Goal: Task Accomplishment & Management: Use online tool/utility

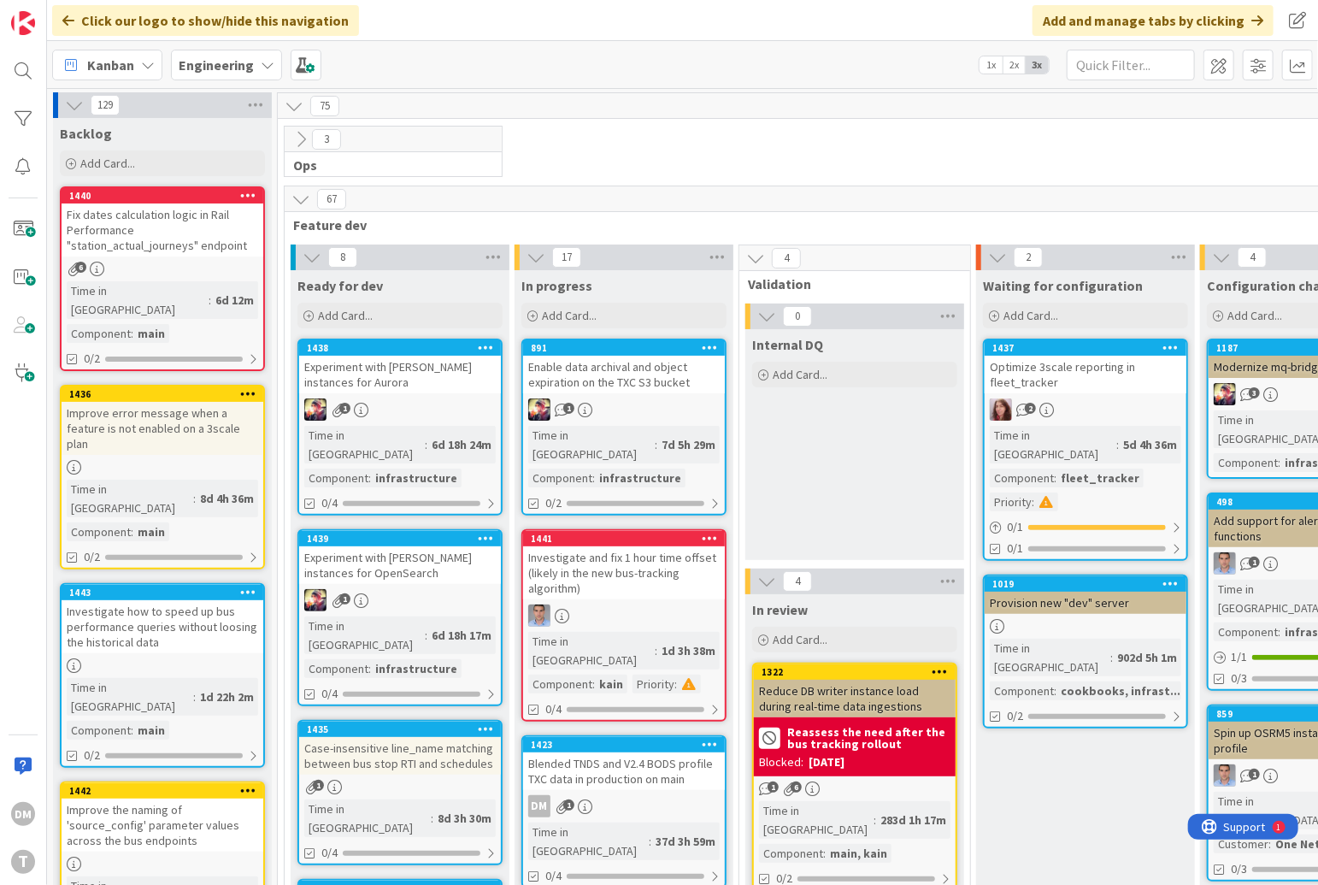
scroll to position [0, 894]
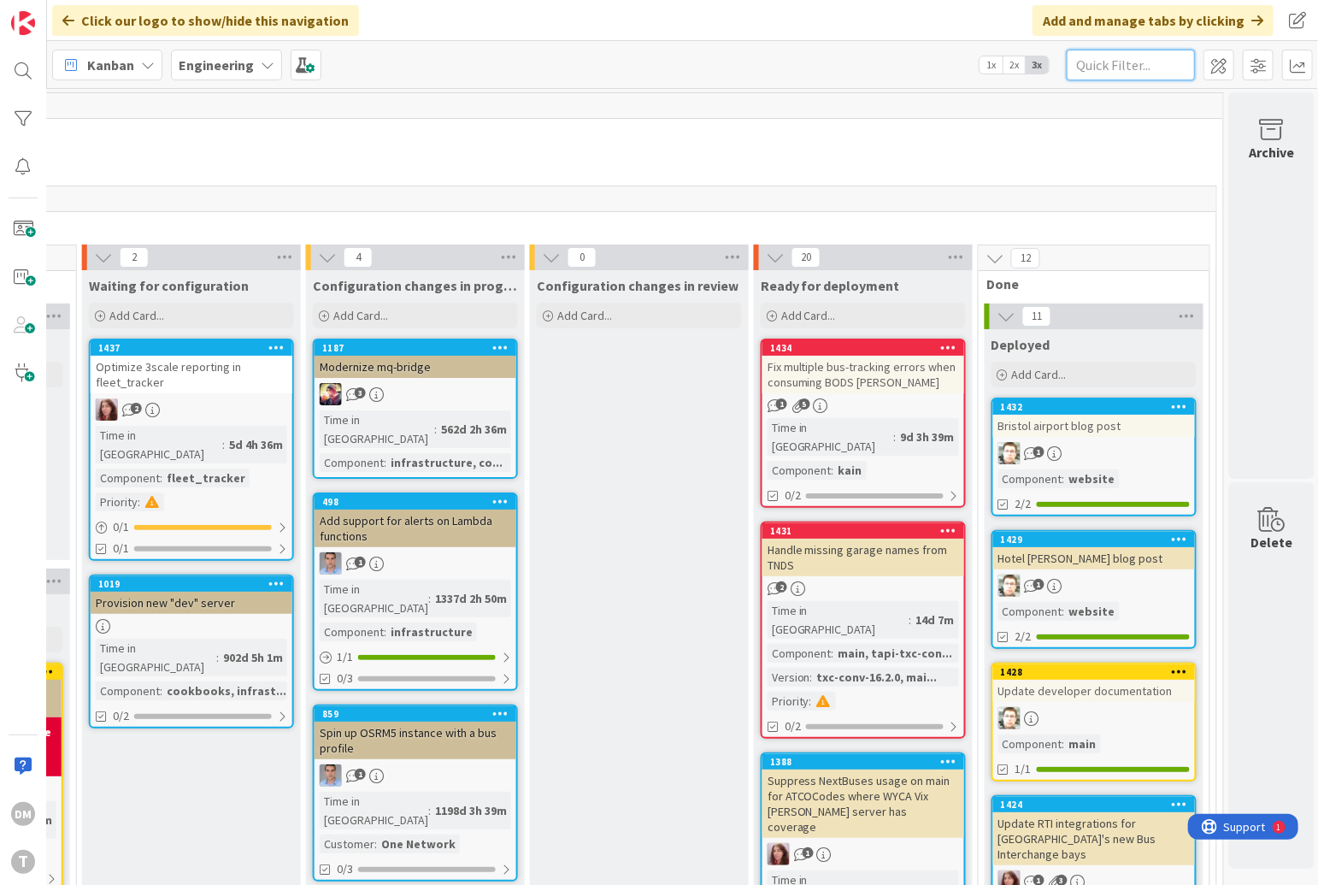
click at [1139, 68] on input "text" at bounding box center [1131, 65] width 128 height 31
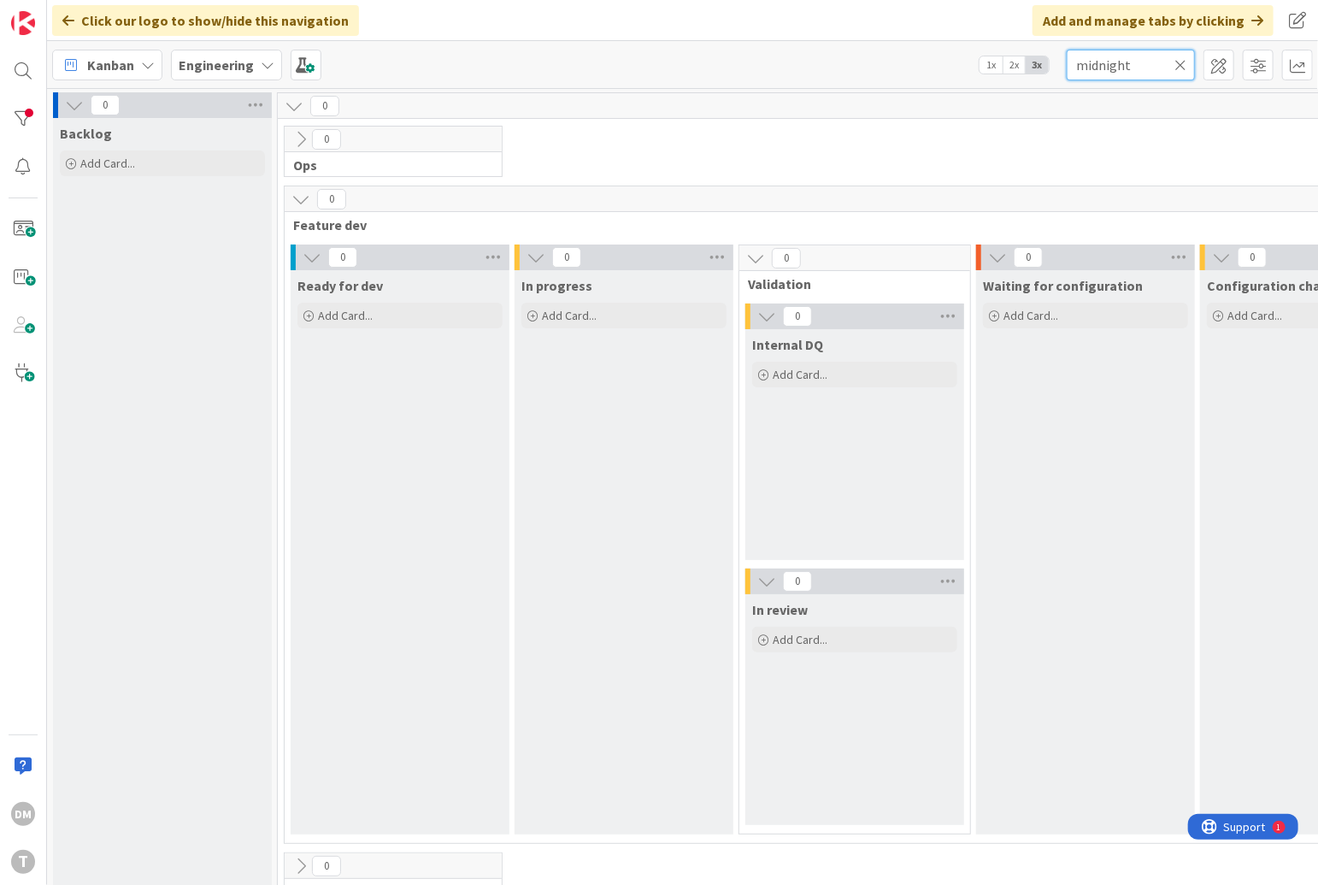
scroll to position [1, 0]
type input "midnight"
click at [96, 156] on span "Add Card..." at bounding box center [107, 162] width 55 height 15
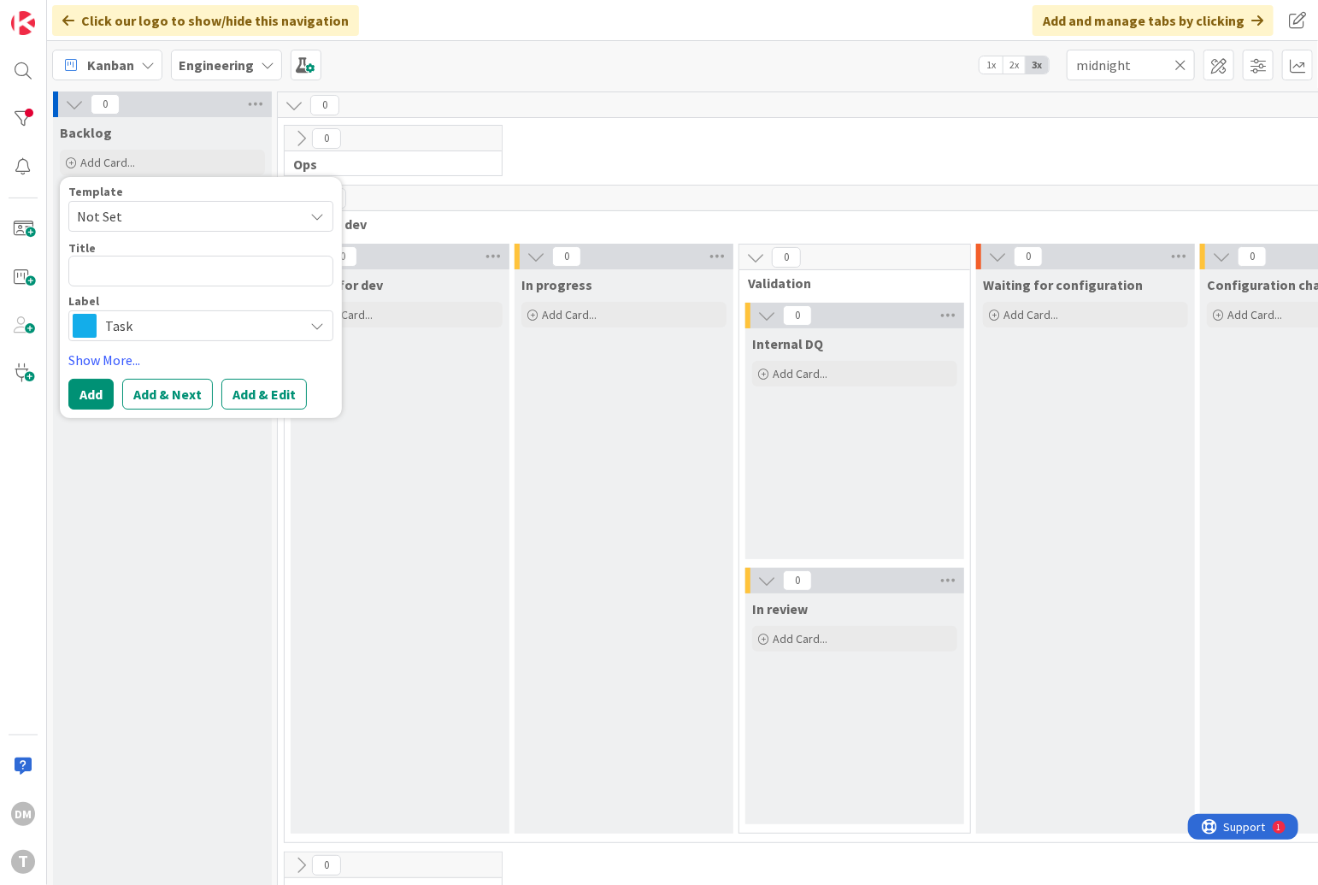
click at [247, 315] on span "Task" at bounding box center [200, 326] width 190 height 24
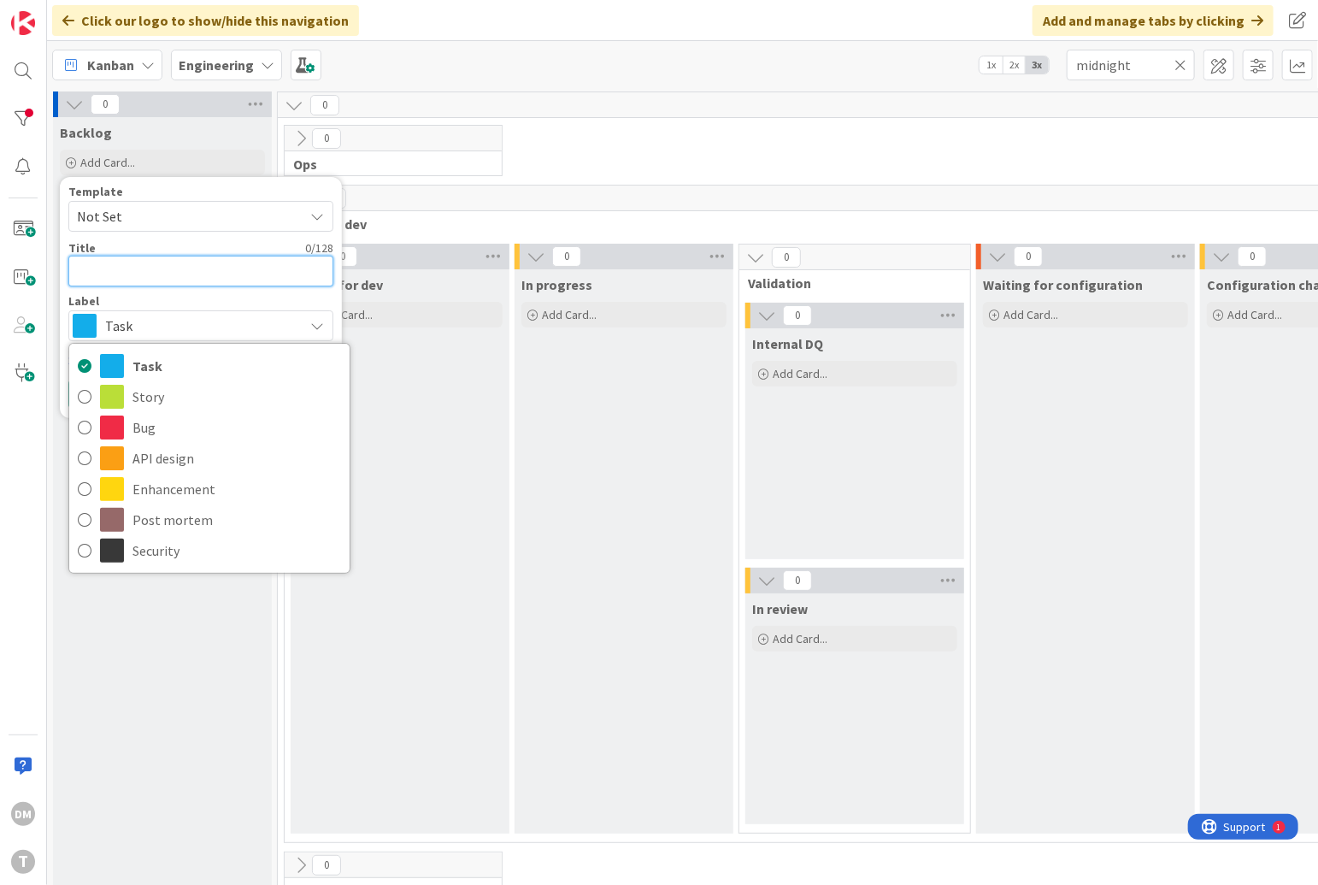
click at [194, 285] on textarea at bounding box center [200, 271] width 265 height 31
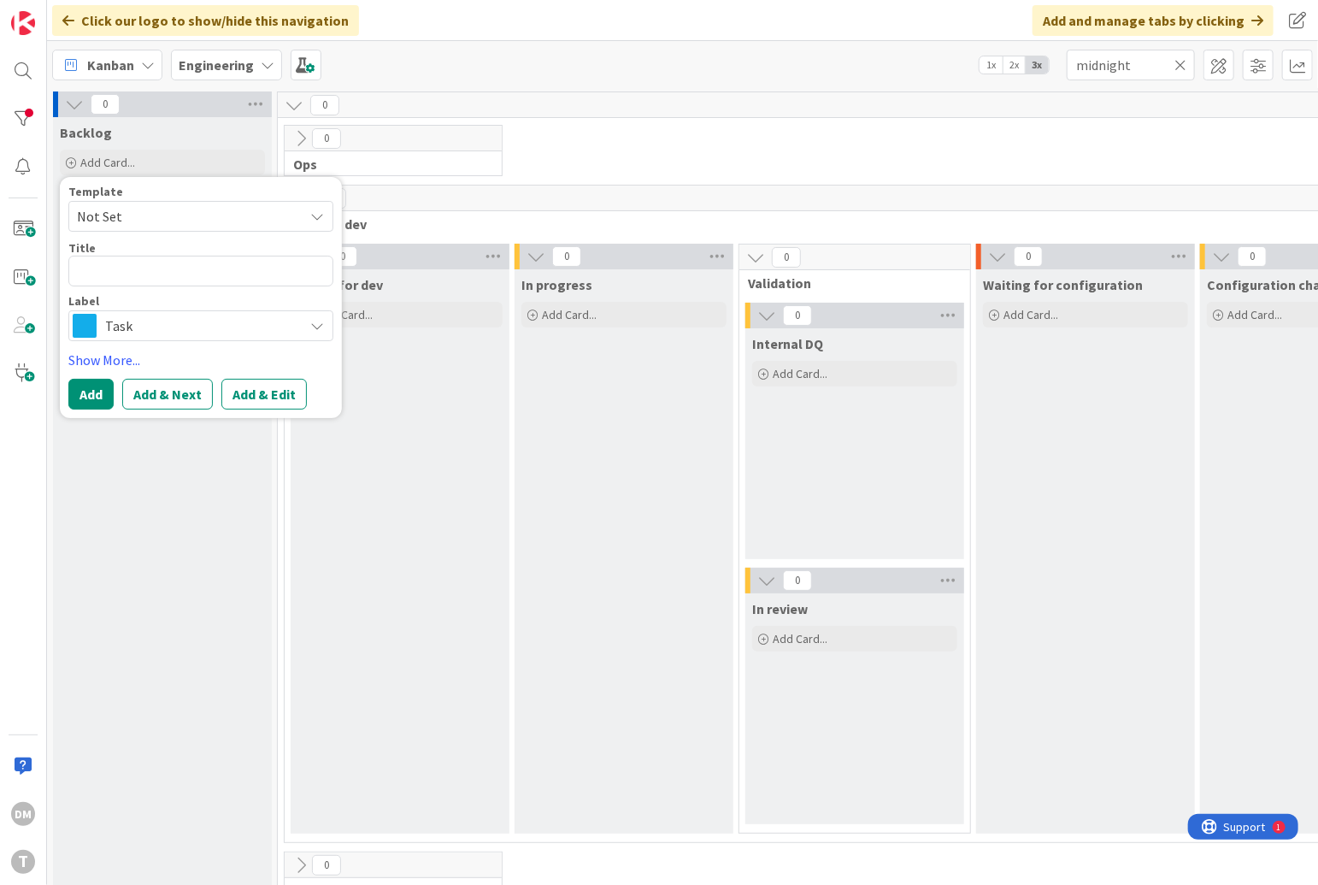
click at [275, 213] on span "Not Set" at bounding box center [184, 216] width 214 height 22
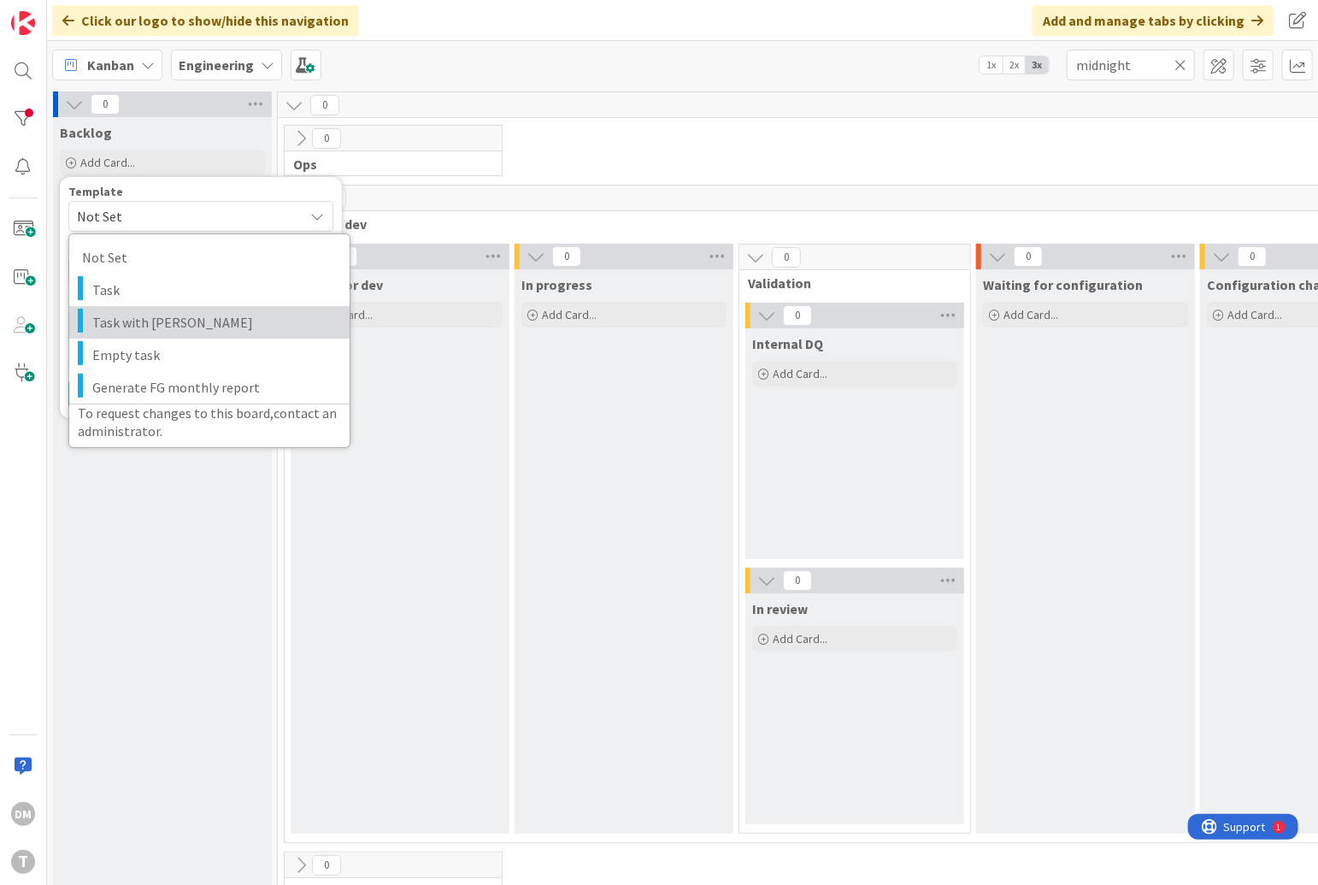
click at [203, 320] on span "Task with [PERSON_NAME]" at bounding box center [214, 322] width 244 height 22
type textarea "x"
type textarea "Task with [PERSON_NAME]"
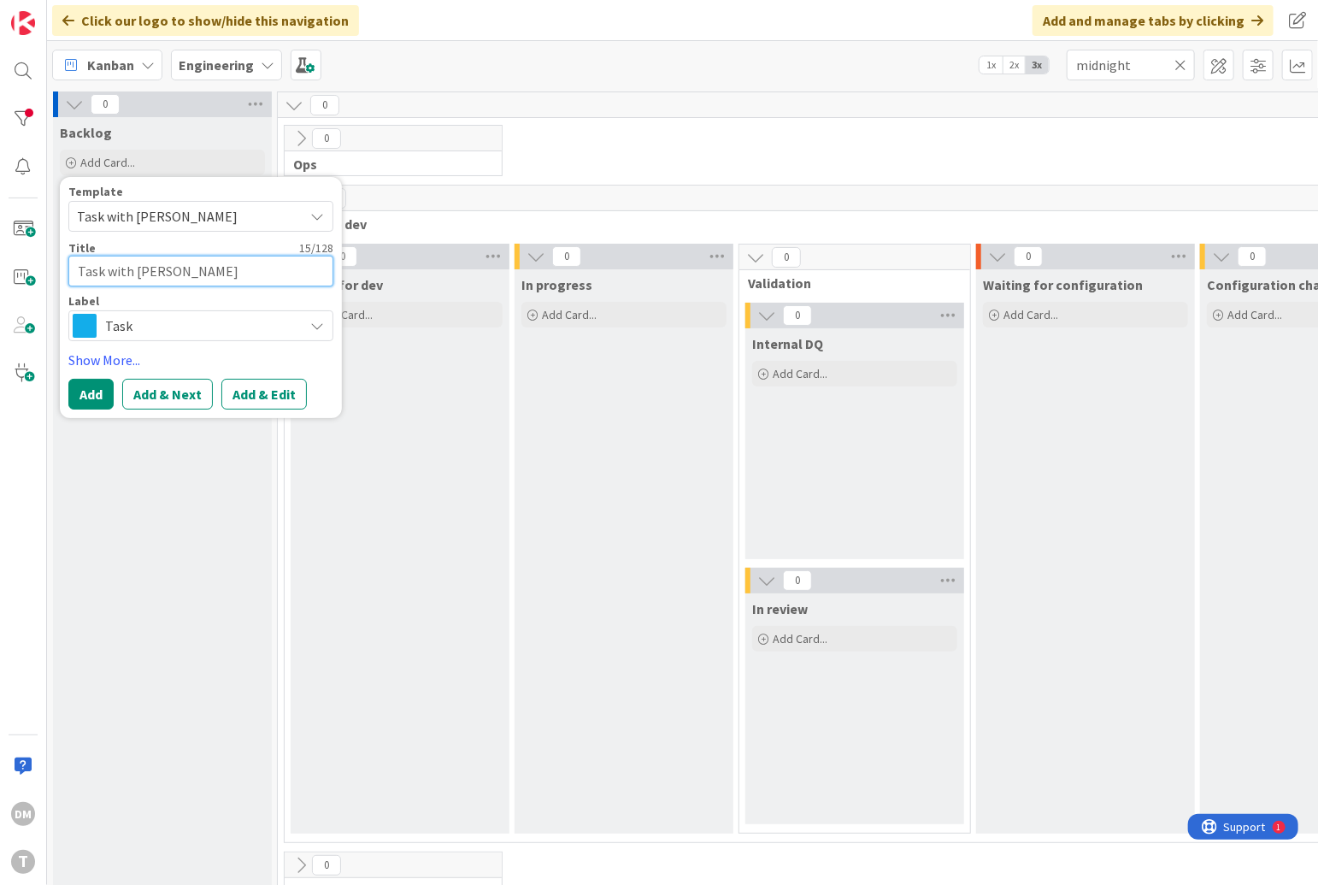
drag, startPoint x: 198, startPoint y: 275, endPoint x: 52, endPoint y: 274, distance: 146.2
click at [53, 274] on div "Backlog Add Card... Template Task with DaveQ Not Set Task Task with [PERSON_NAM…" at bounding box center [162, 514] width 219 height 795
drag, startPoint x: 170, startPoint y: 272, endPoint x: 64, endPoint y: 262, distance: 106.5
click at [64, 262] on div "Template Task with DaveQ Not Set Task Task with [PERSON_NAME] Empty task Genera…" at bounding box center [201, 297] width 282 height 241
type textarea "x"
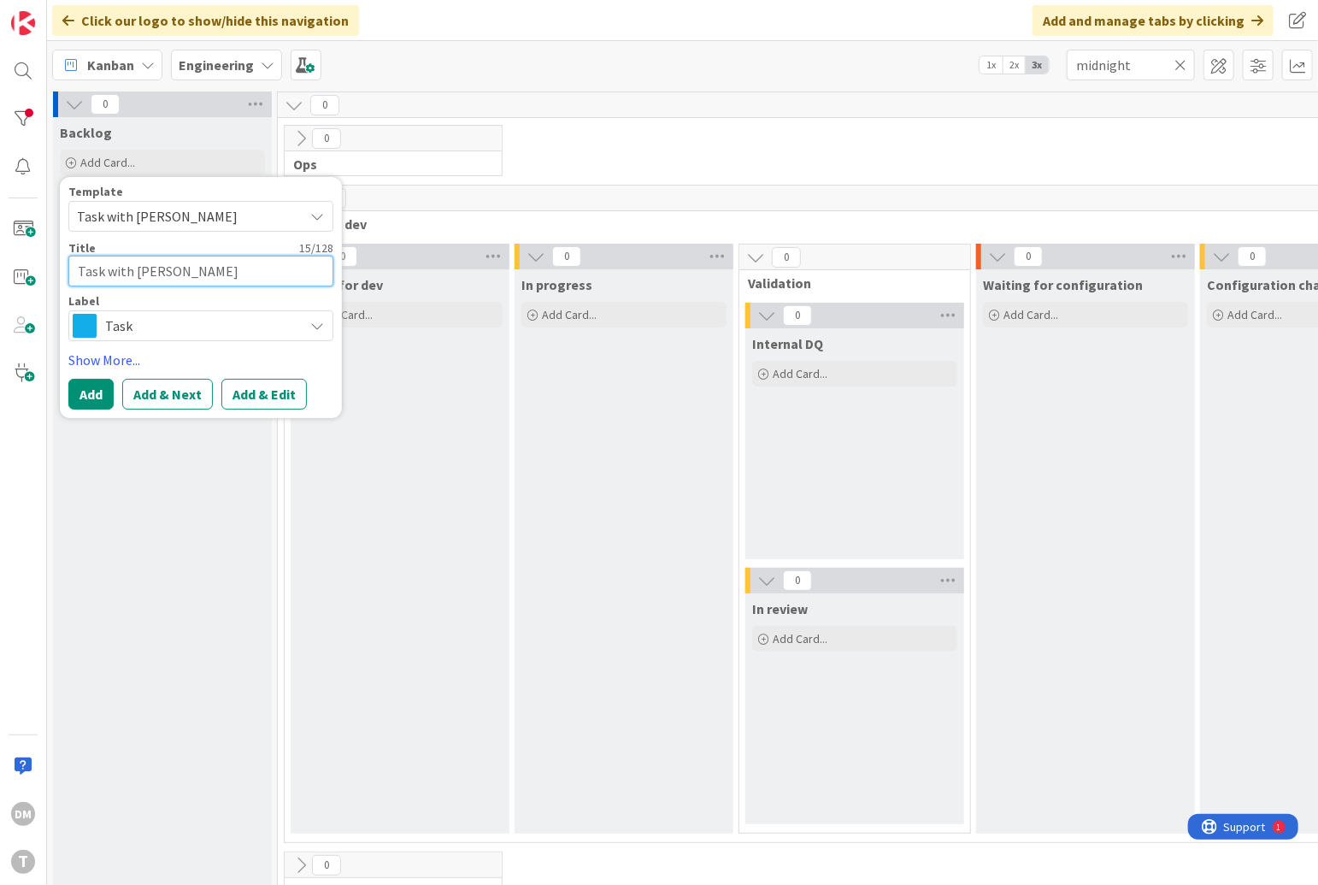
type textarea "M"
type textarea "x"
type textarea "Mi"
type textarea "x"
type textarea "Mid"
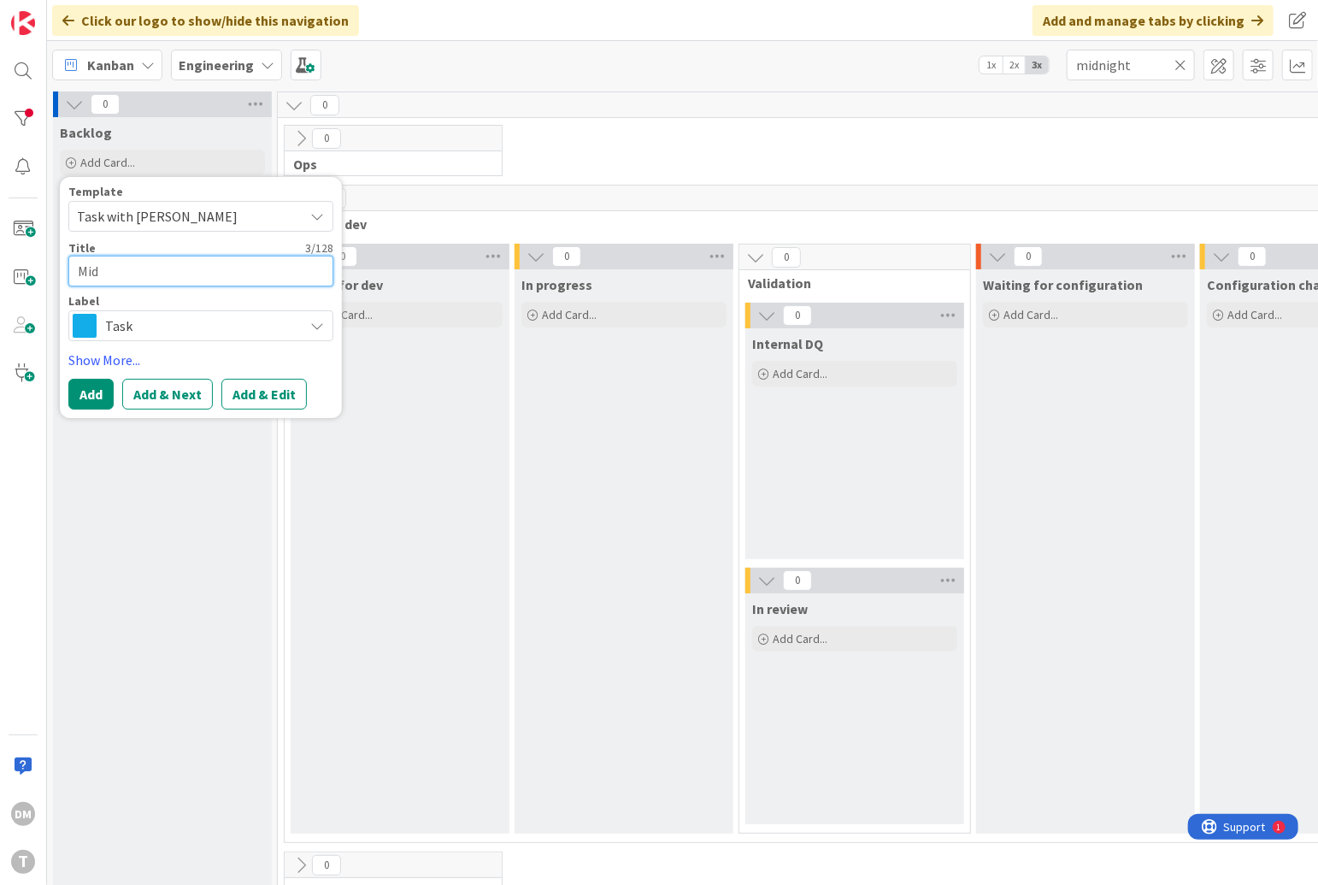
type textarea "x"
type textarea "Midn"
type textarea "x"
type textarea "Midni"
type textarea "x"
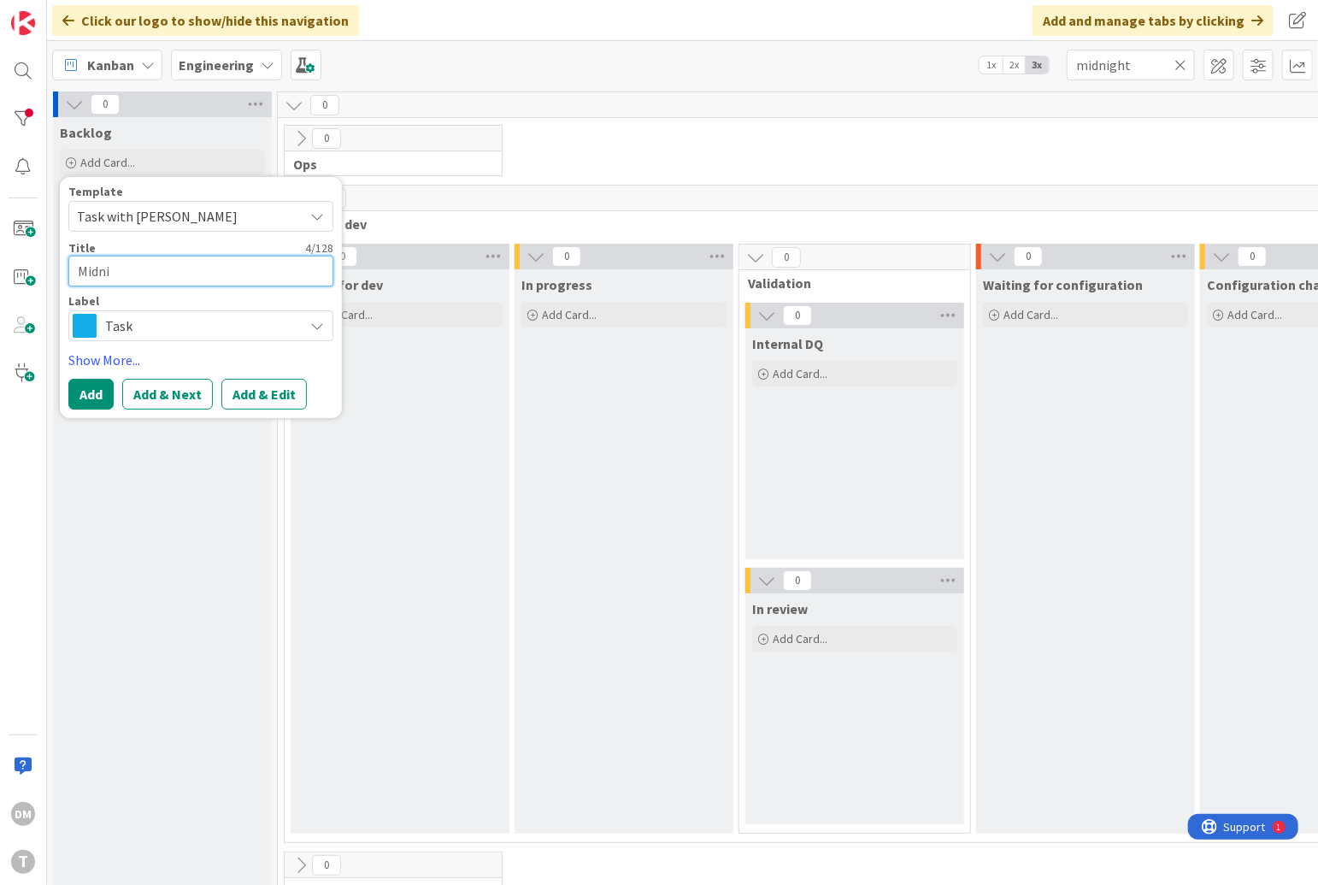
type textarea "Midnig"
type textarea "x"
type textarea "Midnigh"
type textarea "x"
type textarea "Midnight"
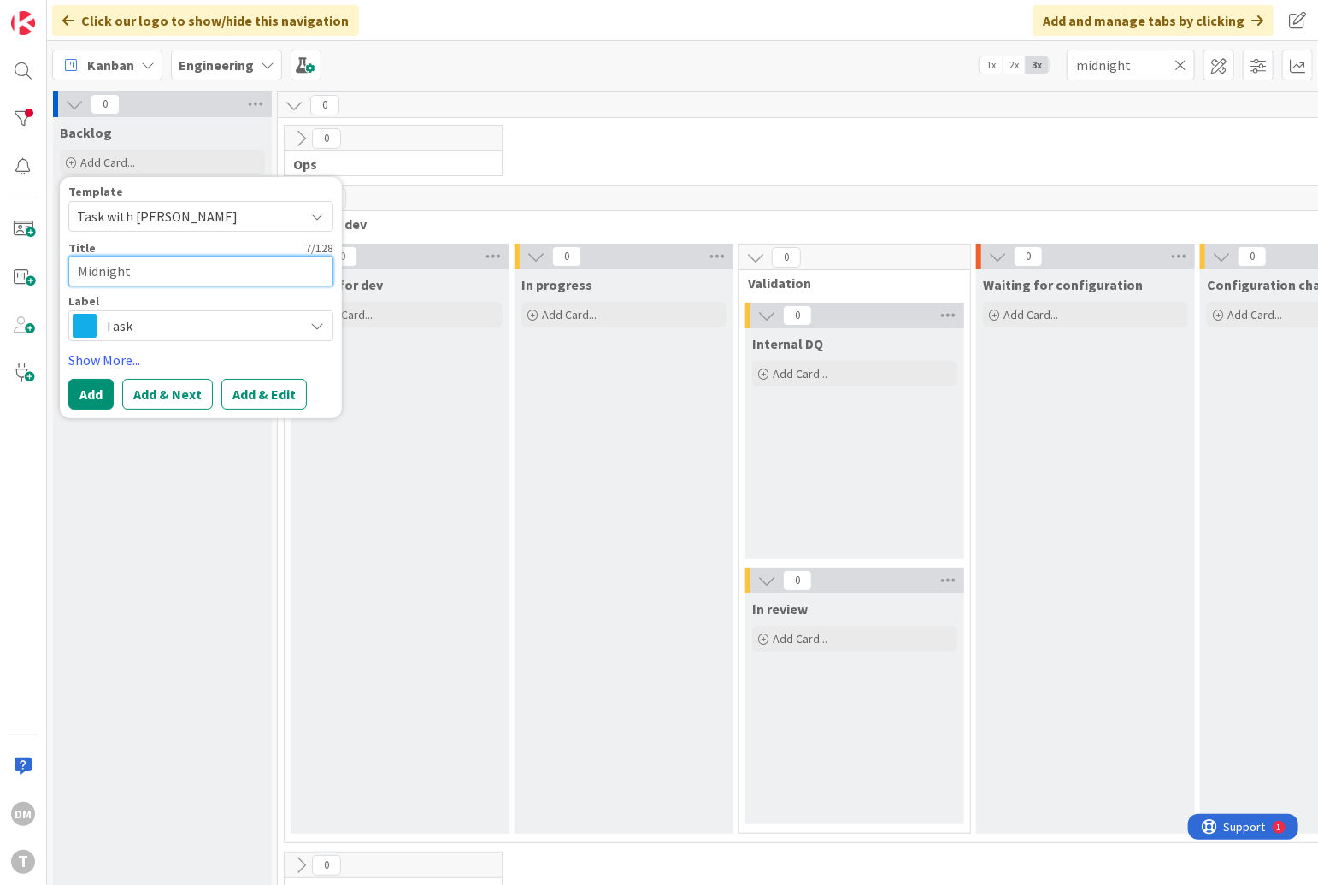
type textarea "x"
type textarea "Midnight"
type textarea "x"
type textarea "Midnight w"
type textarea "x"
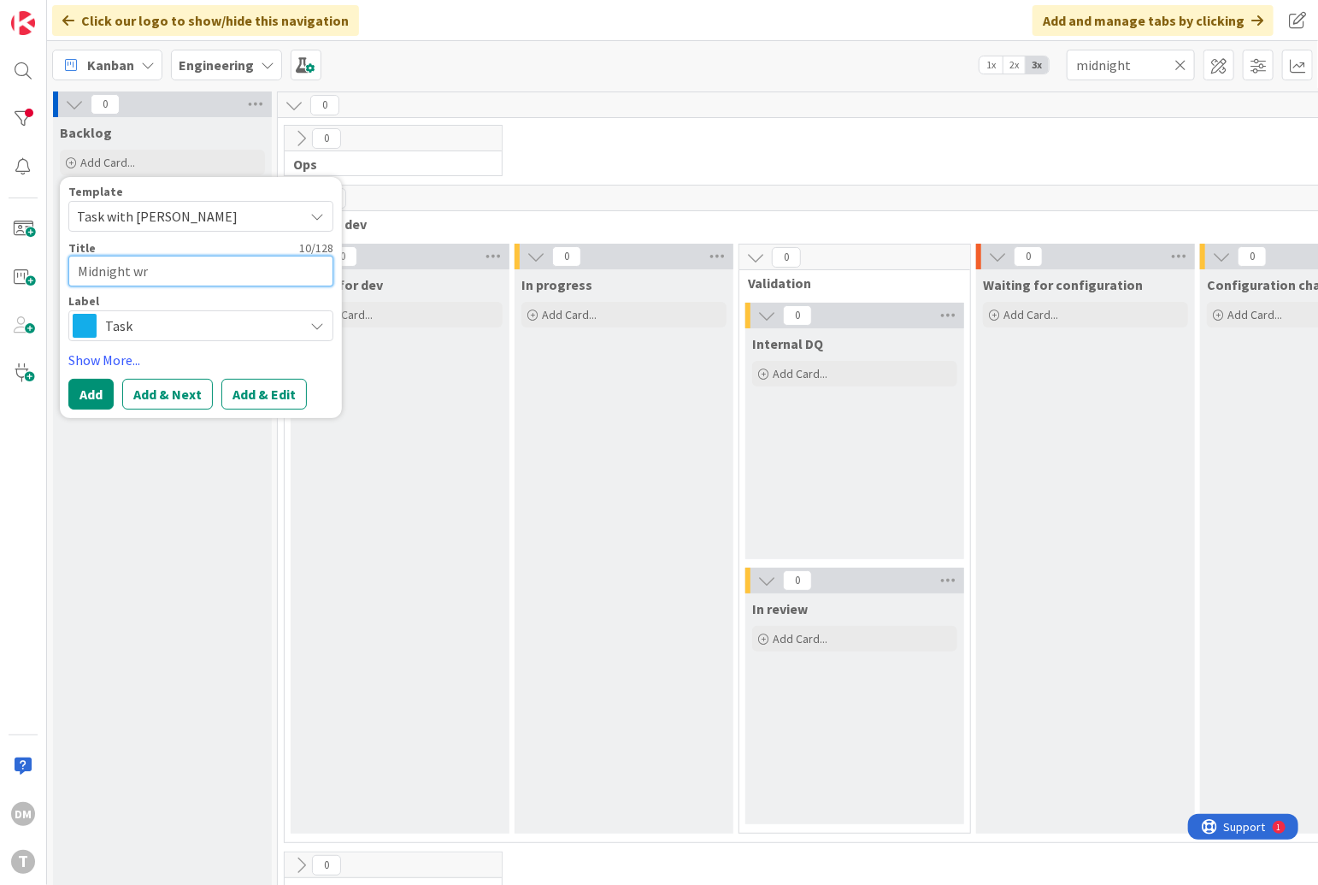
type textarea "Midnight wra"
type textarea "x"
type textarea "Midnight wrap"
type textarea "x"
type textarea "Midnight wrapp"
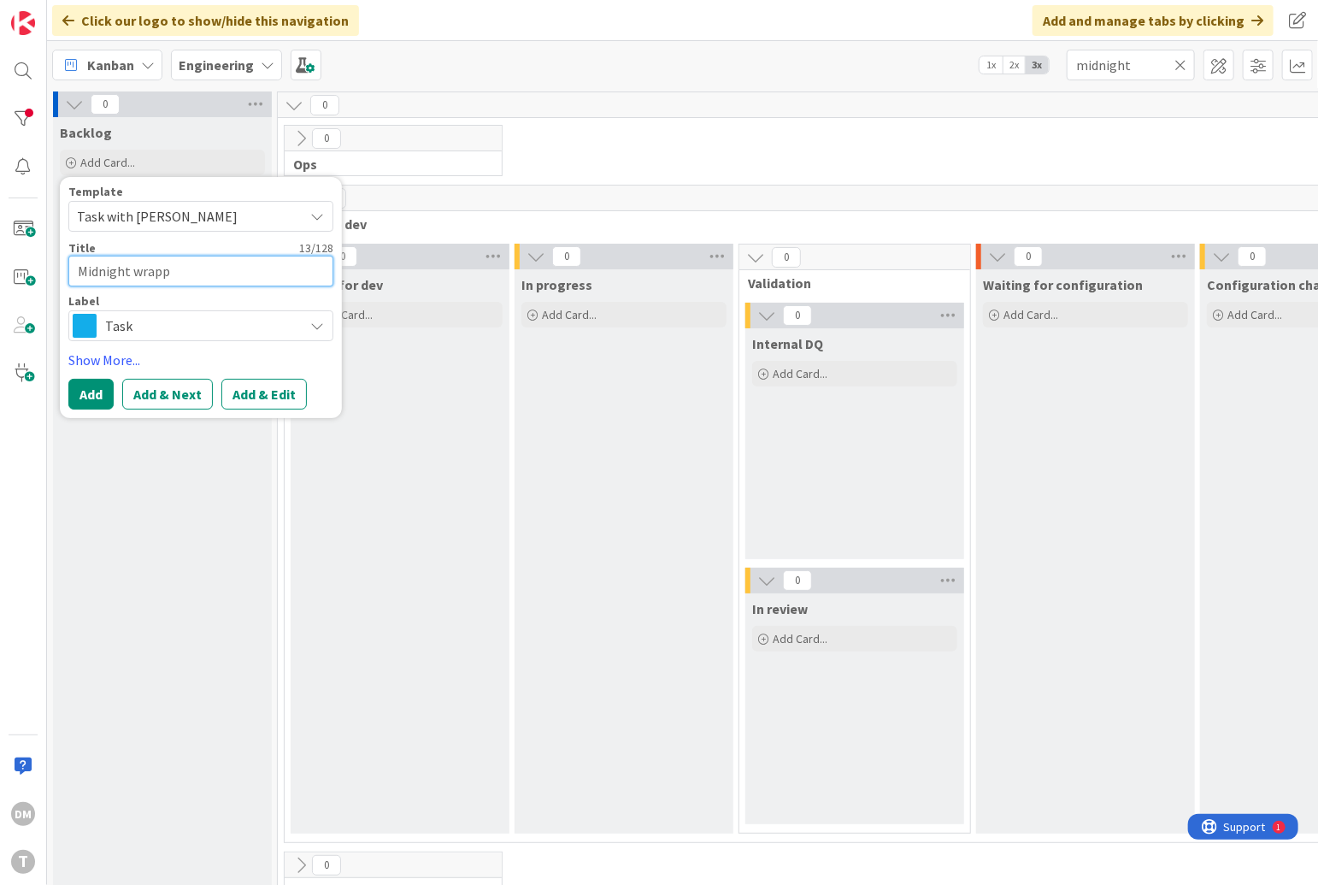
type textarea "x"
type textarea "Midnight wrappi"
type textarea "x"
type textarea "Midnight wrapping"
type textarea "x"
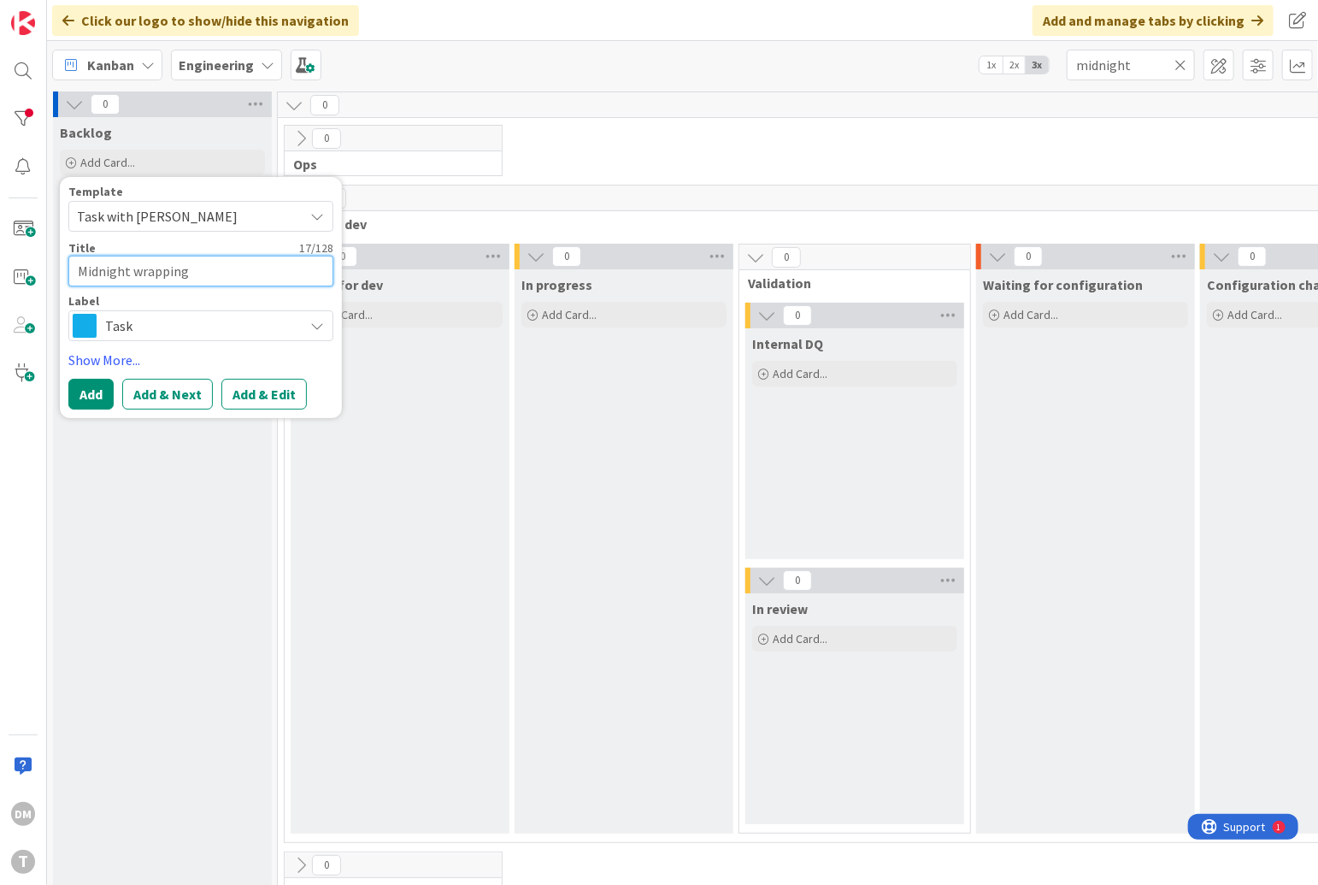
type textarea "Midnight wrapping"
type textarea "x"
type textarea "Midnight wrapping of"
type textarea "x"
type textarea "Midnight wrapping of"
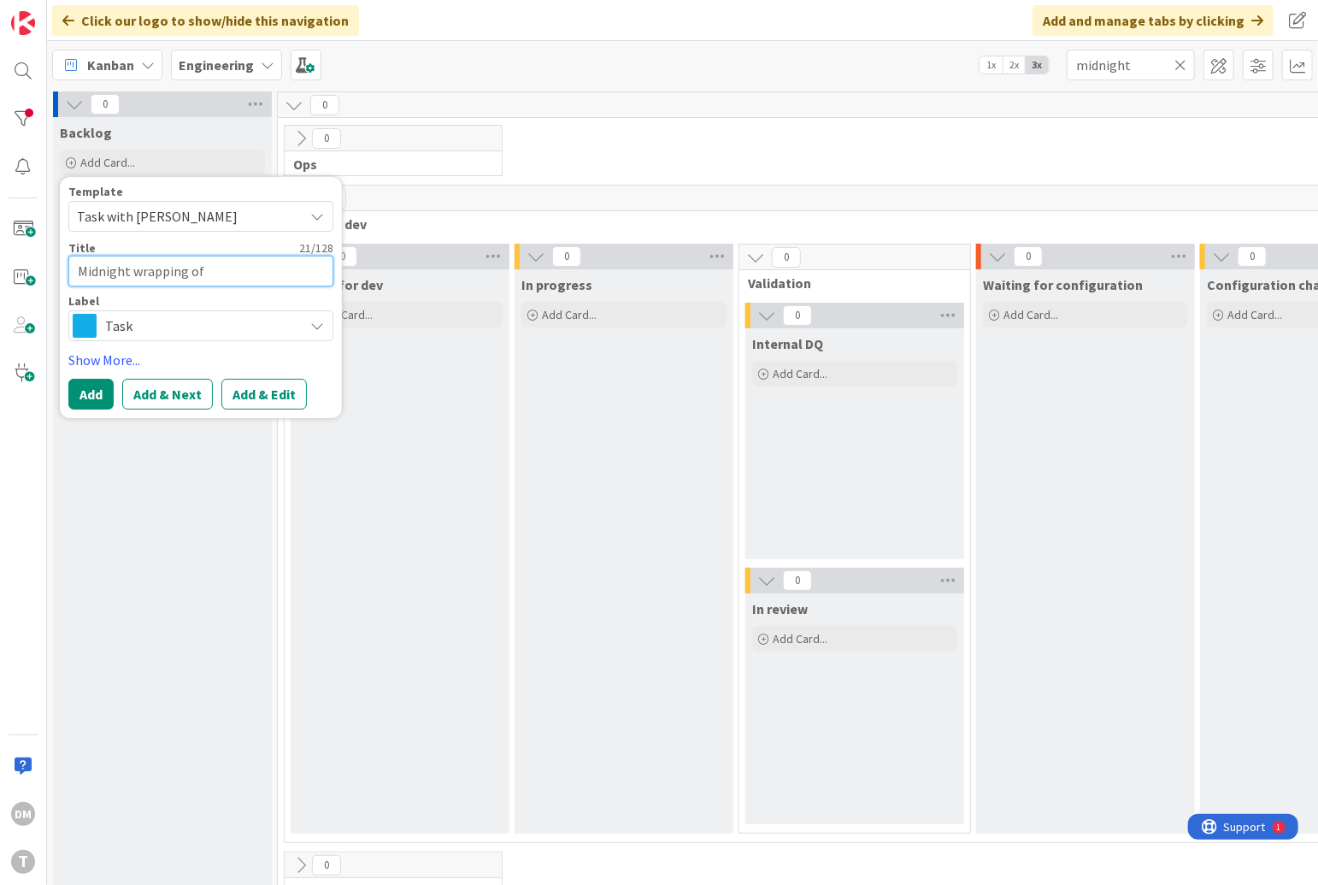
type textarea "x"
type textarea "Midnight wrapping of s"
type textarea "x"
type textarea "Midnight wrapping of sc"
type textarea "x"
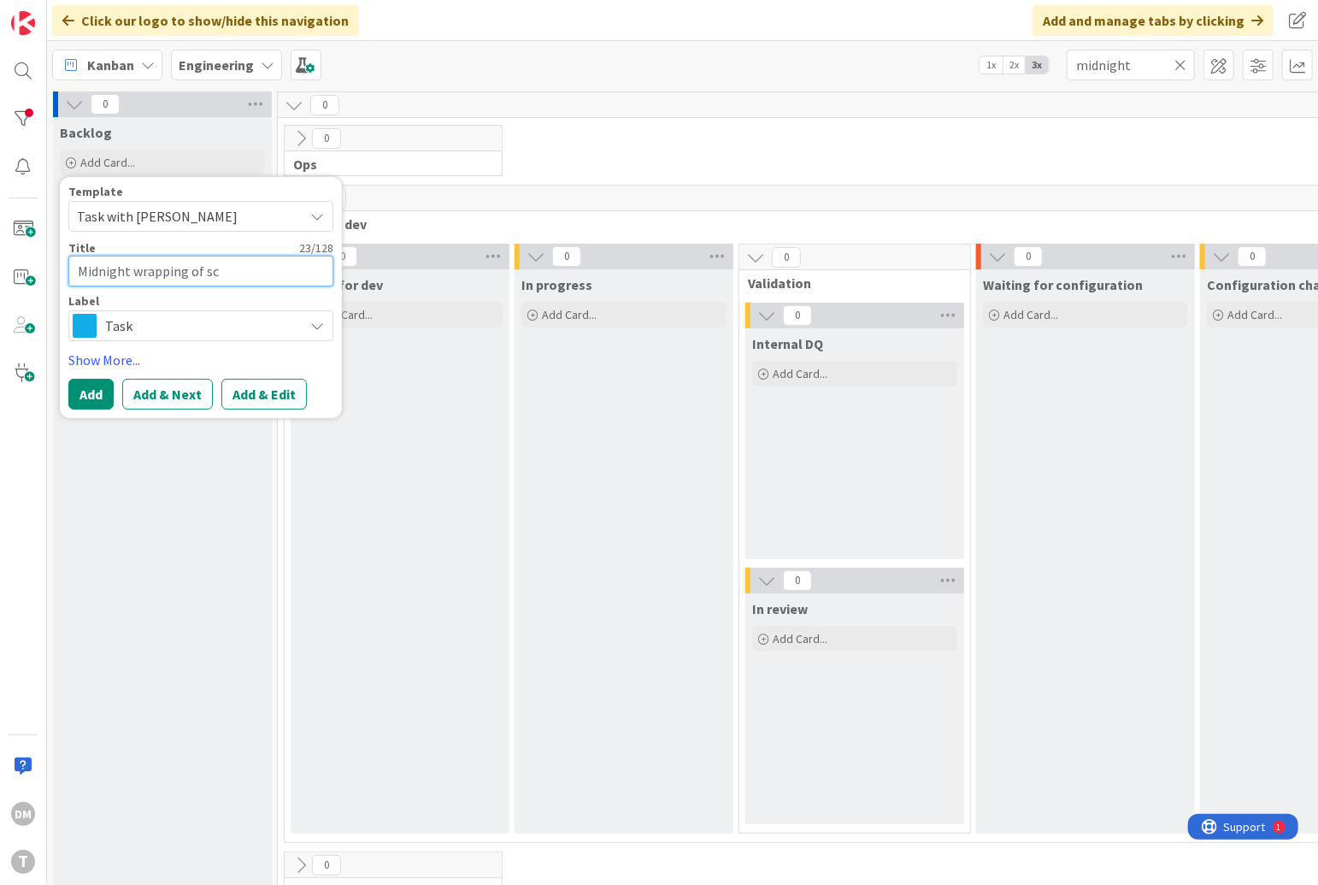
type textarea "Midnight wrapping of sch"
type textarea "x"
type textarea "Midnight wrapping of sche"
type textarea "x"
type textarea "Midnight wrapping of sched"
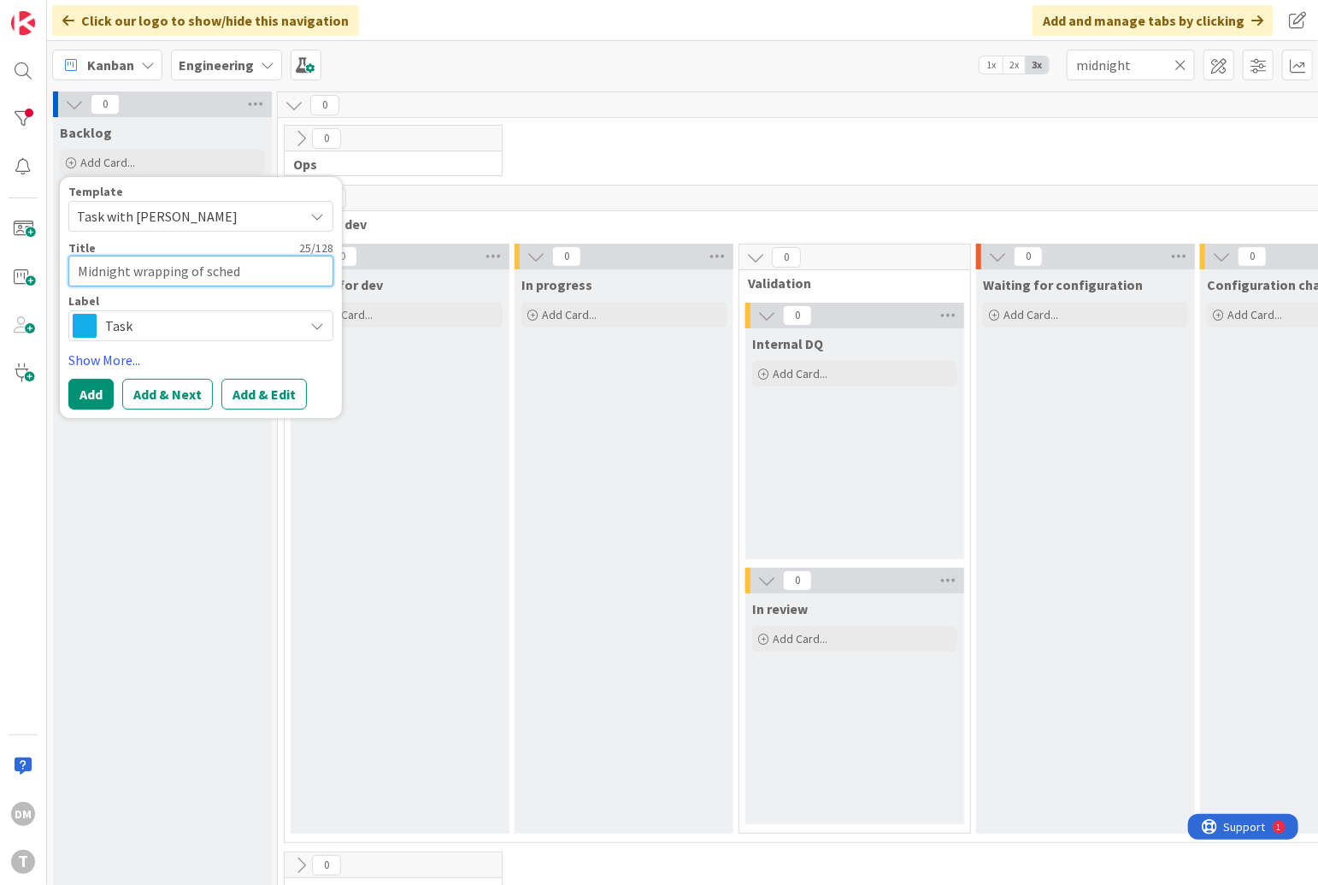
type textarea "x"
type textarea "Midnight wrapping of schedu"
type textarea "x"
type textarea "Midnight wrapping of schedul"
type textarea "x"
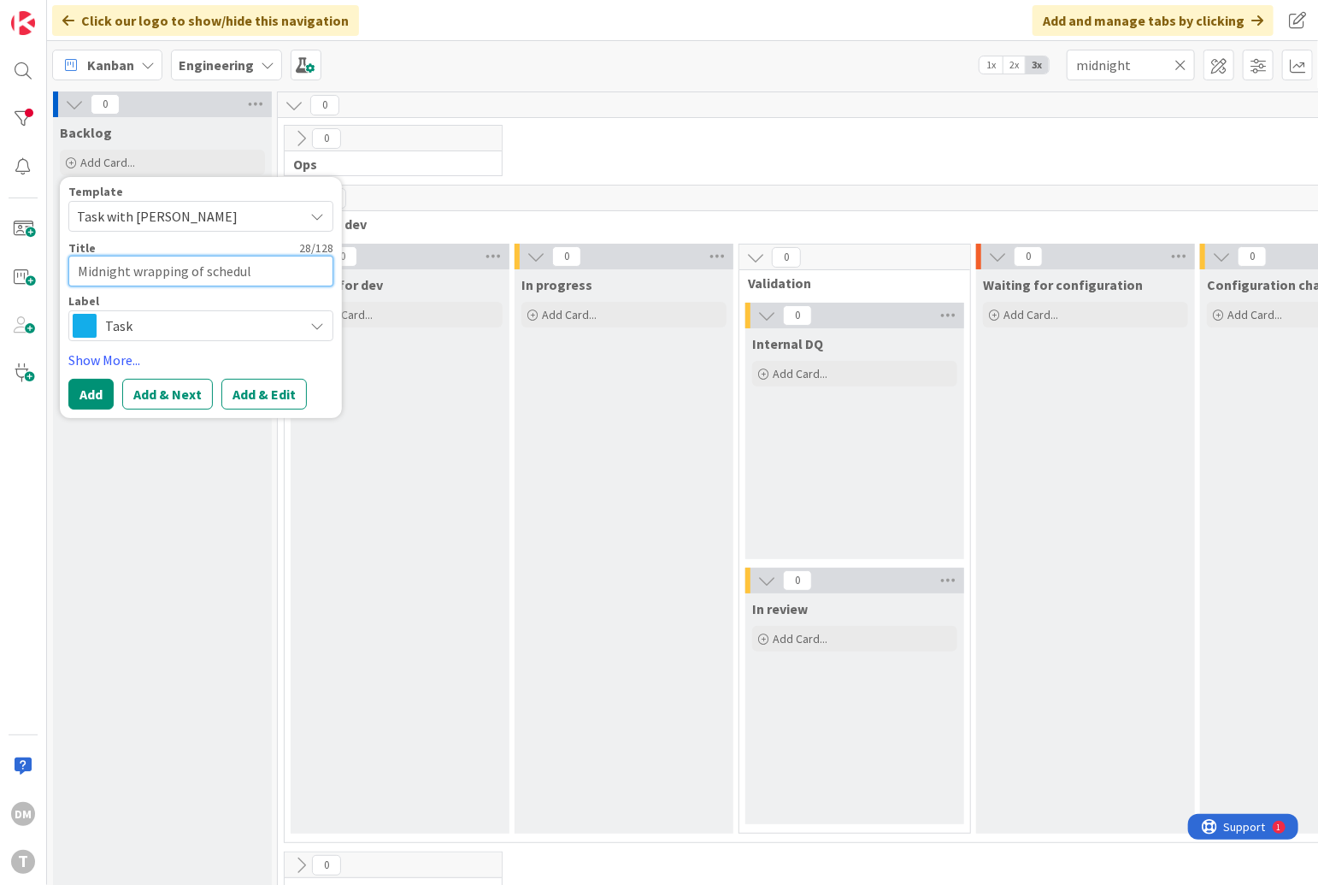
type textarea "Midnight wrapping of schedule"
type textarea "x"
type textarea "Midnight wrapping of schedules"
type textarea "x"
type textarea "Midnight wrapping of schedules"
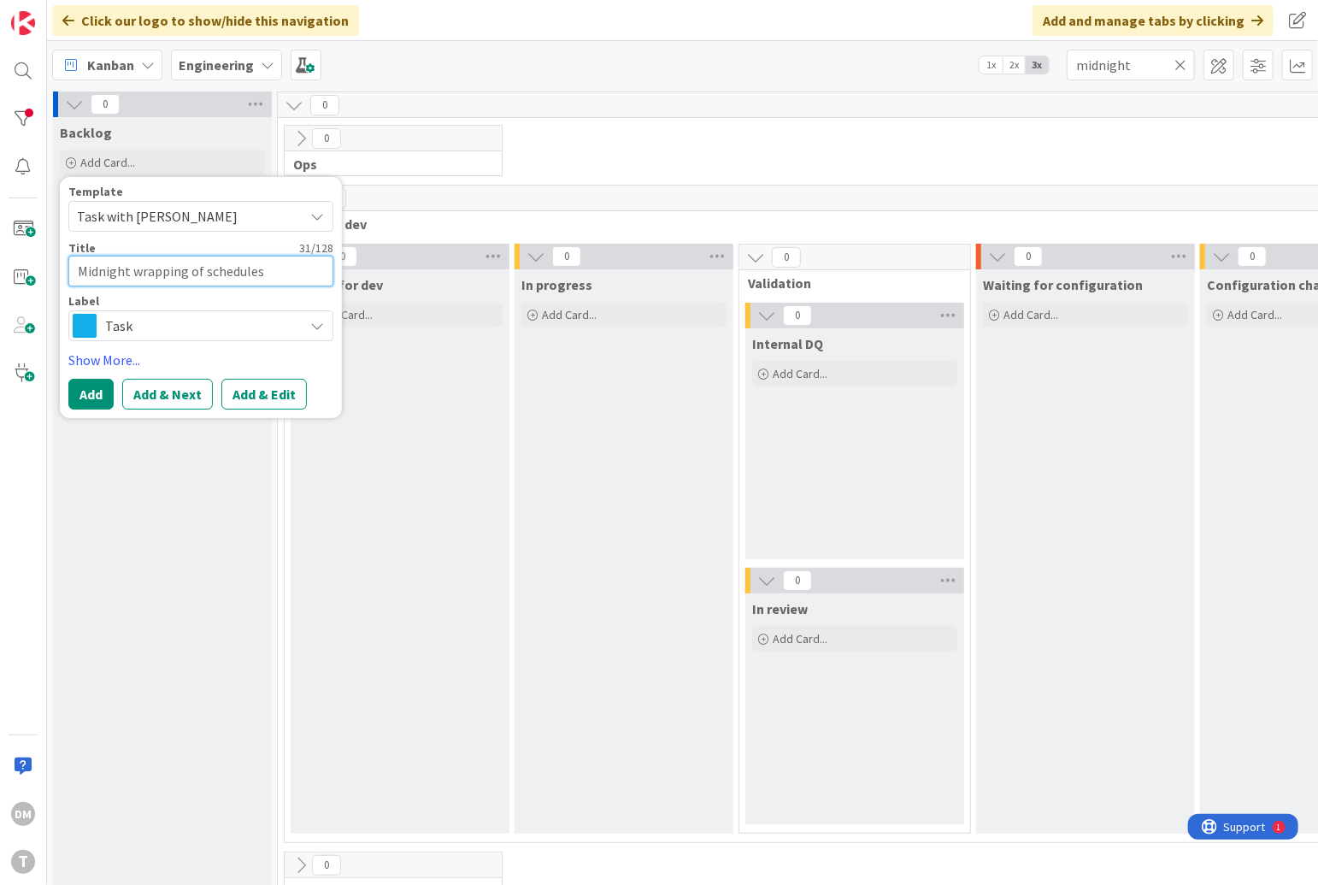
type textarea "x"
type textarea "Midnight wrapping of schedules b"
type textarea "x"
type textarea "Midnight wrapping of schedules bu"
type textarea "x"
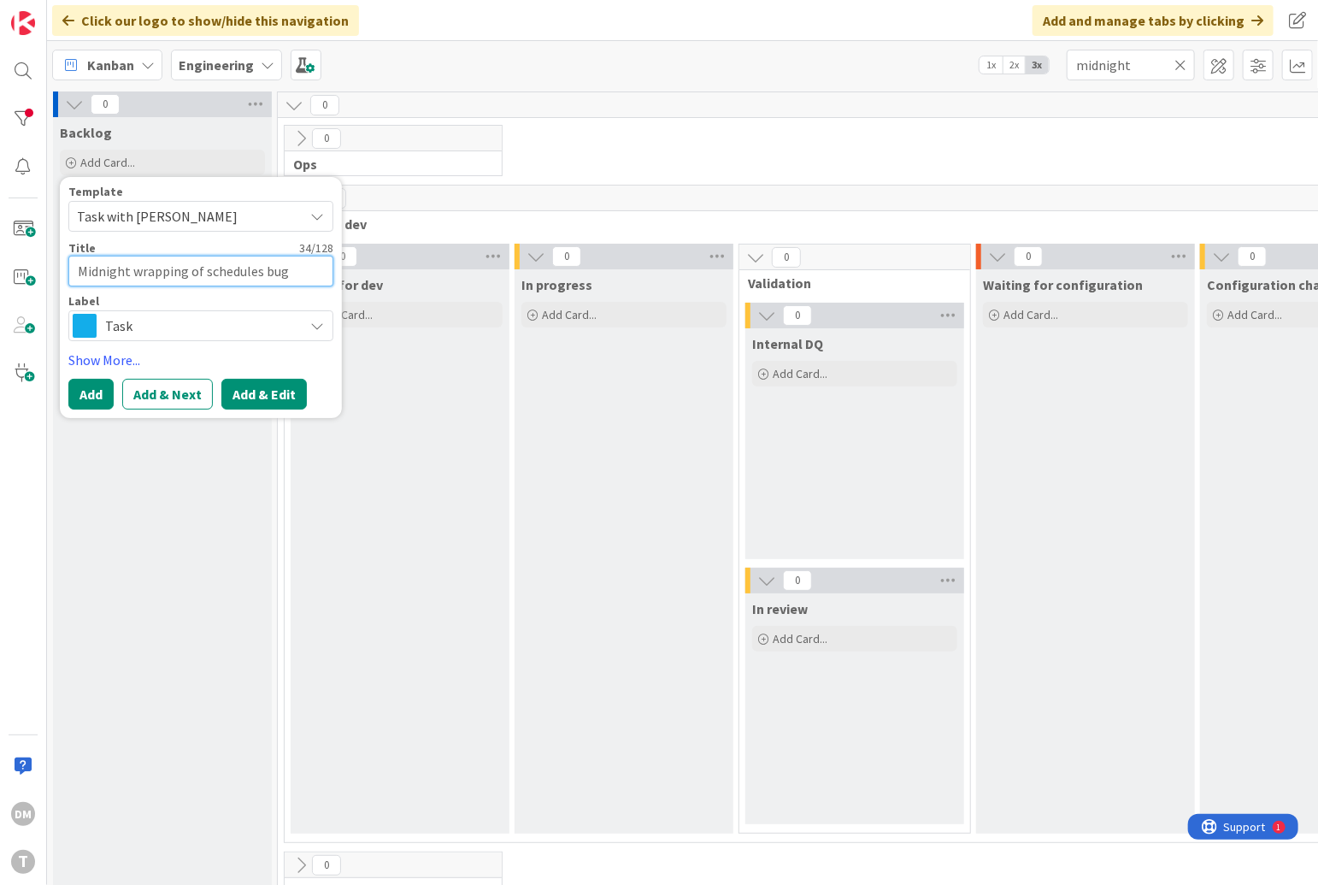
type textarea "Midnight wrapping of schedules bug"
click at [277, 384] on button "Add & Edit" at bounding box center [263, 394] width 85 height 31
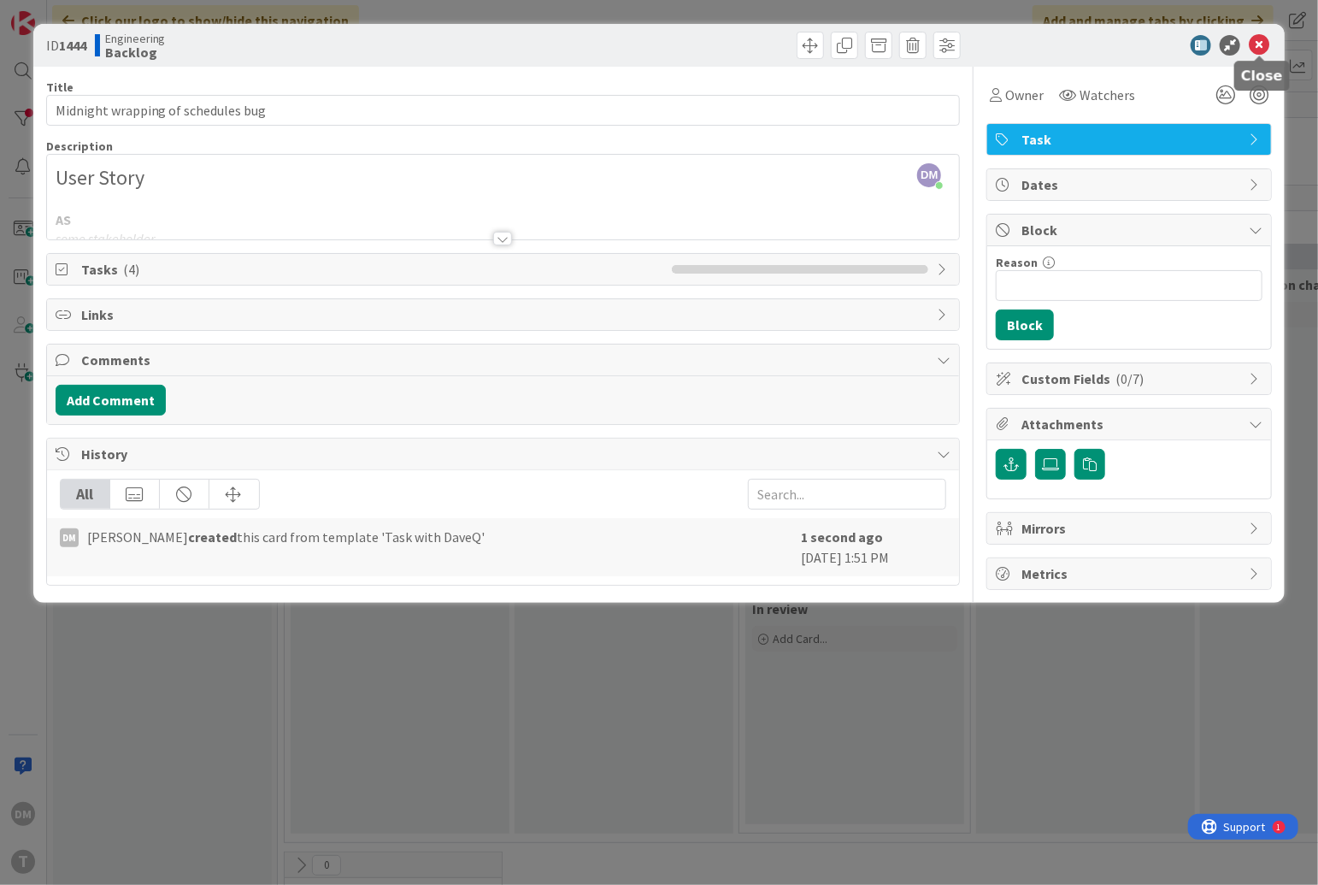
click at [1259, 42] on icon at bounding box center [1259, 45] width 21 height 21
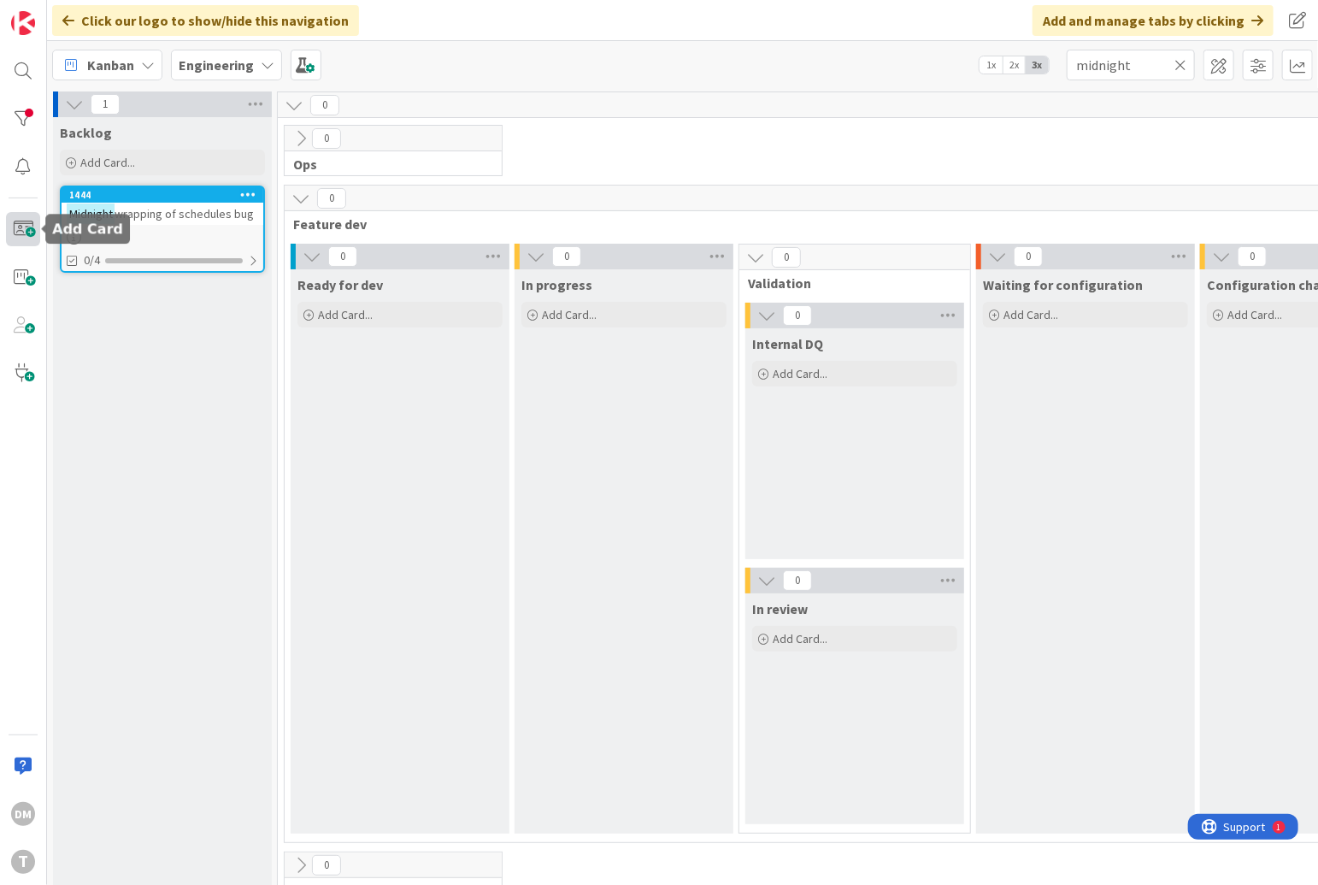
click at [27, 231] on span at bounding box center [23, 229] width 34 height 34
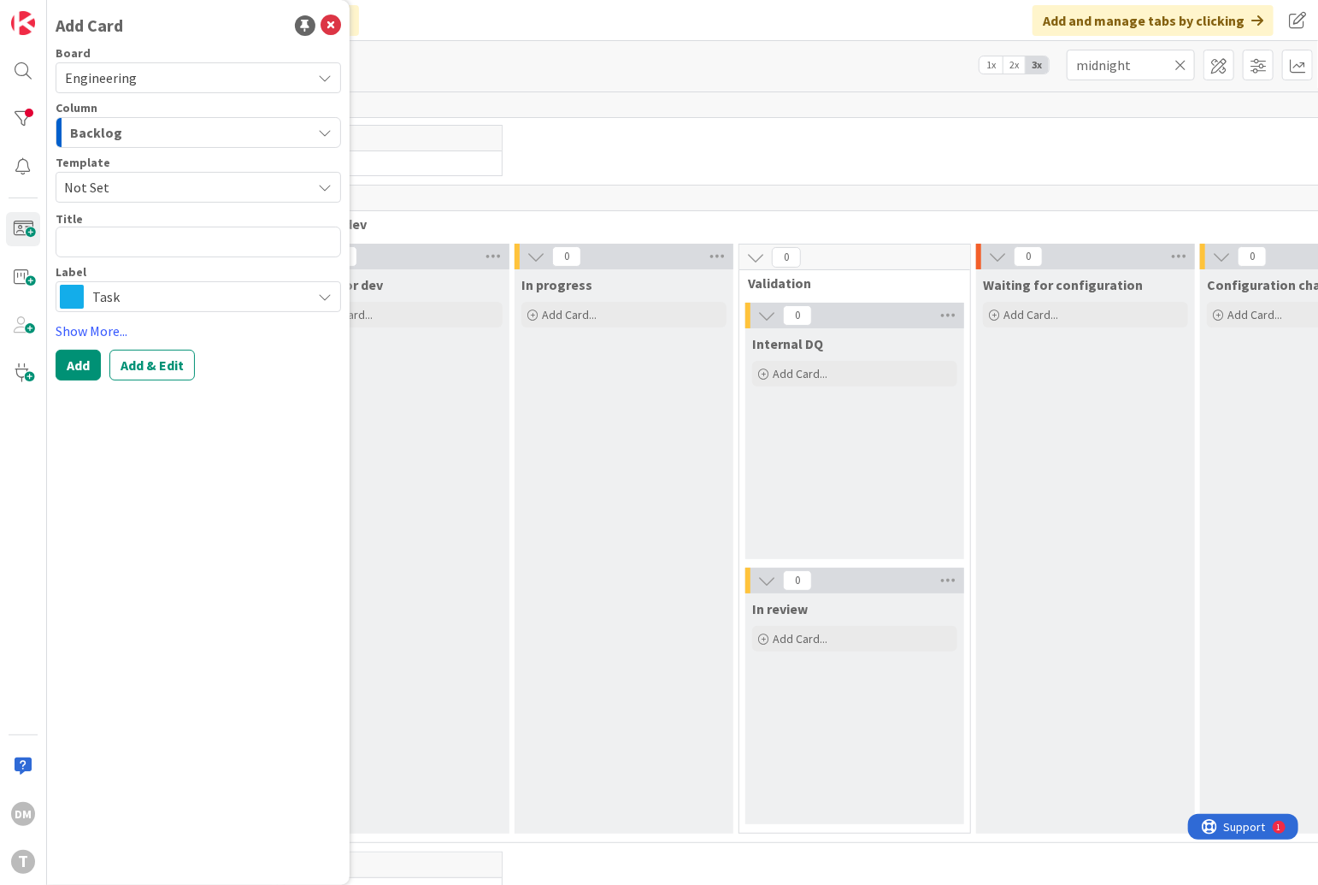
click at [325, 186] on icon at bounding box center [325, 187] width 14 height 14
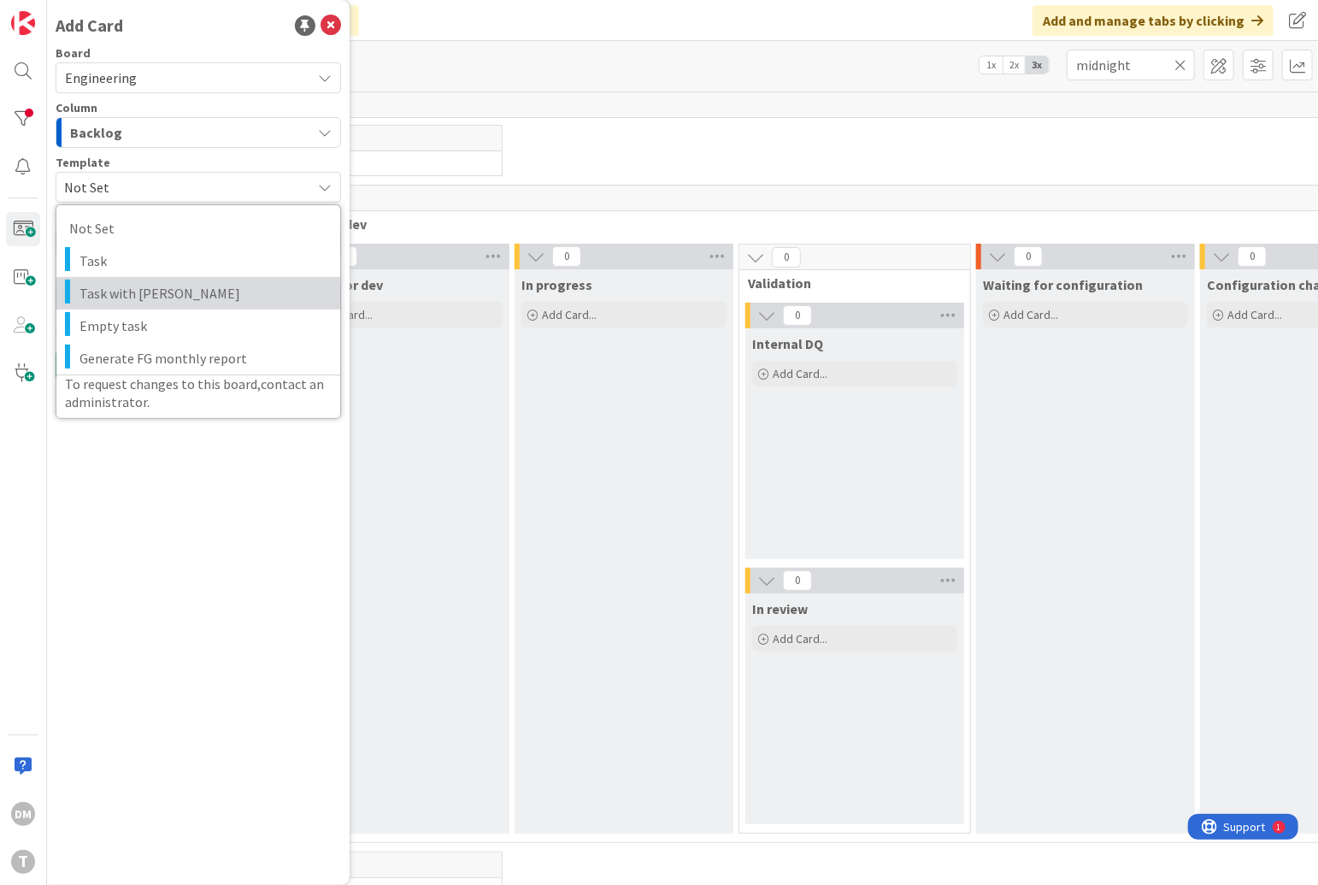
click at [228, 286] on span "Task with [PERSON_NAME]" at bounding box center [204, 293] width 248 height 22
type textarea "x"
type textarea "Task with [PERSON_NAME]"
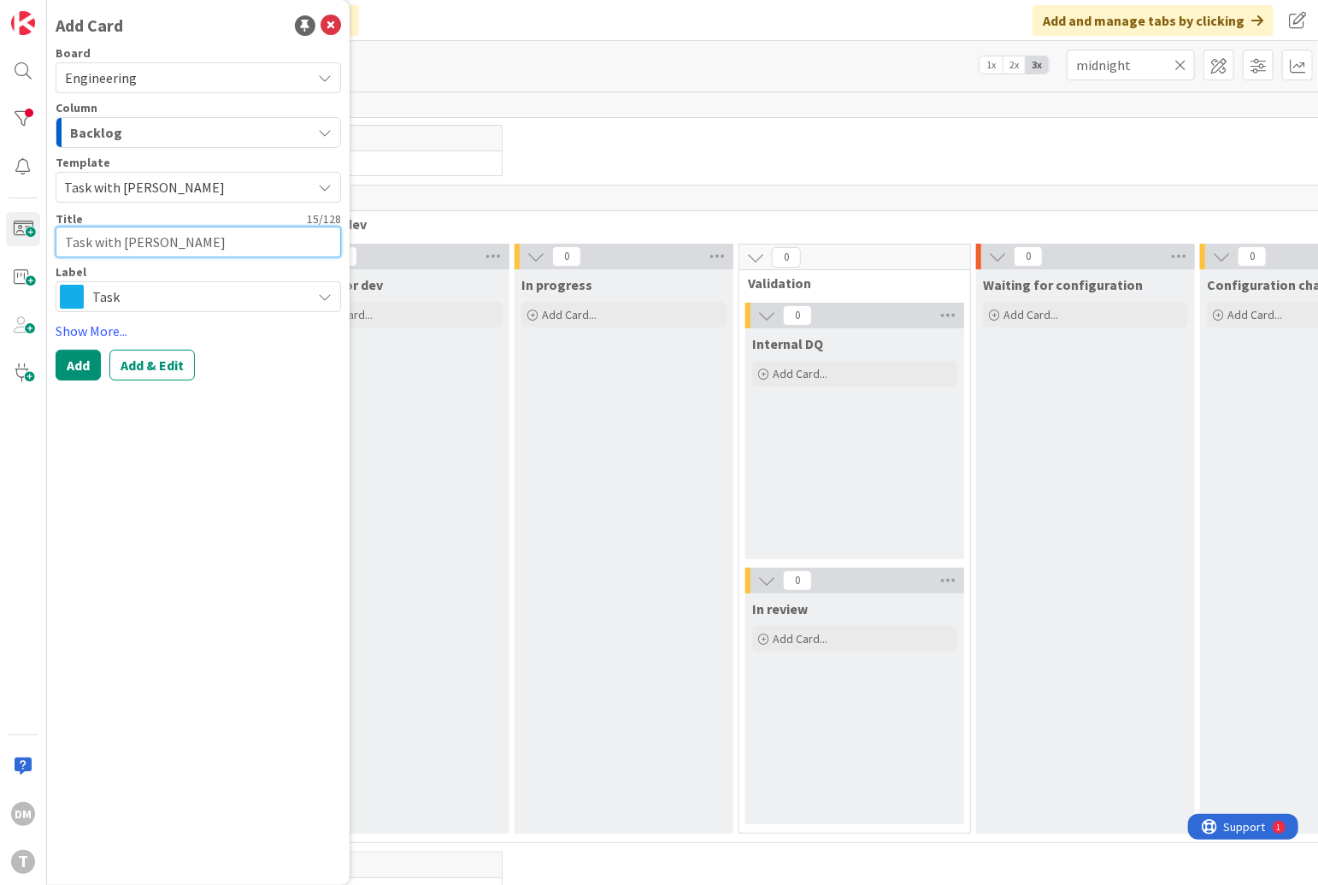
drag, startPoint x: 198, startPoint y: 236, endPoint x: 42, endPoint y: 236, distance: 156.4
click at [42, 236] on div "DM T Add Card Board Engineering Column Backlog Template Task with DaveQ Not Set…" at bounding box center [23, 442] width 47 height 885
type textarea "x"
type textarea "r"
type textarea "x"
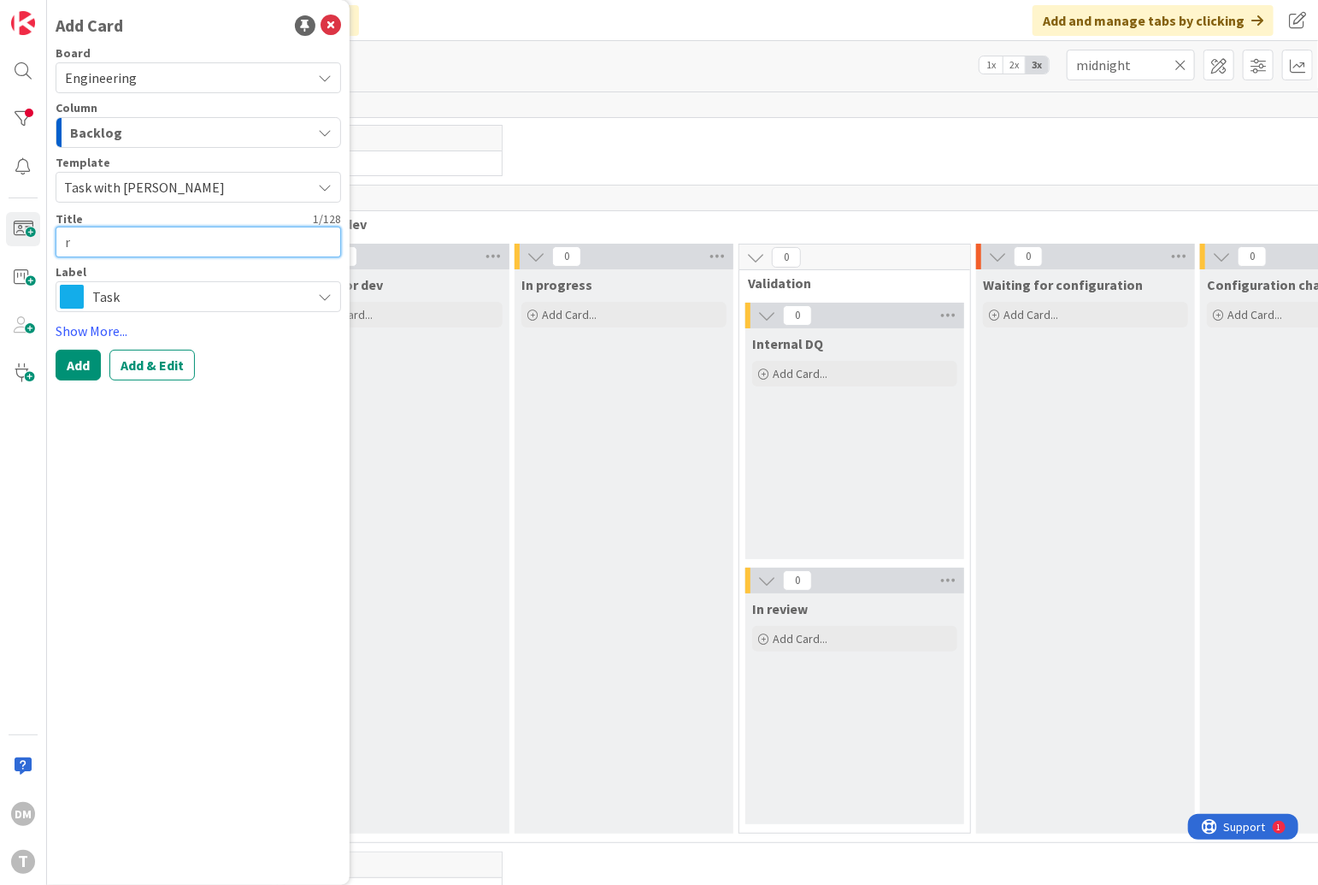
type textarea "re"
type textarea "x"
type textarea "r"
type textarea "x"
type textarea "R"
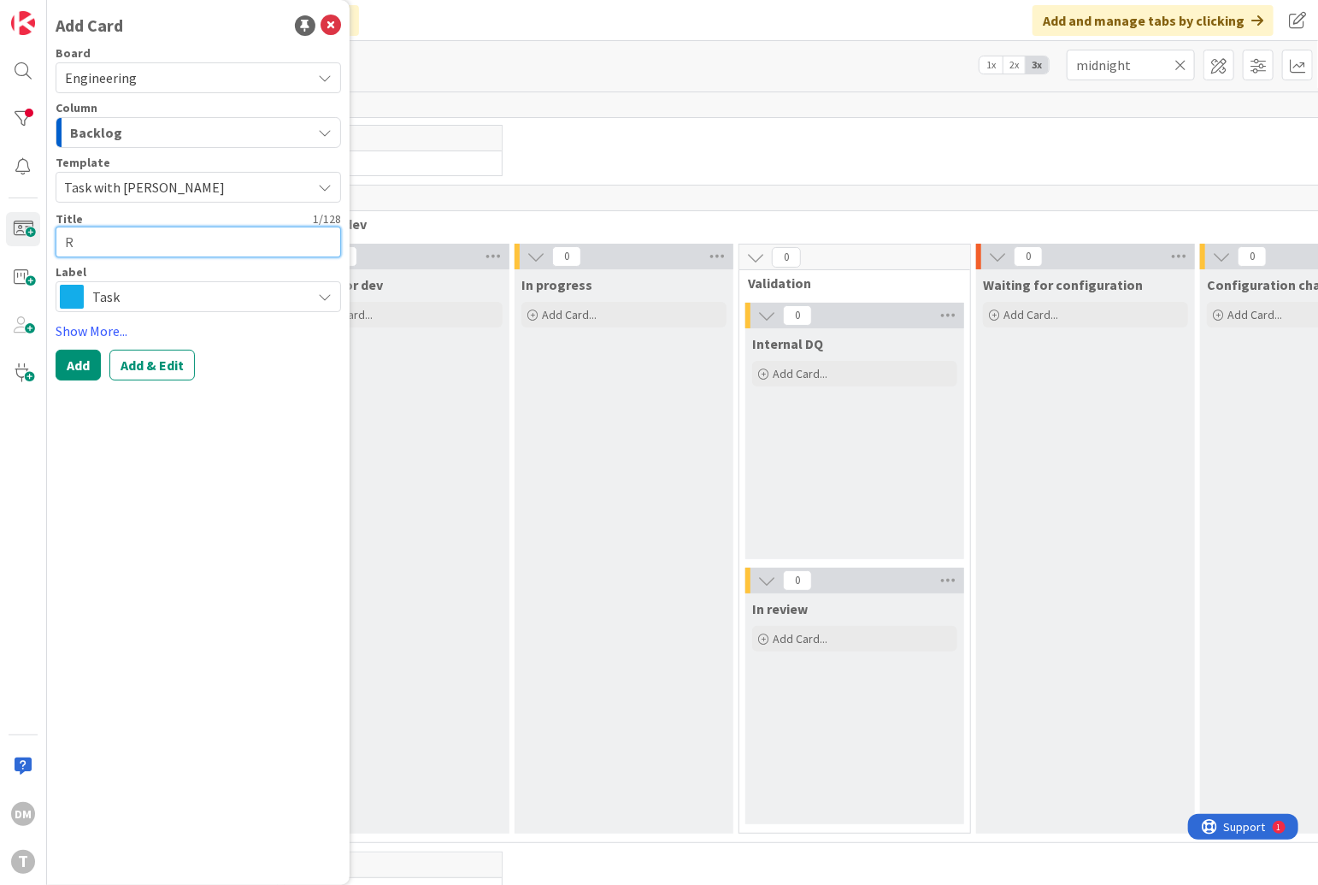
type textarea "x"
type textarea "Re"
type textarea "x"
type textarea "Rem"
type textarea "x"
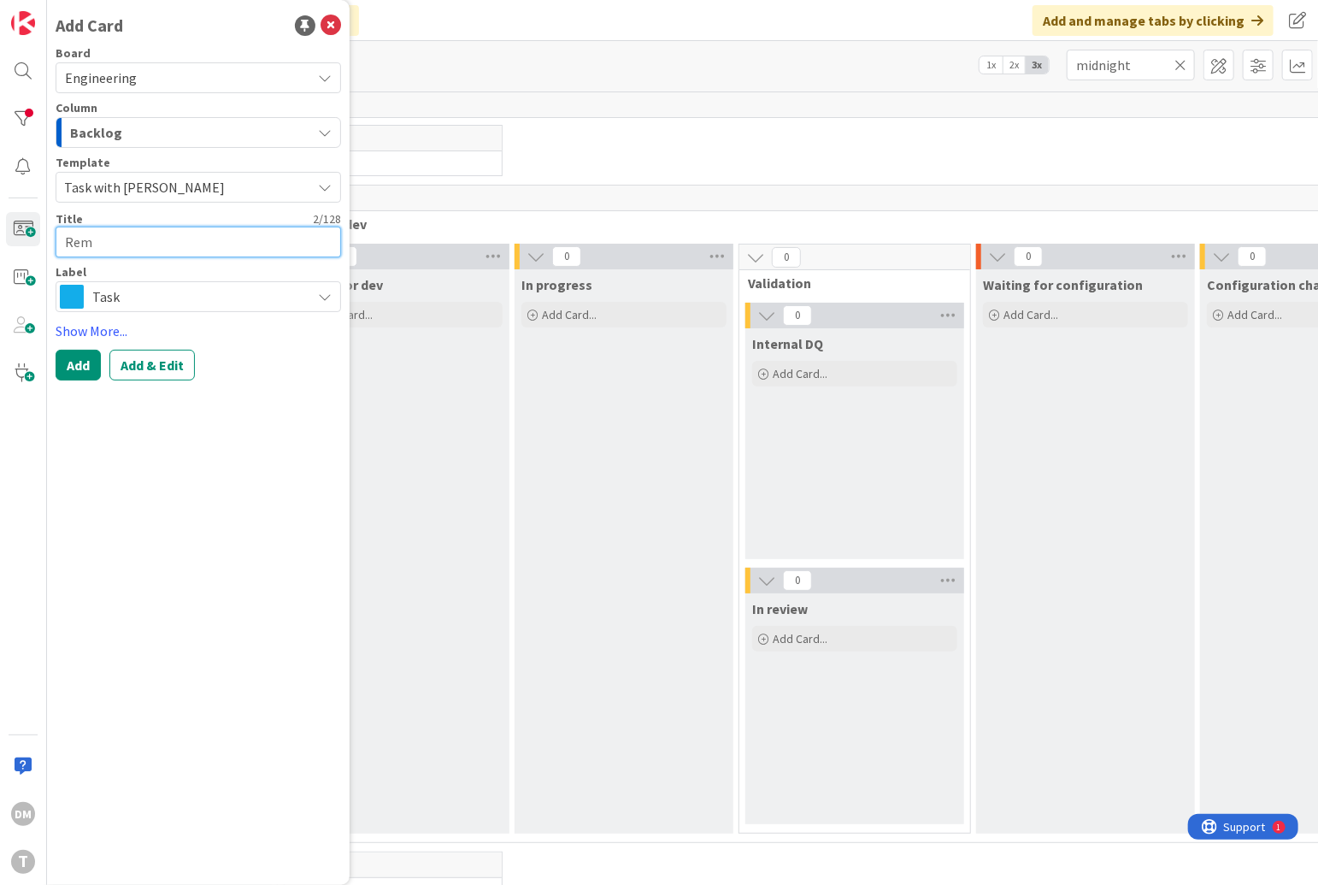
type textarea "Reme"
type textarea "x"
type textarea "Remed"
type textarea "x"
type textarea "Remedi"
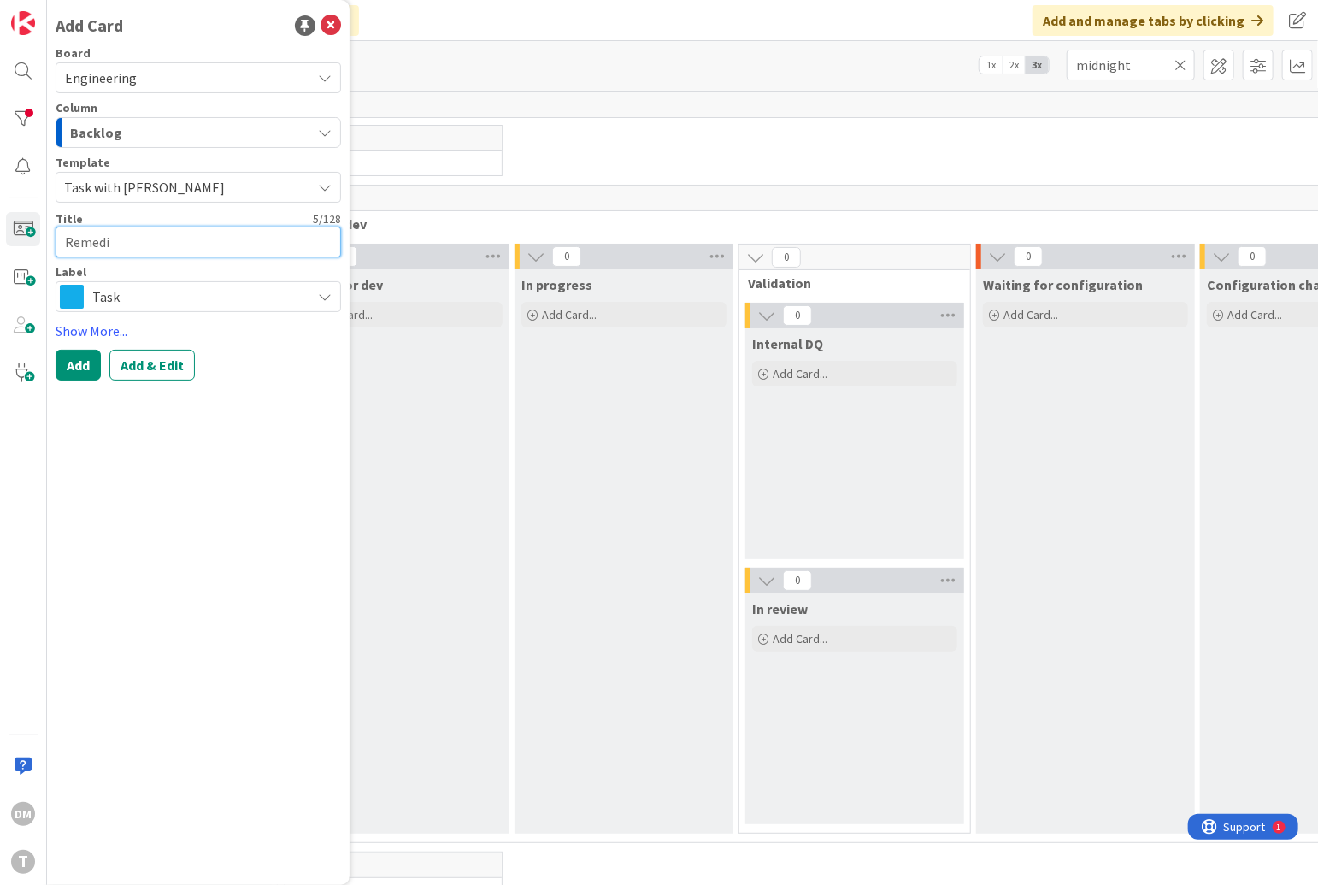
type textarea "x"
type textarea "Remedia"
type textarea "x"
type textarea "Remediat"
type textarea "x"
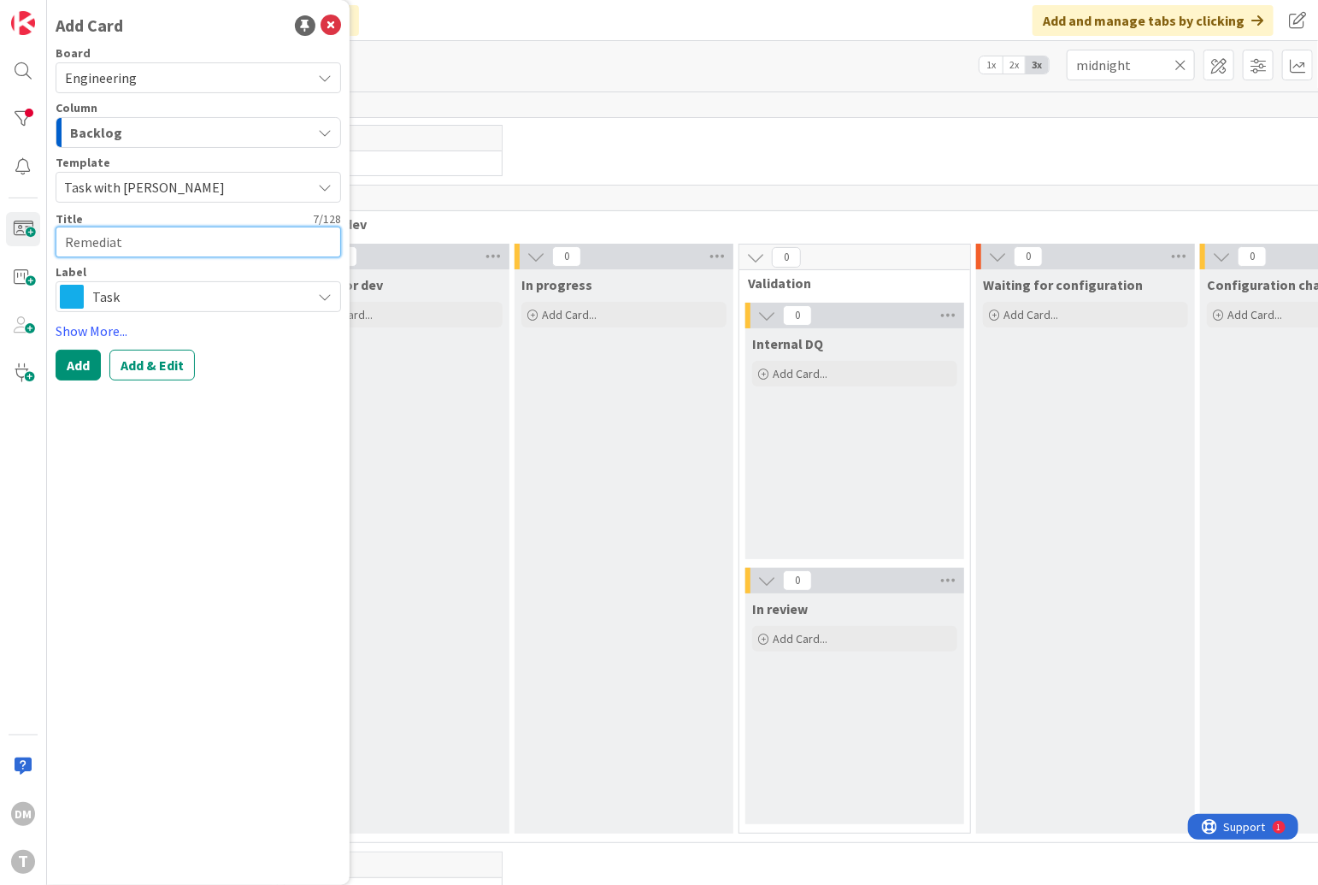
type textarea "Remediate"
type textarea "x"
type textarea "Remediate"
type textarea "x"
type textarea "Remediate A"
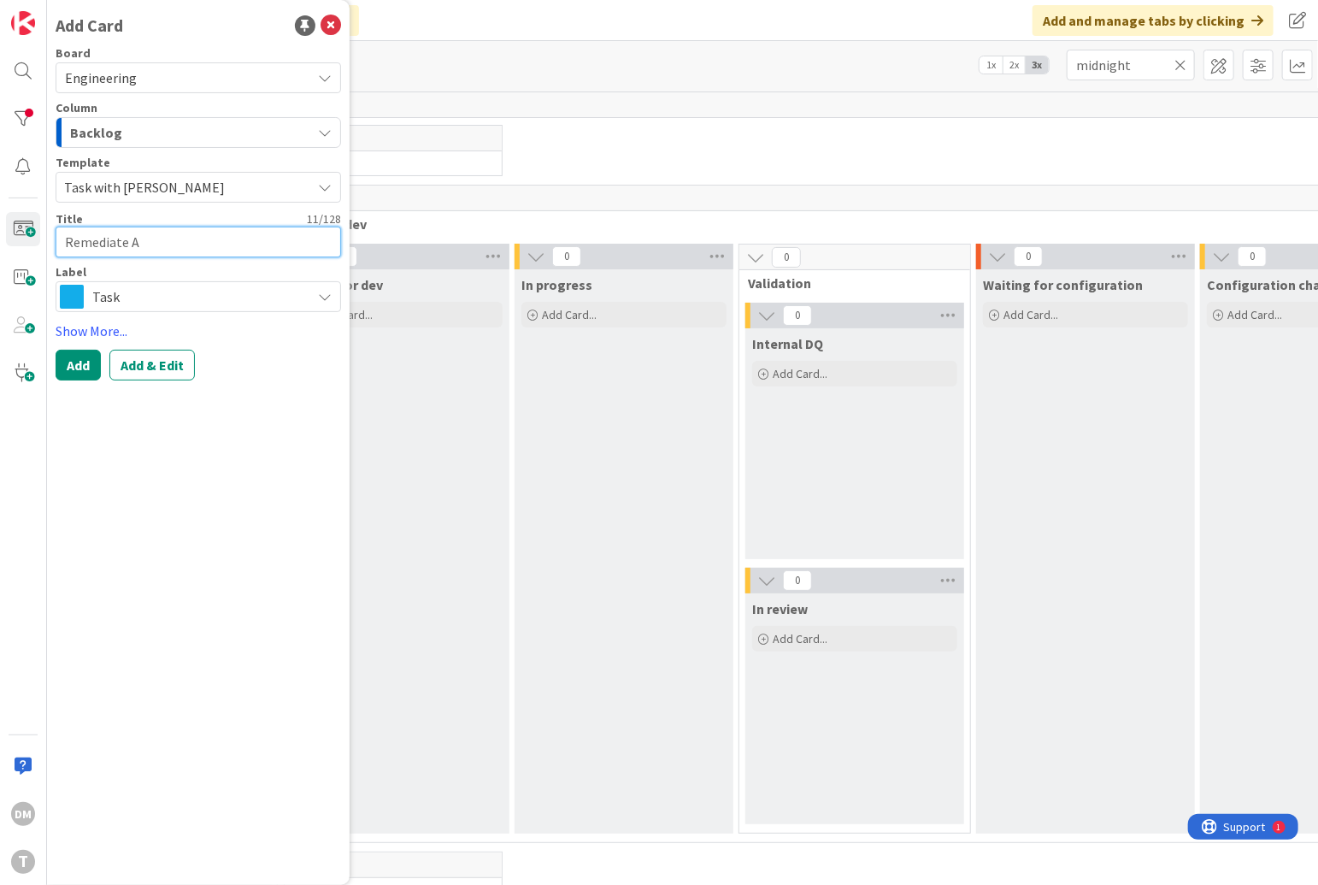
type textarea "x"
type textarea "Remediate"
type textarea "x"
type textarea "Remediate a"
type textarea "x"
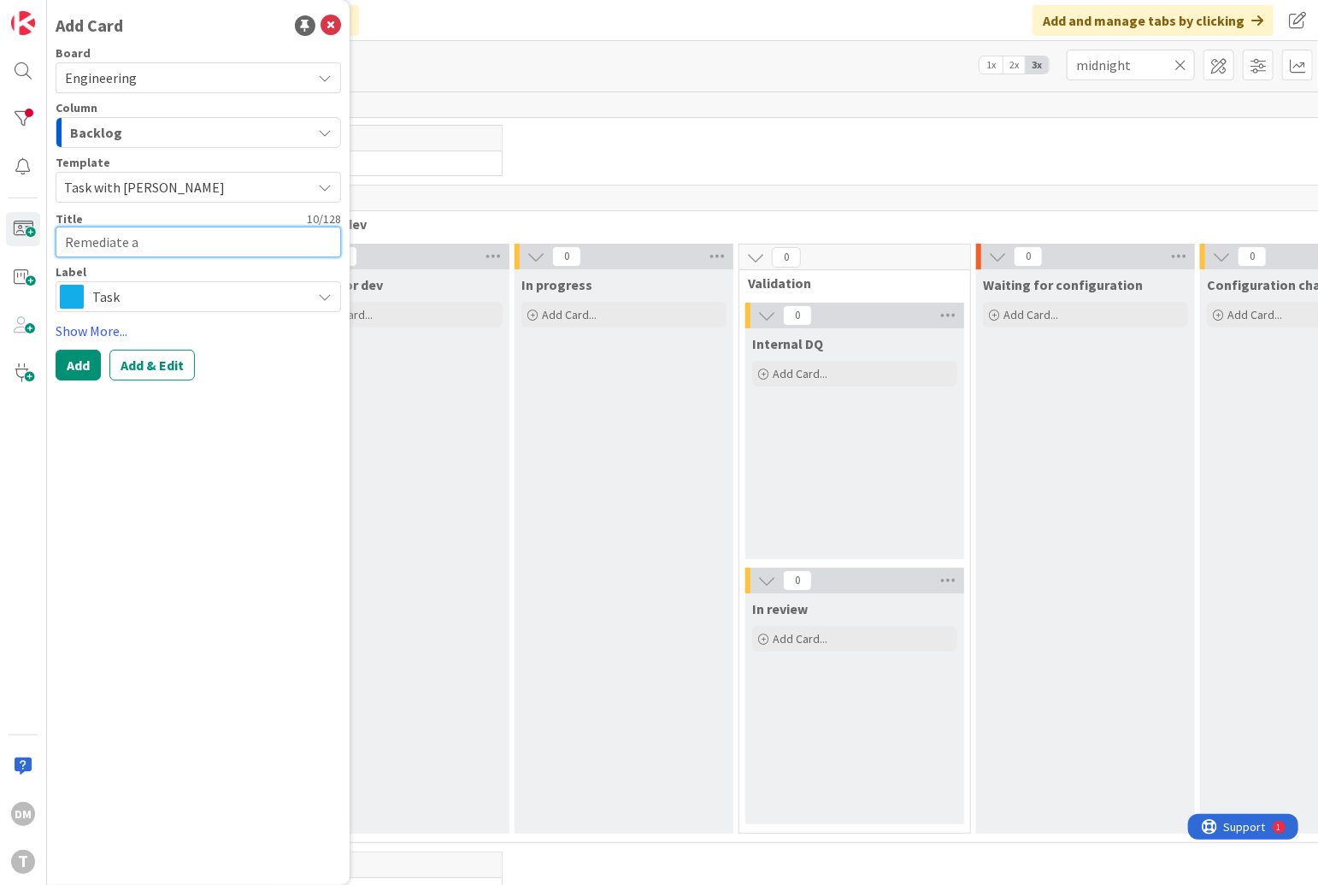
type textarea "Remediate ai"
type textarea "x"
type textarea "Remediate a"
type textarea "x"
type textarea "Remediate"
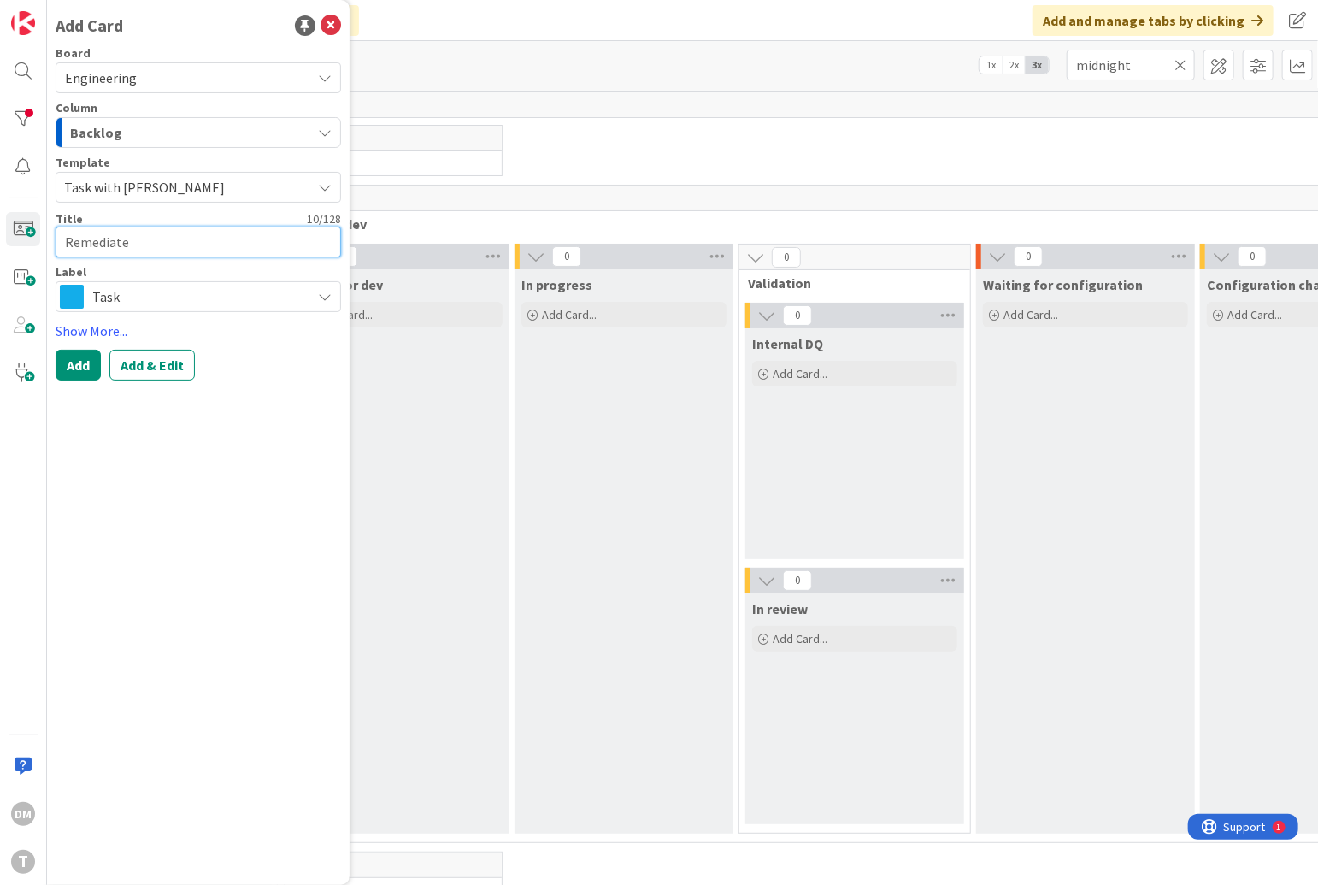
click at [104, 241] on textarea "Remediate" at bounding box center [199, 242] width 286 height 31
paste textarea "remediate journeys to/from Google's Airport Places latlon"
type textarea "x"
type textarea "remediate journeys to/from Google's Airport Places latlon"
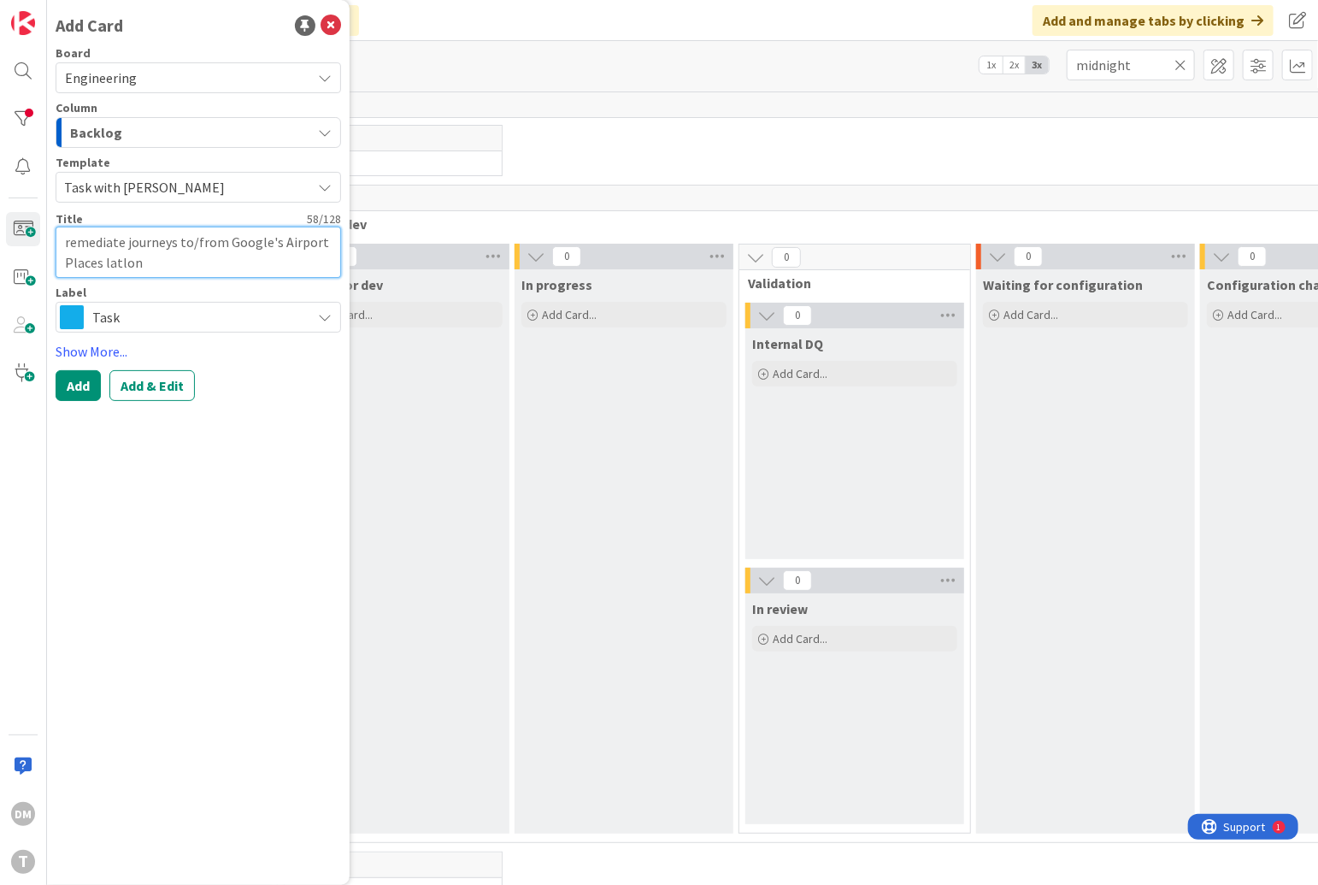
click at [80, 244] on textarea "remediate journeys to/from Google's Airport Places latlon" at bounding box center [199, 252] width 286 height 51
type textarea "x"
type textarea "emediate journeys to/from Google's Airport Places latlon"
type textarea "x"
type textarea "Remediate journeys to/from Google's Airport Places latlon"
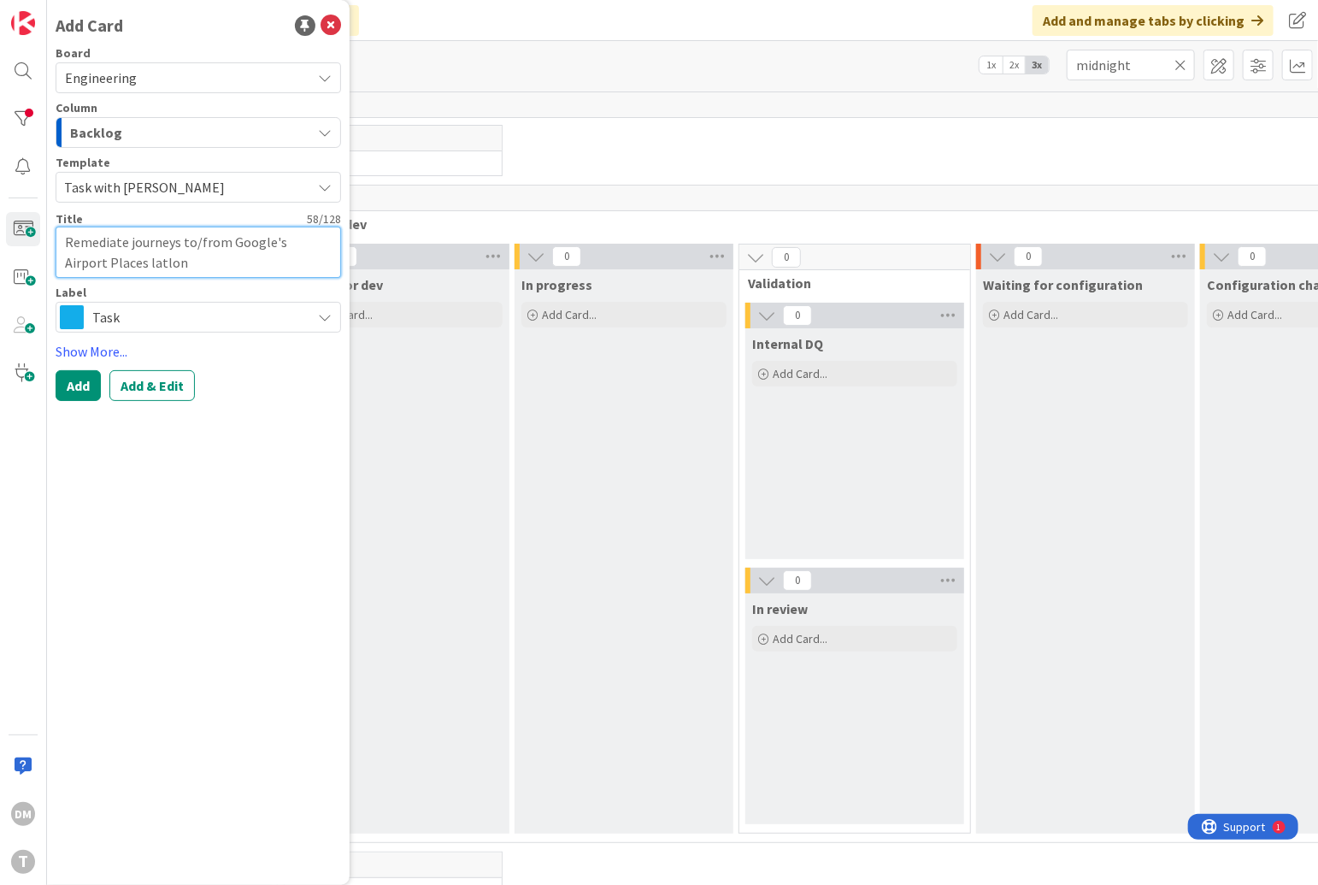
type textarea "x"
type textarea "Remediate pjourneys to/from Google's Airport Places latlon"
type textarea "x"
type textarea "Remediate pujourneys to/from Google's Airport Places latlon"
type textarea "x"
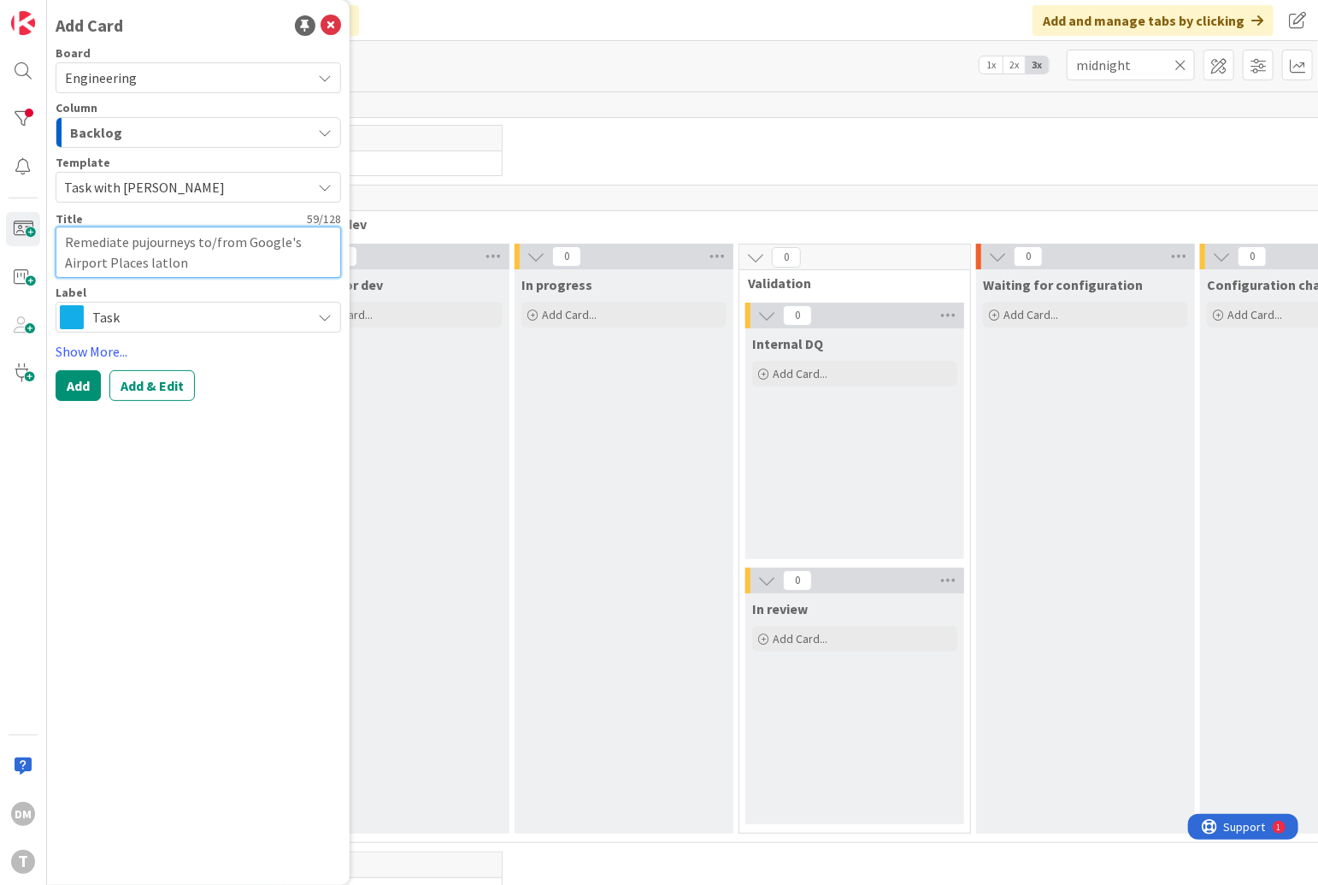
type textarea "Remediate pubjourneys to/from Google's Airport Places latlon"
type textarea "x"
type textarea "Remediate publjourneys to/from Google's Airport Places latlon"
type textarea "x"
type textarea "Remediate publijourneys to/from Google's Airport Places latlon"
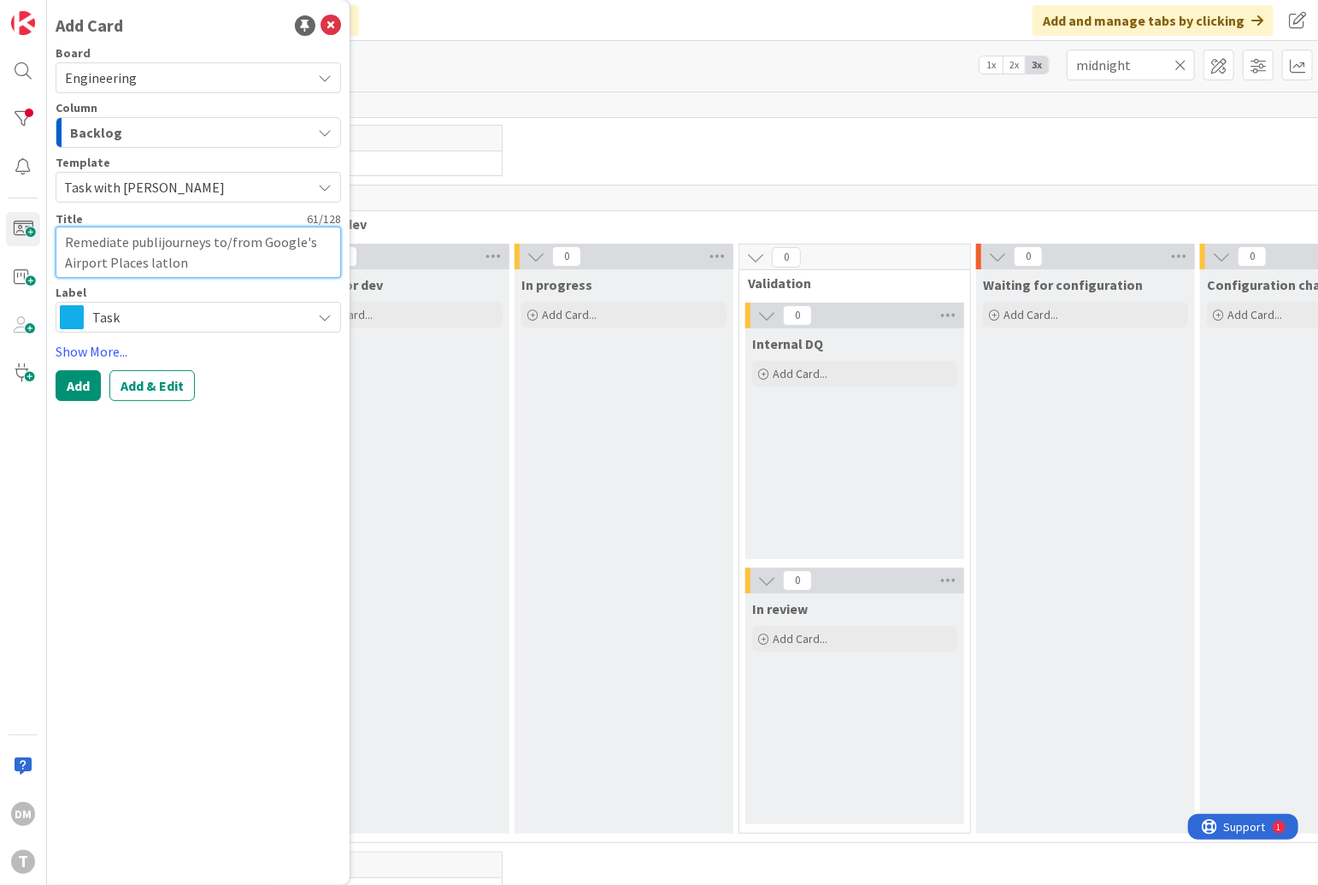
type textarea "x"
type textarea "Remediate publicjourneys to/from Google's Airport Places latlon"
type textarea "x"
type textarea "Remediate public journeys to/from Google's Airport Places latlon"
type textarea "x"
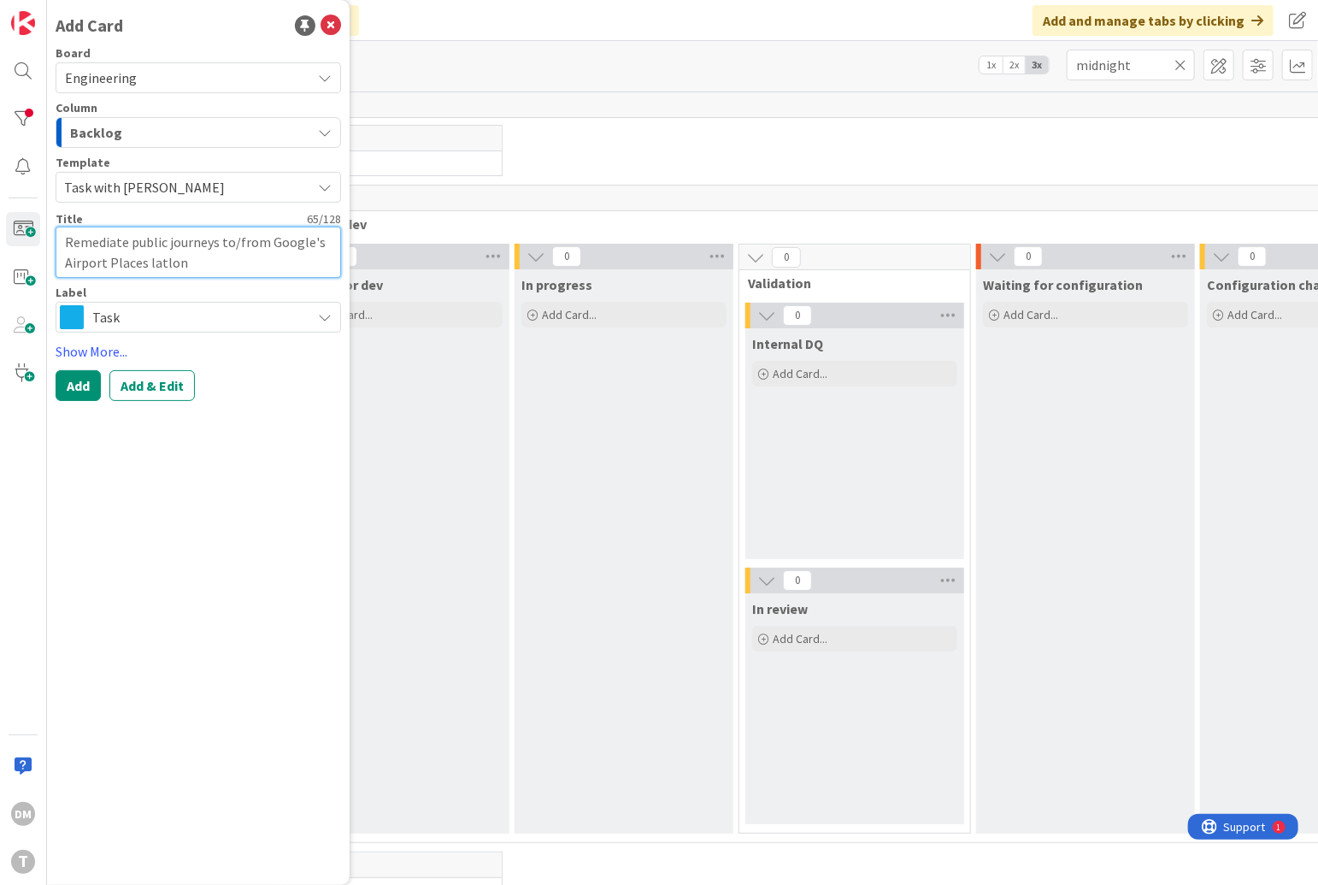
type textarea "Remediate public journey to/from Google's Airport Places latlon"
type textarea "x"
type textarea "Remediate public journey to/from wGoogle's Airport Places latlon"
type textarea "x"
type textarea "Remediate public journey to/from whGoogle's Airport Places latlon"
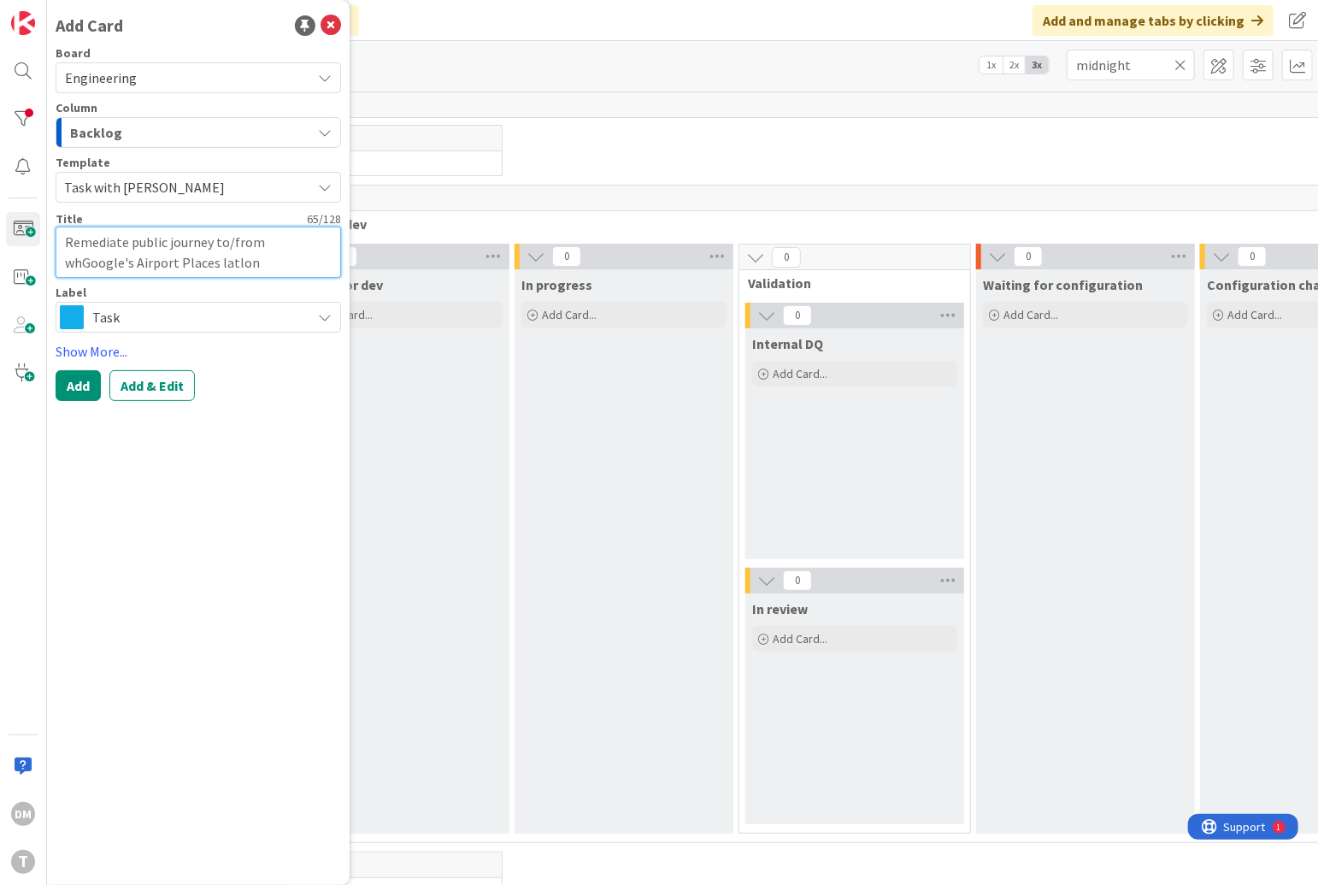
type textarea "x"
type textarea "Remediate public journey to/from wheGoogle's Airport Places latlon"
type textarea "x"
type textarea "Remediate public journey to/from whenGoogle's Airport Places latlon"
type textarea "x"
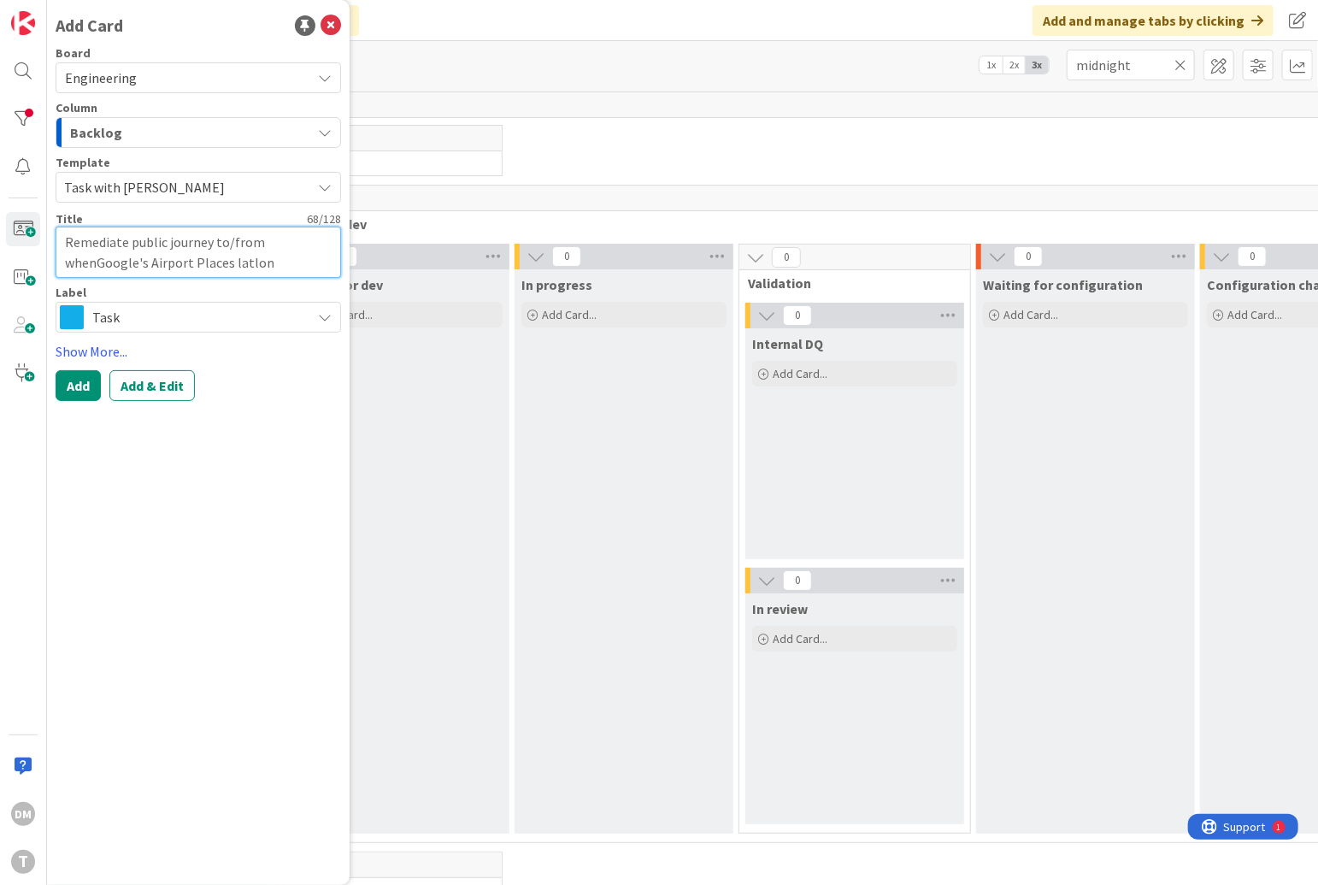
type textarea "Remediate public journey to/from when Google's Airport Places latlon"
type textarea "x"
type textarea "Remediate public journey to/from whenGoogle's Airport Places latlon"
type textarea "x"
type textarea "Remediate public journey to/from wheGoogle's Airport Places latlon"
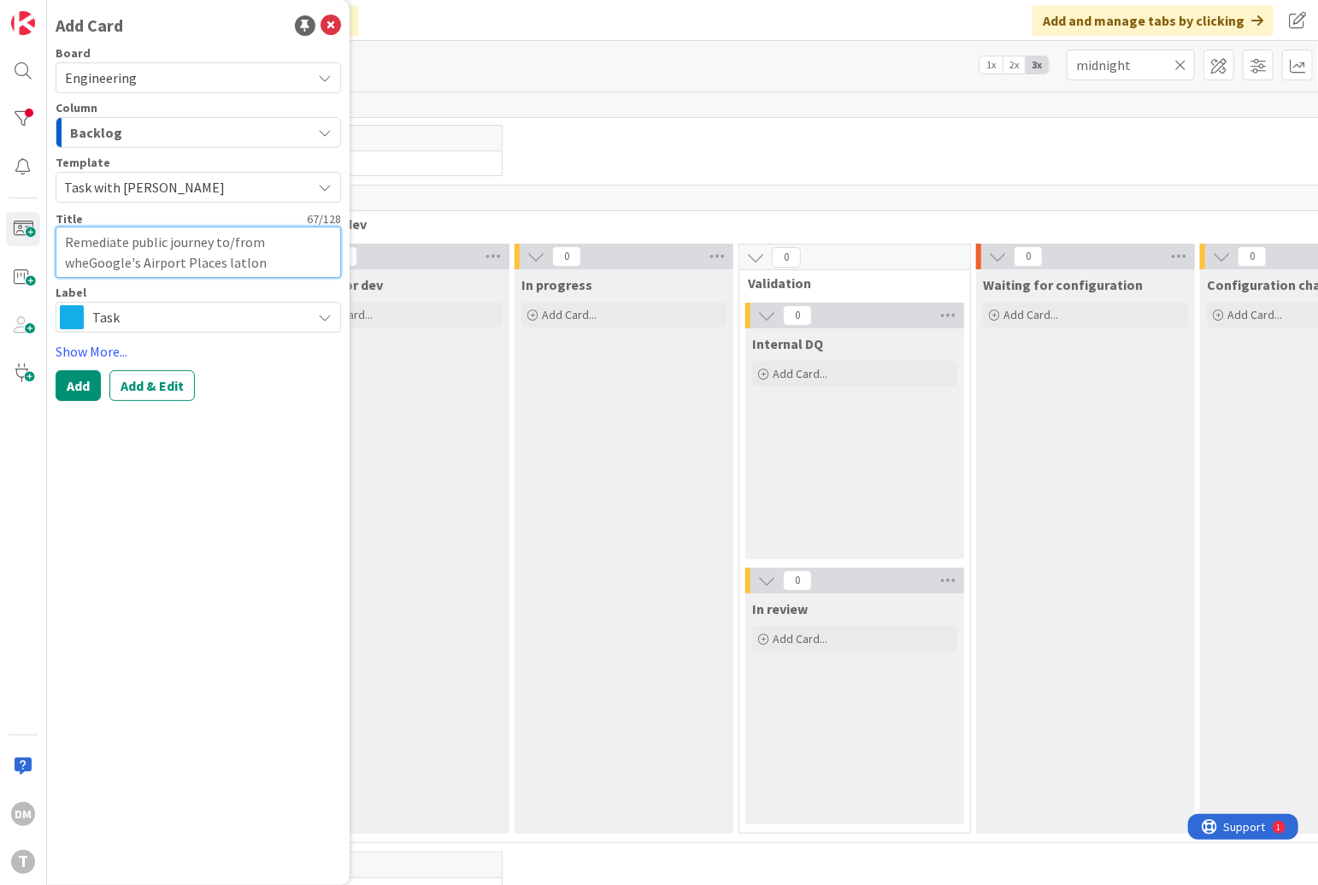
type textarea "x"
type textarea "Remediate public journey to/from whGoogle's Airport Places latlon"
type textarea "x"
type textarea "Remediate public journey to/from wGoogle's Airport Places latlon"
type textarea "x"
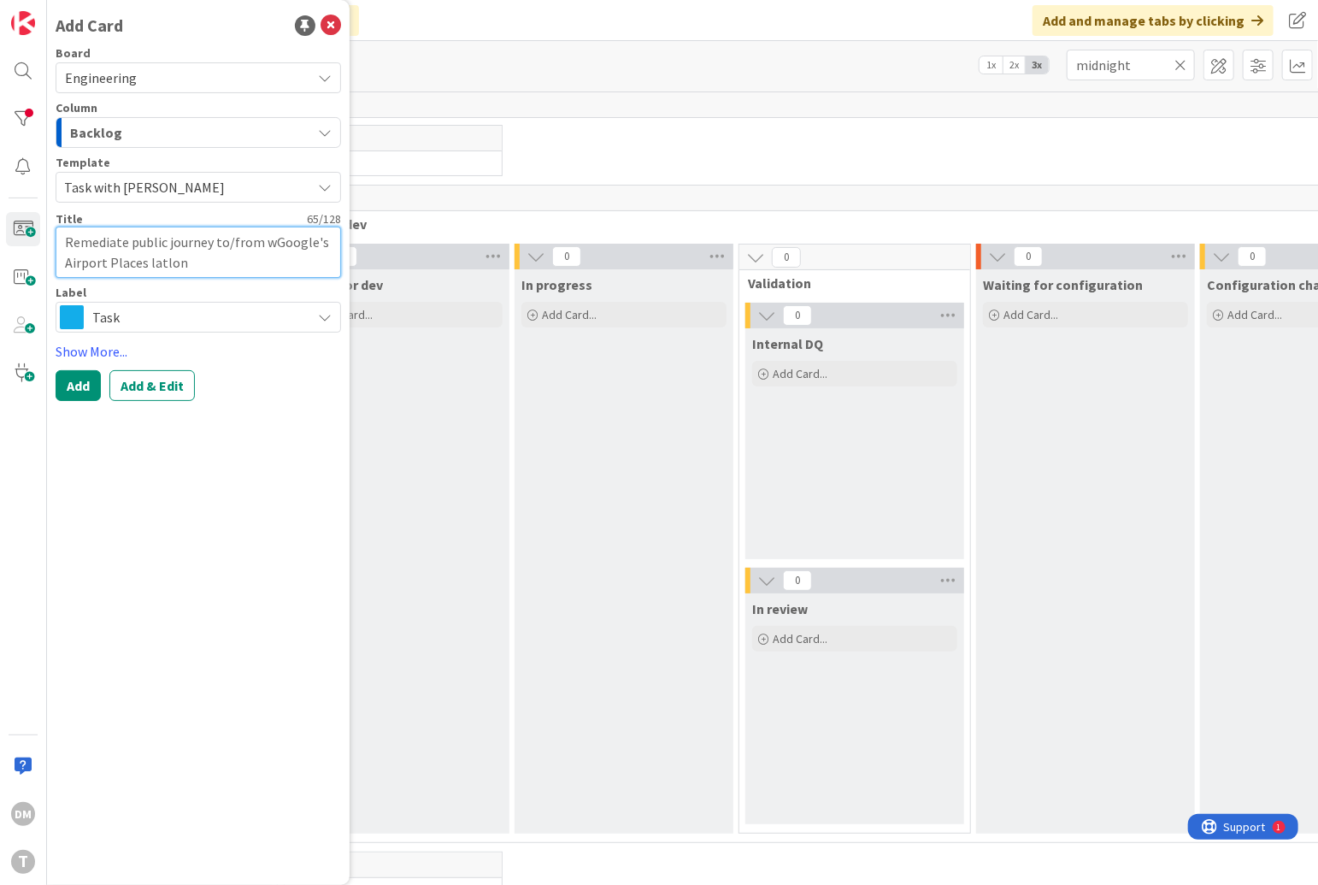
type textarea "Remediate public journey to/from Google's Airport Places latlon"
type textarea "x"
type textarea "Remediate public journey to/from fGoogle's Airport Places latlon"
type textarea "x"
type textarea "Remediate public journey to/from [GEOGRAPHIC_DATA] Places latlon"
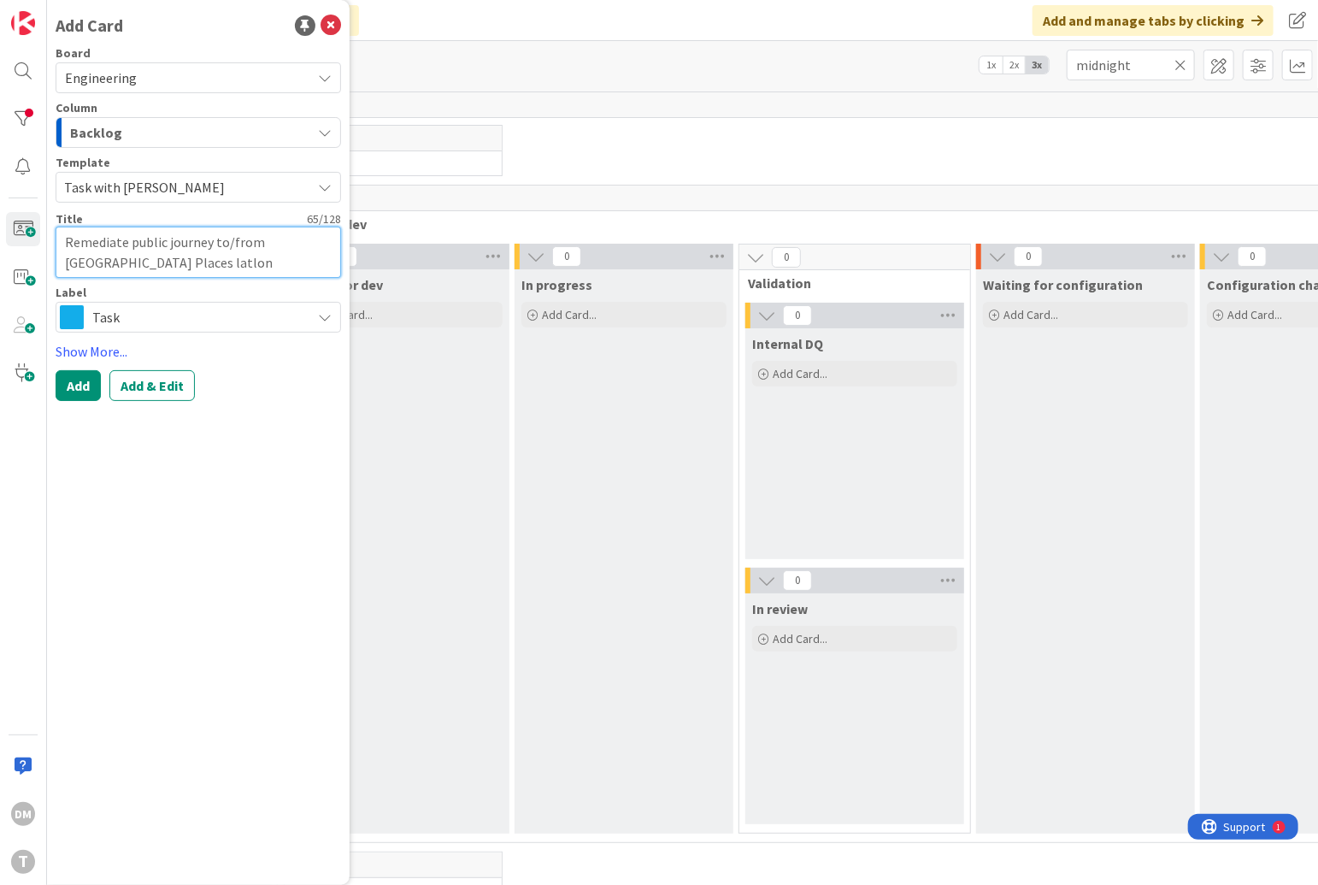
type textarea "x"
type textarea "Remediate public journey to/from forGoogle's Airport Places latlon"
type textarea "x"
type textarea "Remediate public journey to/from for Google's Airport Places latlon"
click at [74, 385] on button "Add" at bounding box center [78, 385] width 45 height 31
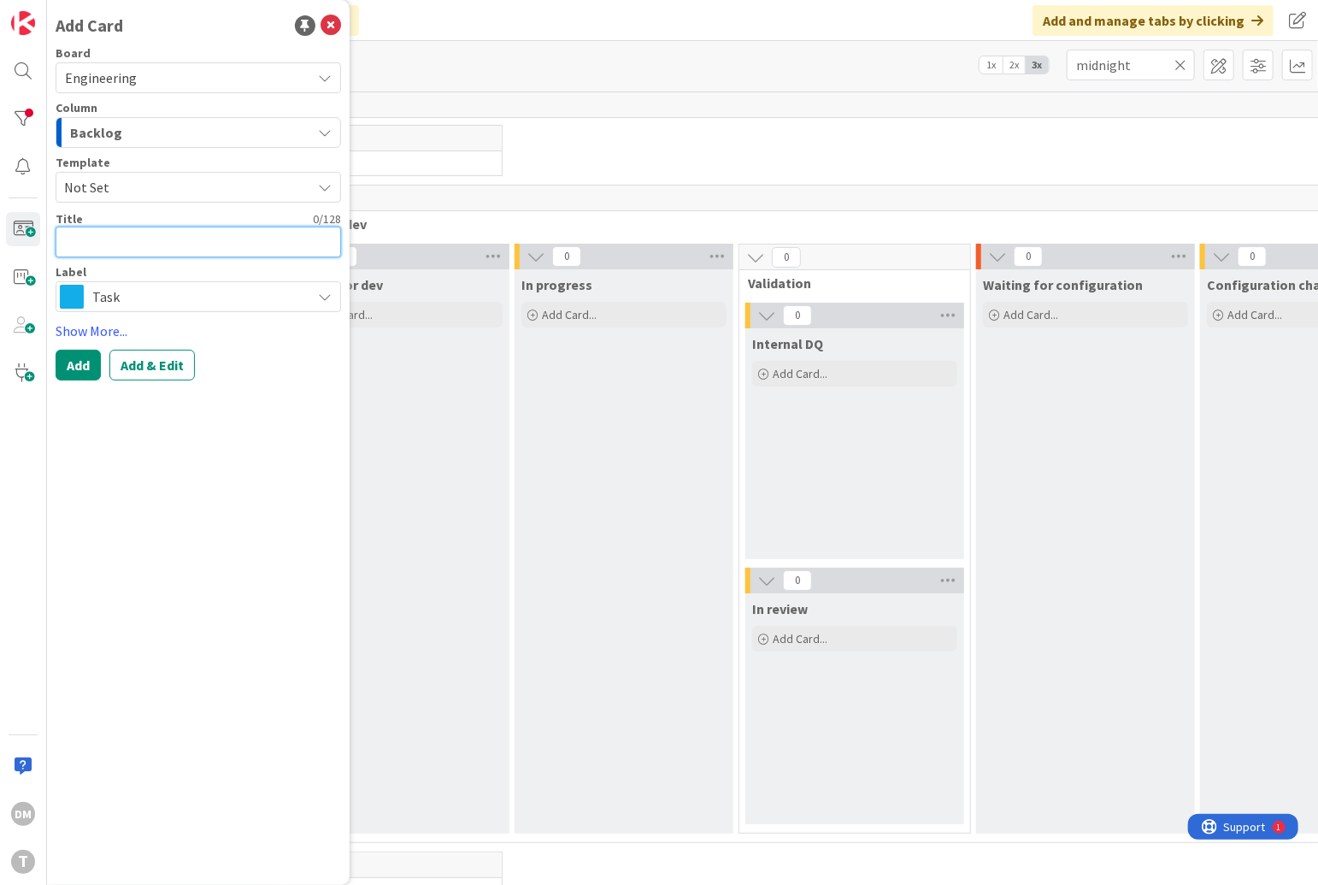
click at [216, 244] on textarea at bounding box center [199, 242] width 286 height 31
click at [1100, 76] on input "midnight" at bounding box center [1131, 65] width 128 height 31
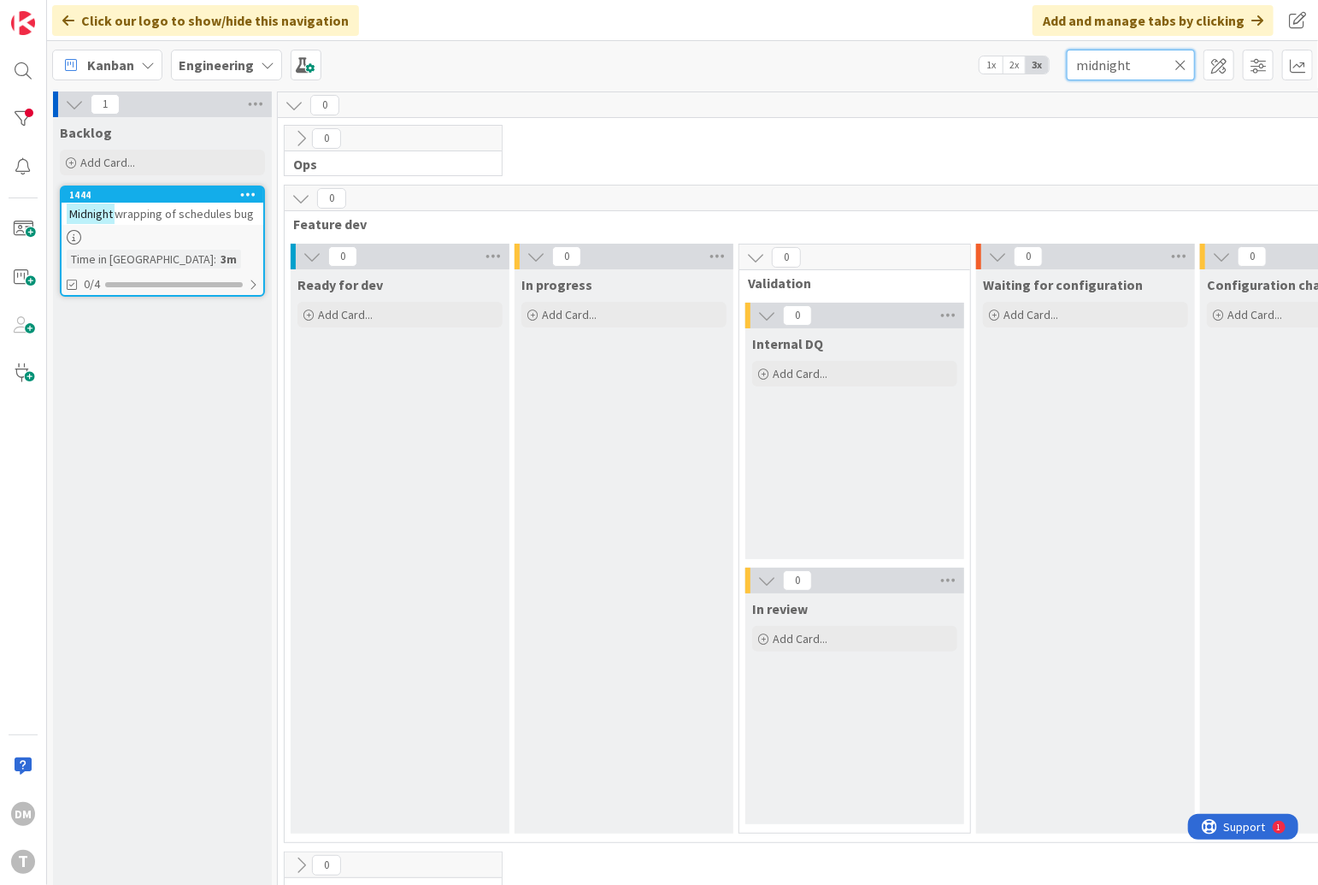
click at [1112, 61] on input "midnight" at bounding box center [1131, 65] width 128 height 31
type input "tfgm"
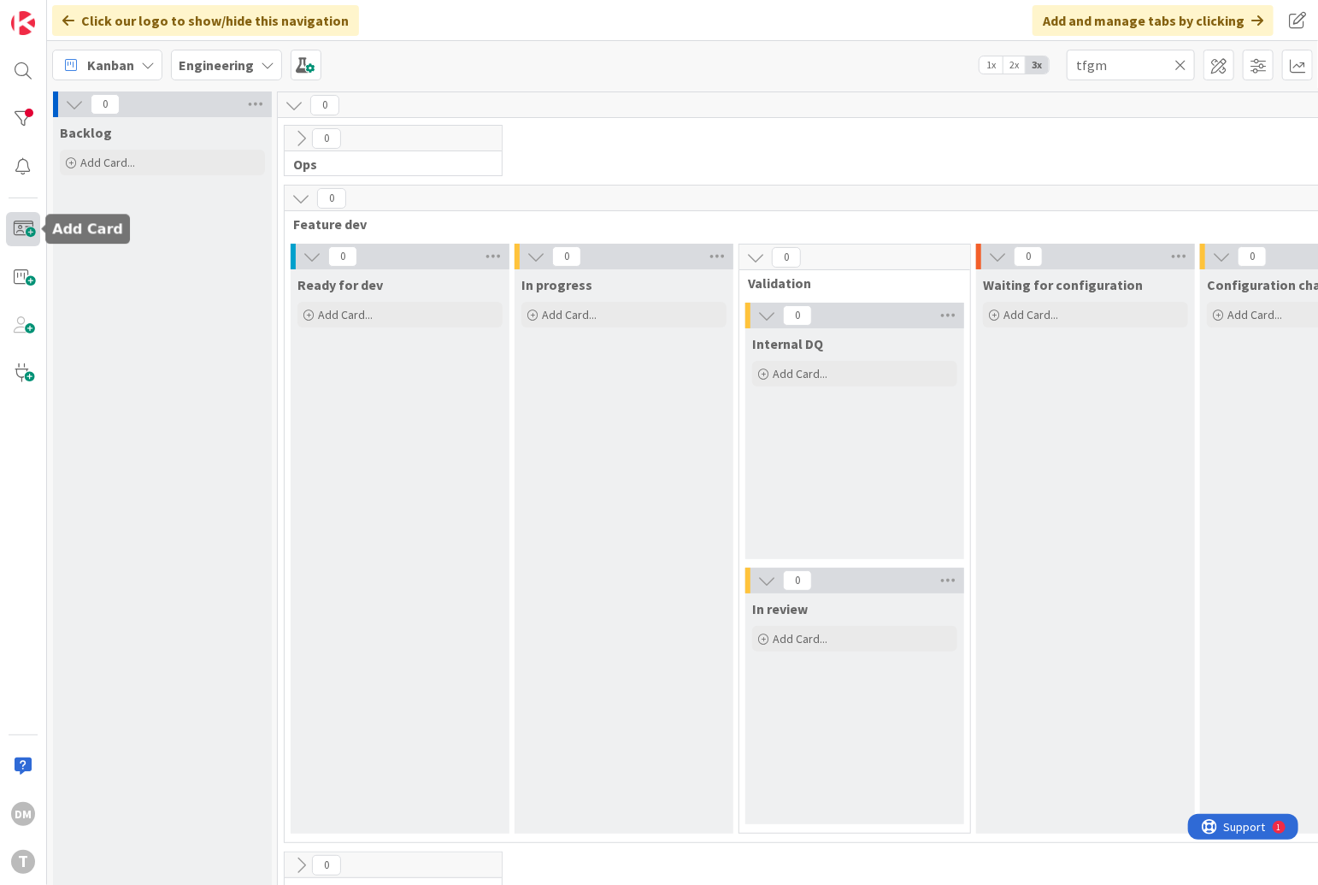
click at [22, 234] on span at bounding box center [23, 229] width 34 height 34
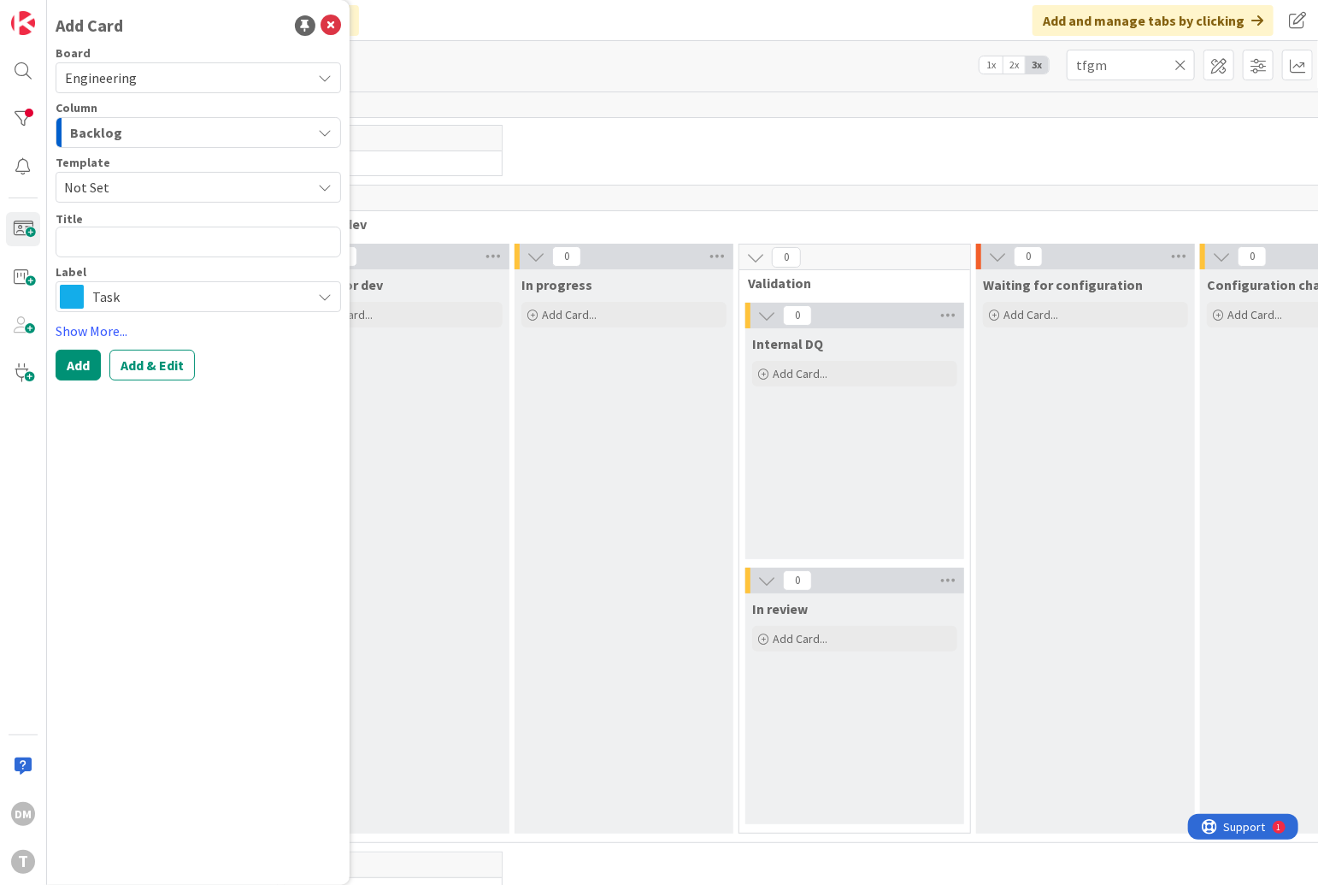
type textarea "x"
type textarea "I"
type textarea "x"
type textarea "In"
type textarea "x"
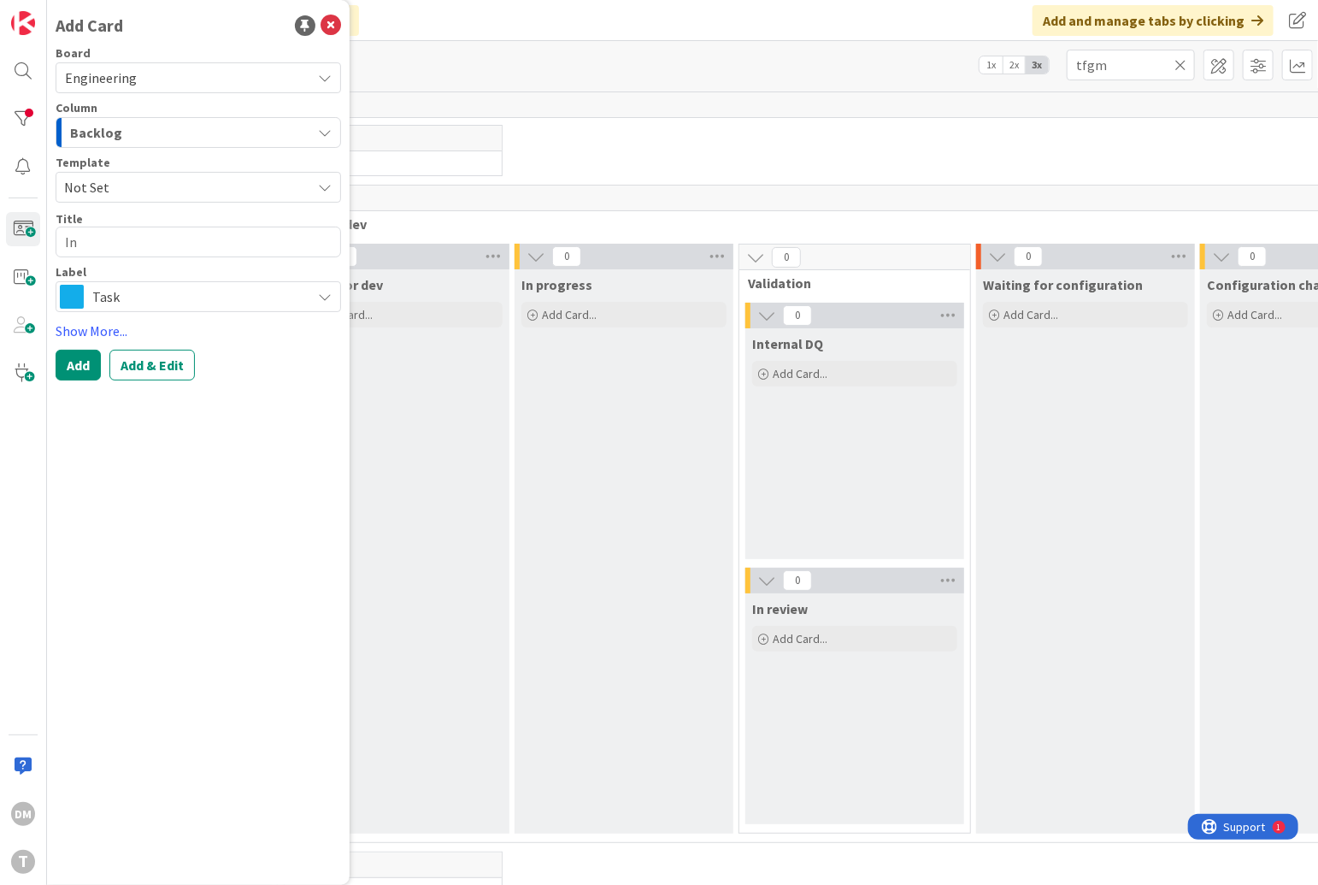
type textarea "Ing"
type textarea "x"
type textarea "Ingt"
type textarea "x"
type textarea "Ingte"
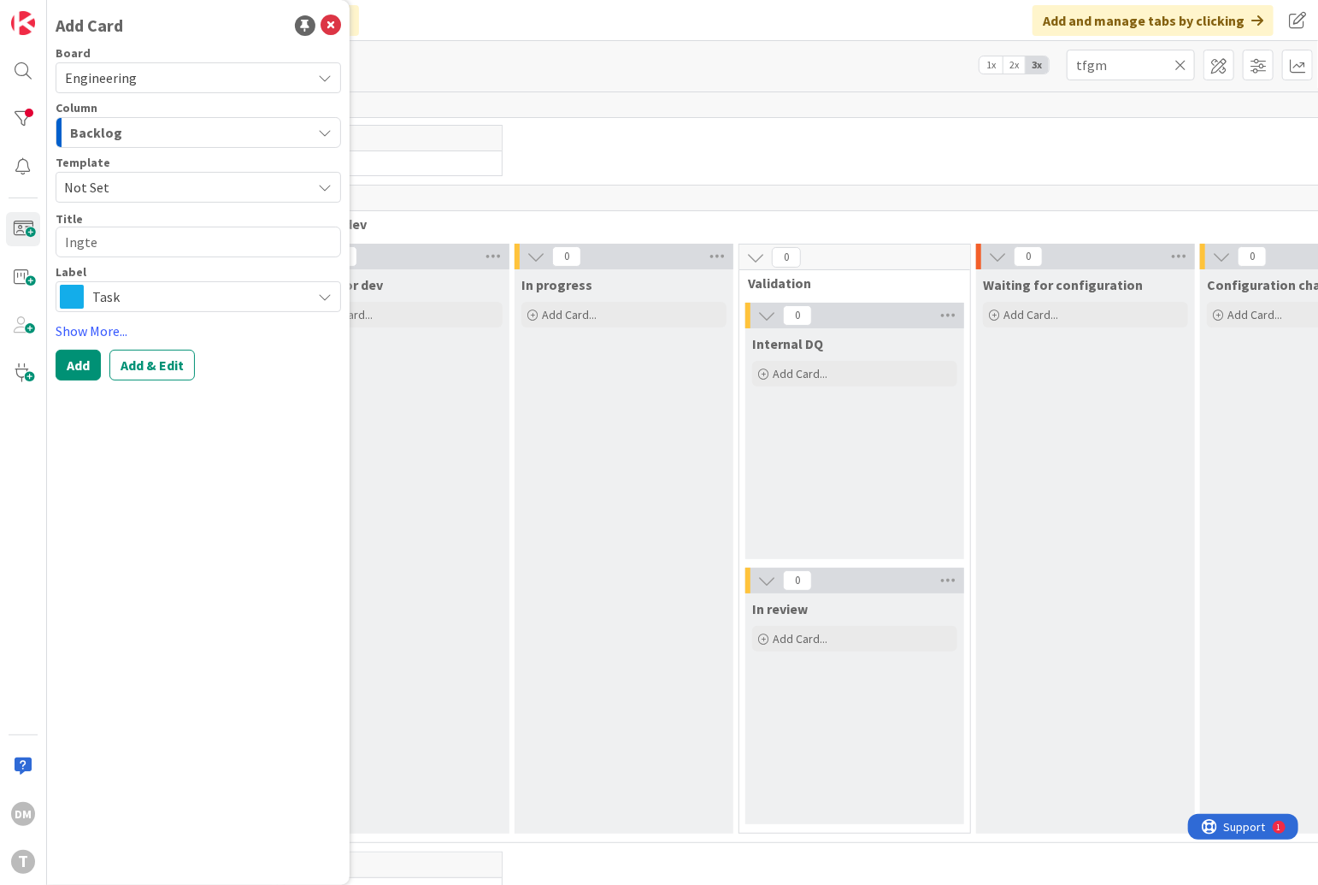
type textarea "x"
type textarea "Ingteg"
type textarea "x"
type textarea "Ingtegr"
type textarea "x"
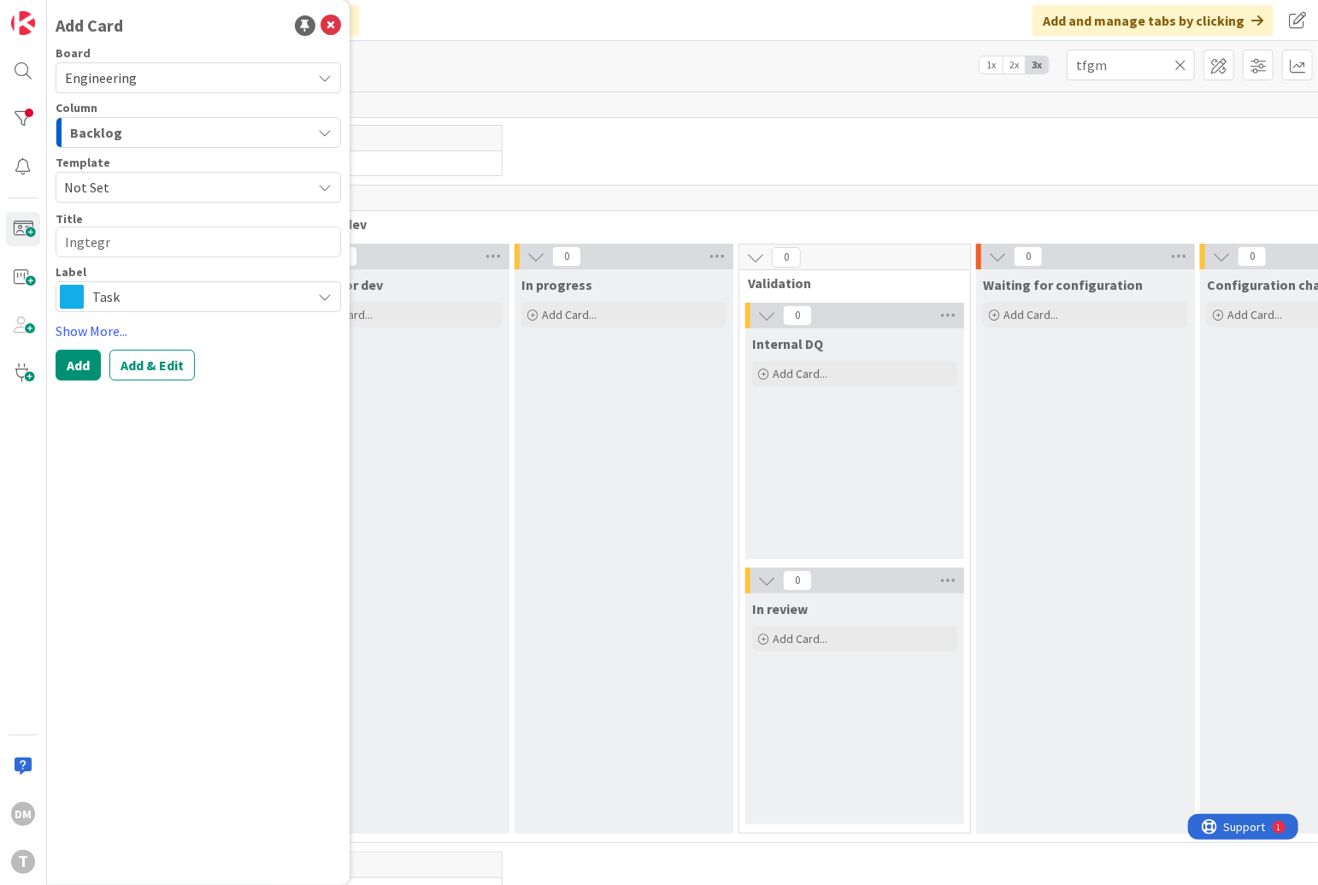
type textarea "Ingtegra"
type textarea "x"
type textarea "Ingtegrate"
type textarea "x"
type textarea "Ingtegrate"
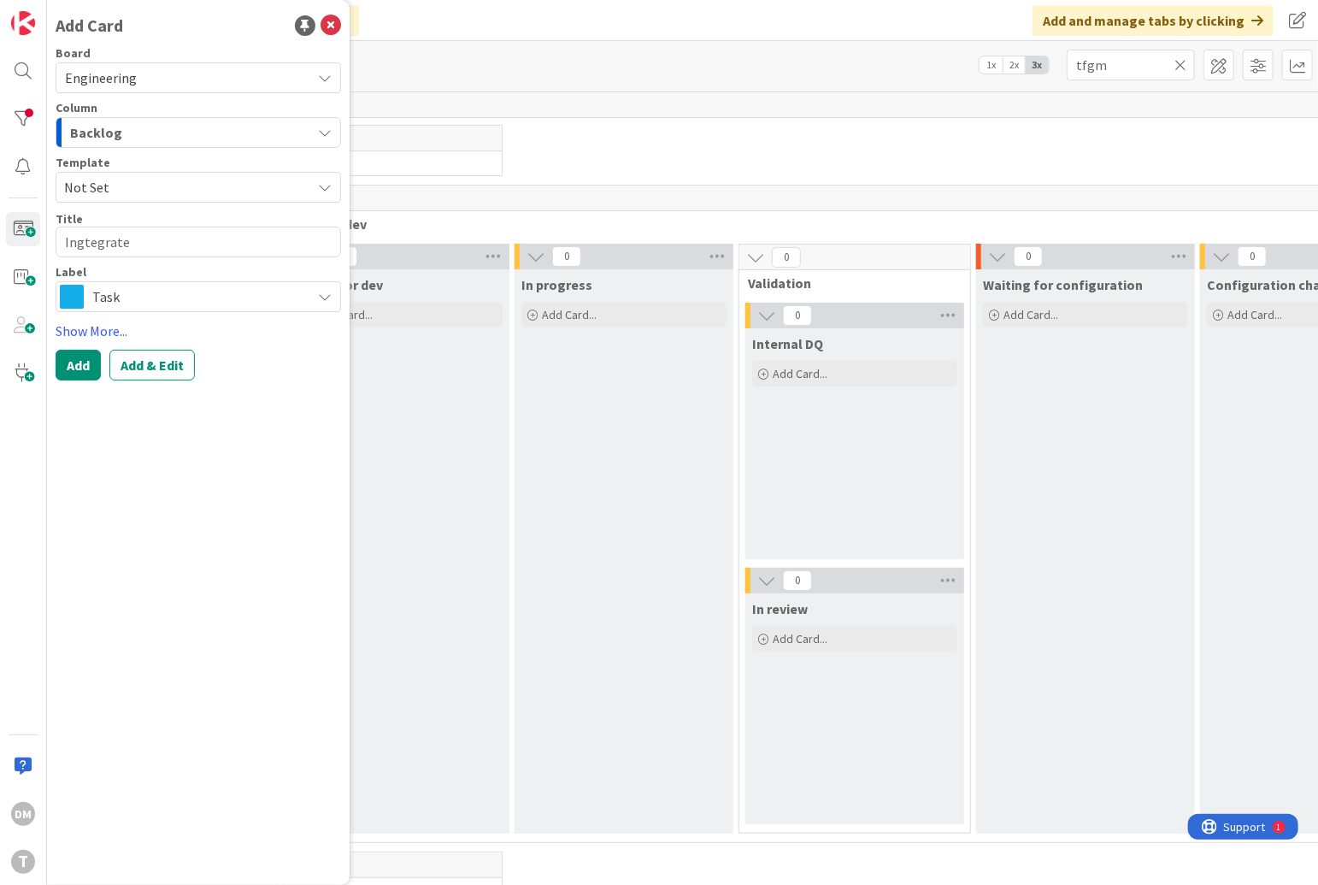
type textarea "x"
type textarea "Ingtegrate T"
type textarea "x"
type textarea "Ingtegrate Tf"
type textarea "x"
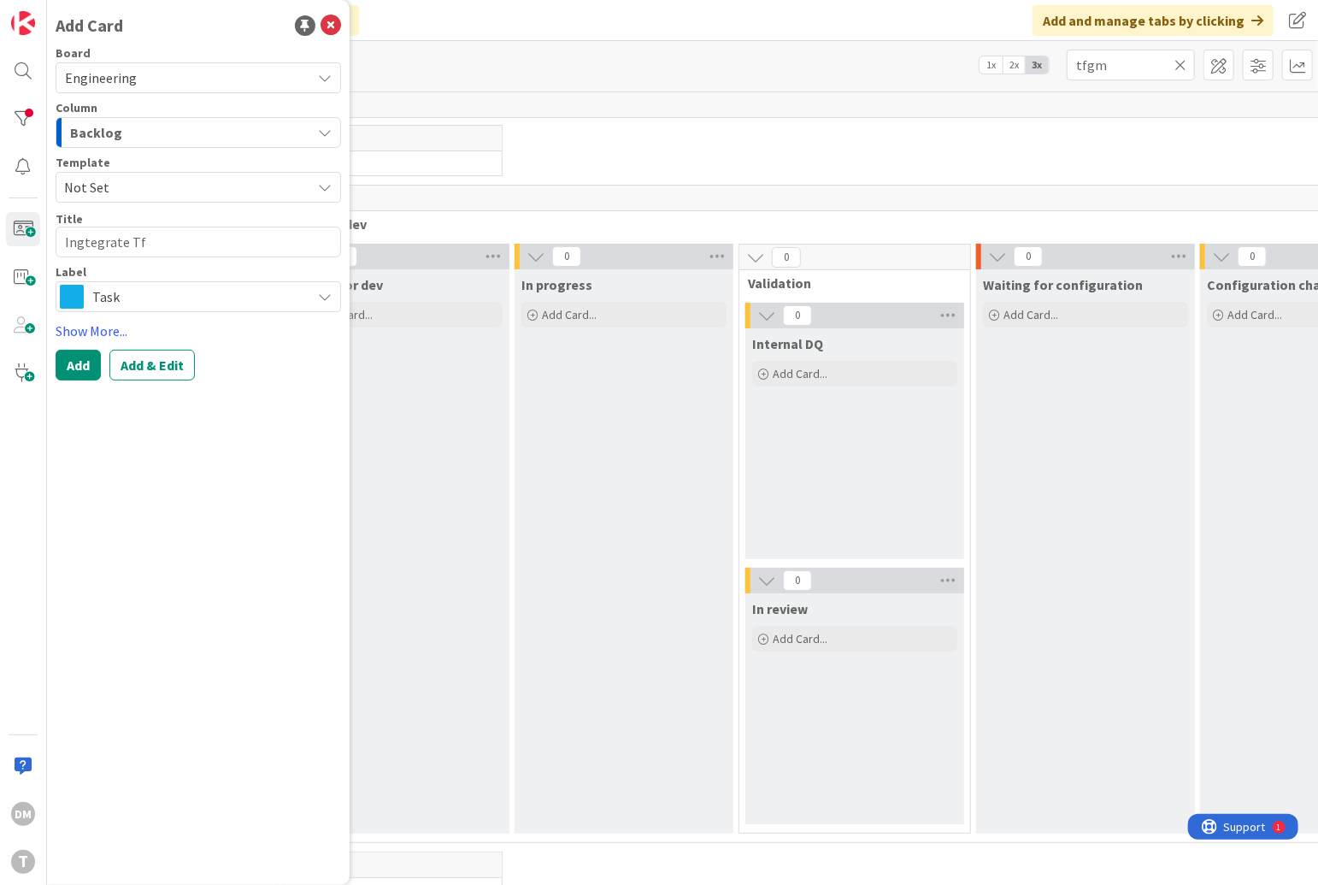
type textarea "Ingtegrate TfG"
type textarea "x"
type textarea "Ingtegrate TfGM"
type textarea "x"
type textarea "Ingtegrate TfGM"
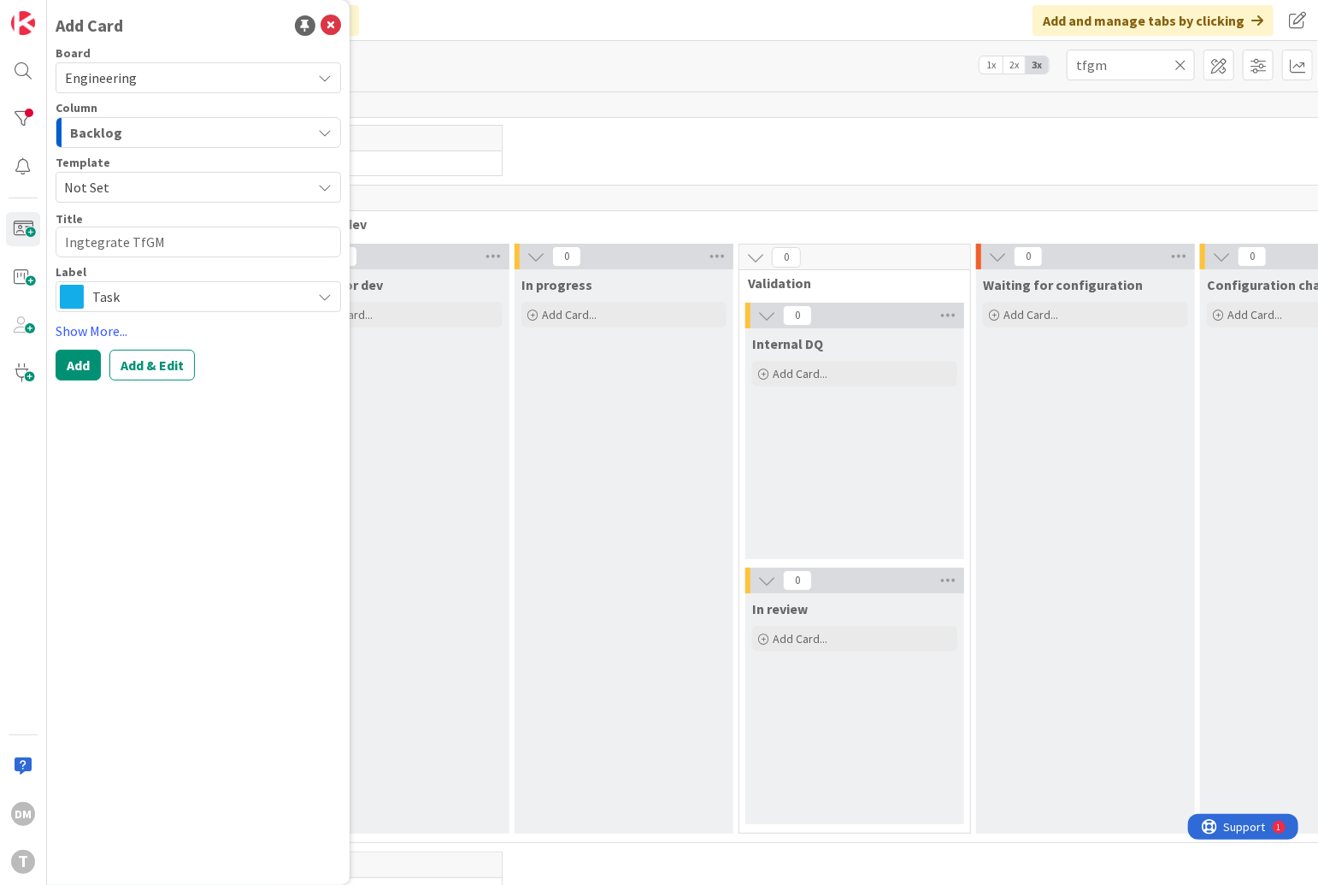
type textarea "x"
type textarea "Ingtegrate TfGM l"
type textarea "x"
type textarea "Ingtegrate TfGM li"
type textarea "x"
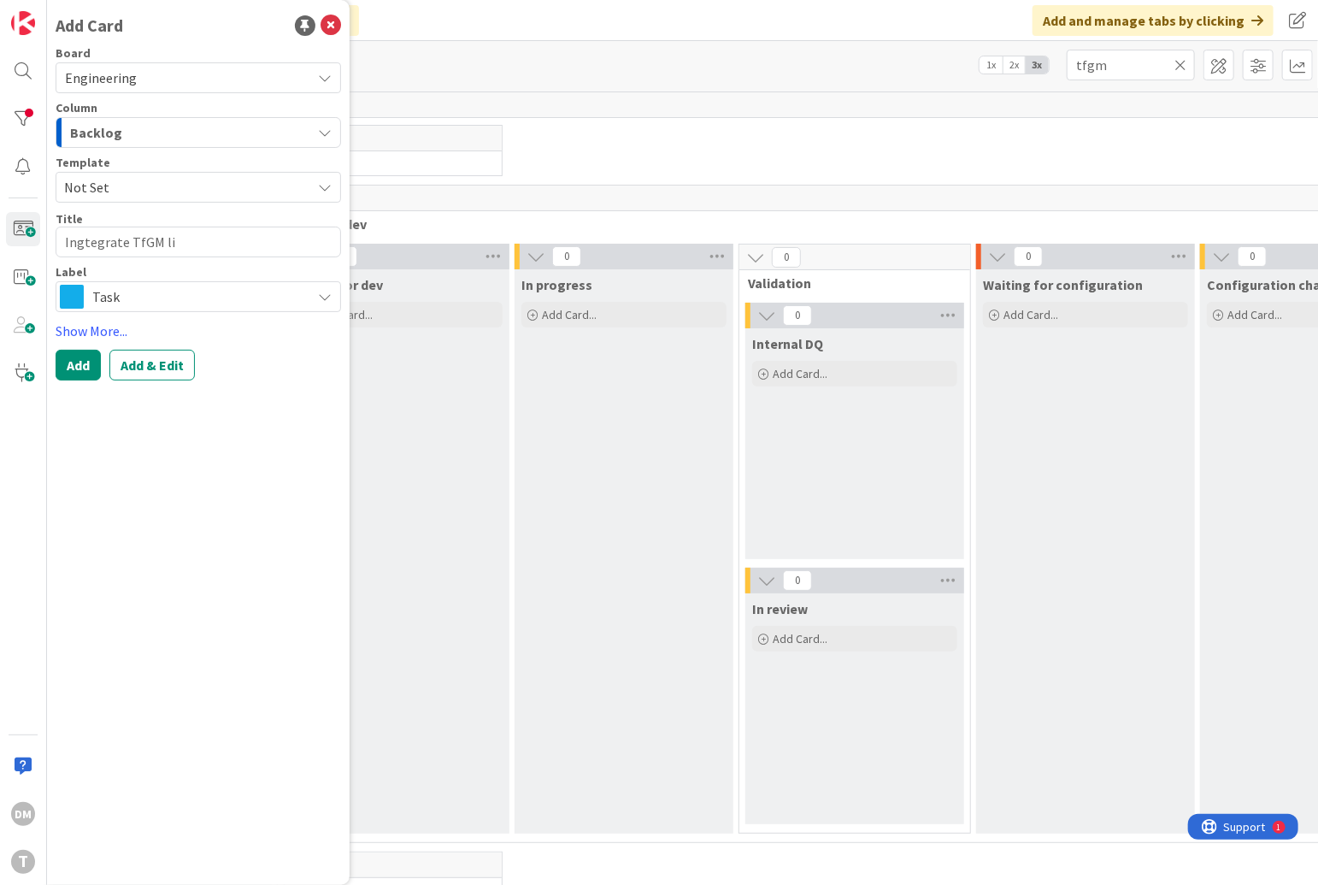
type textarea "Ingtegrate TfGM liv"
type textarea "x"
type textarea "Ingtegrate TfGM live"
type textarea "x"
type textarea "Ingtegrate TfGM live"
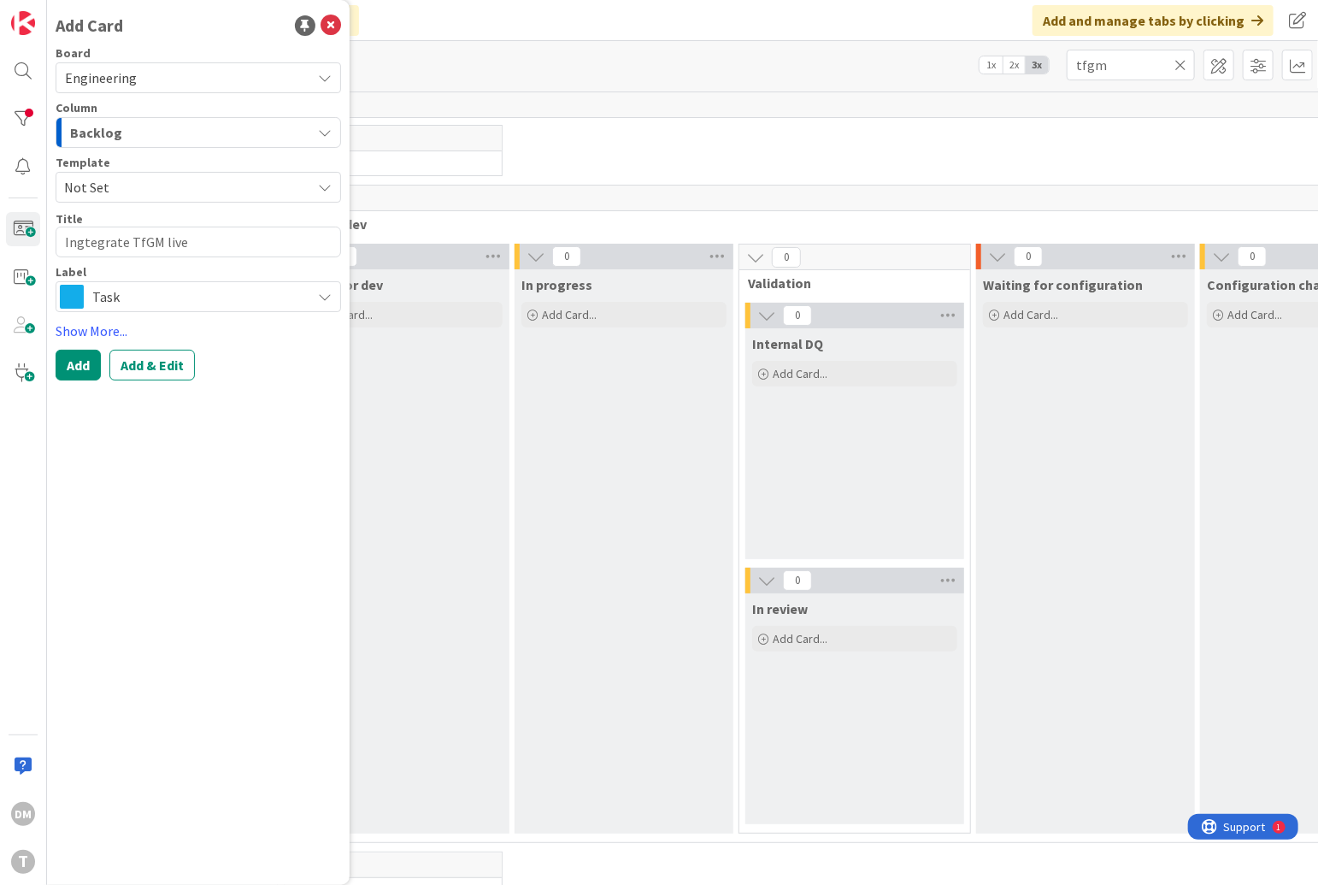
type textarea "x"
type textarea "Ingtegrate TfGM live R"
click at [240, 237] on textarea "Ingtegrate TfGM live bus RTI source" at bounding box center [199, 242] width 286 height 31
click at [236, 188] on span "Not Set" at bounding box center [181, 187] width 234 height 22
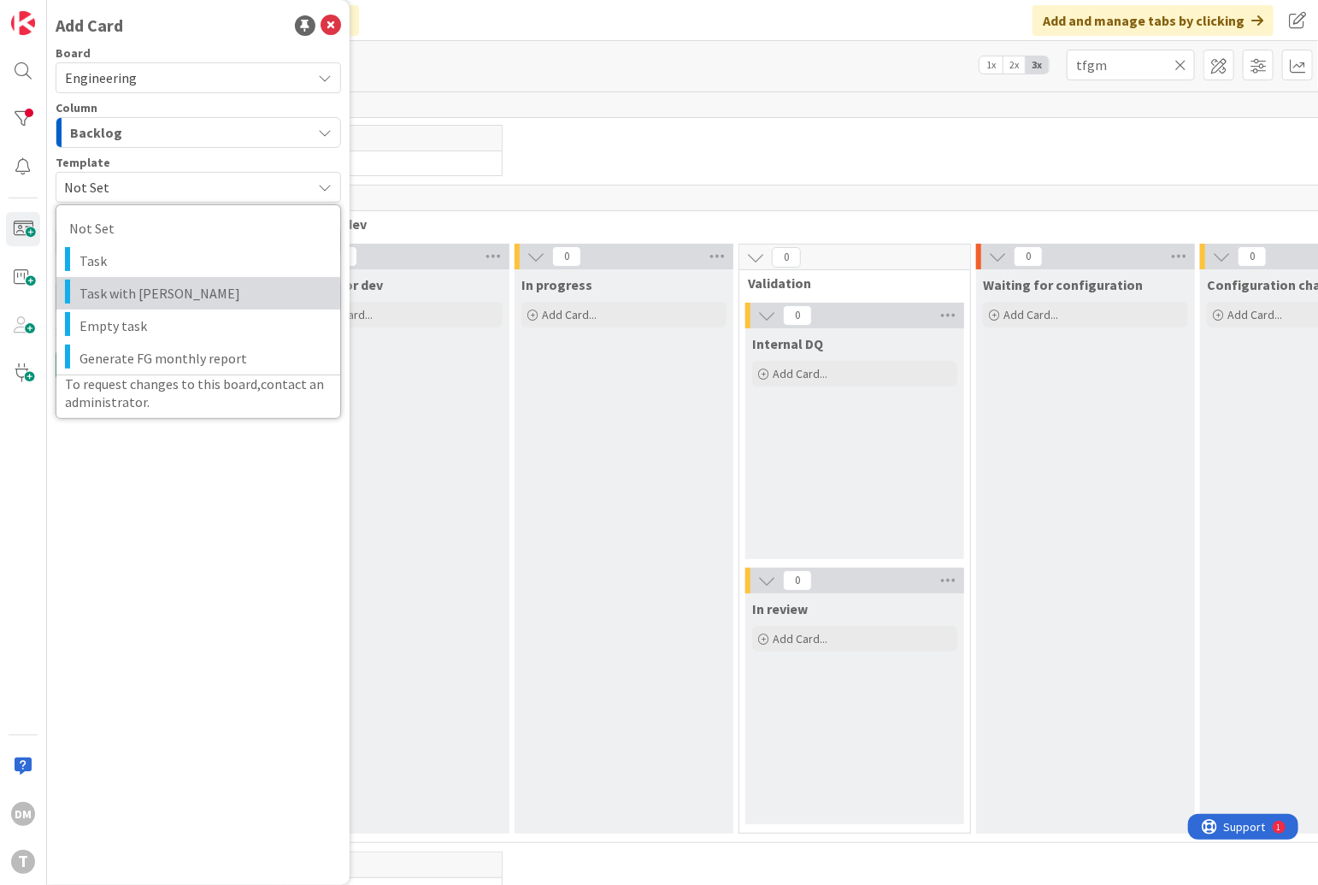
click at [203, 293] on span "Task with [PERSON_NAME]" at bounding box center [204, 293] width 248 height 22
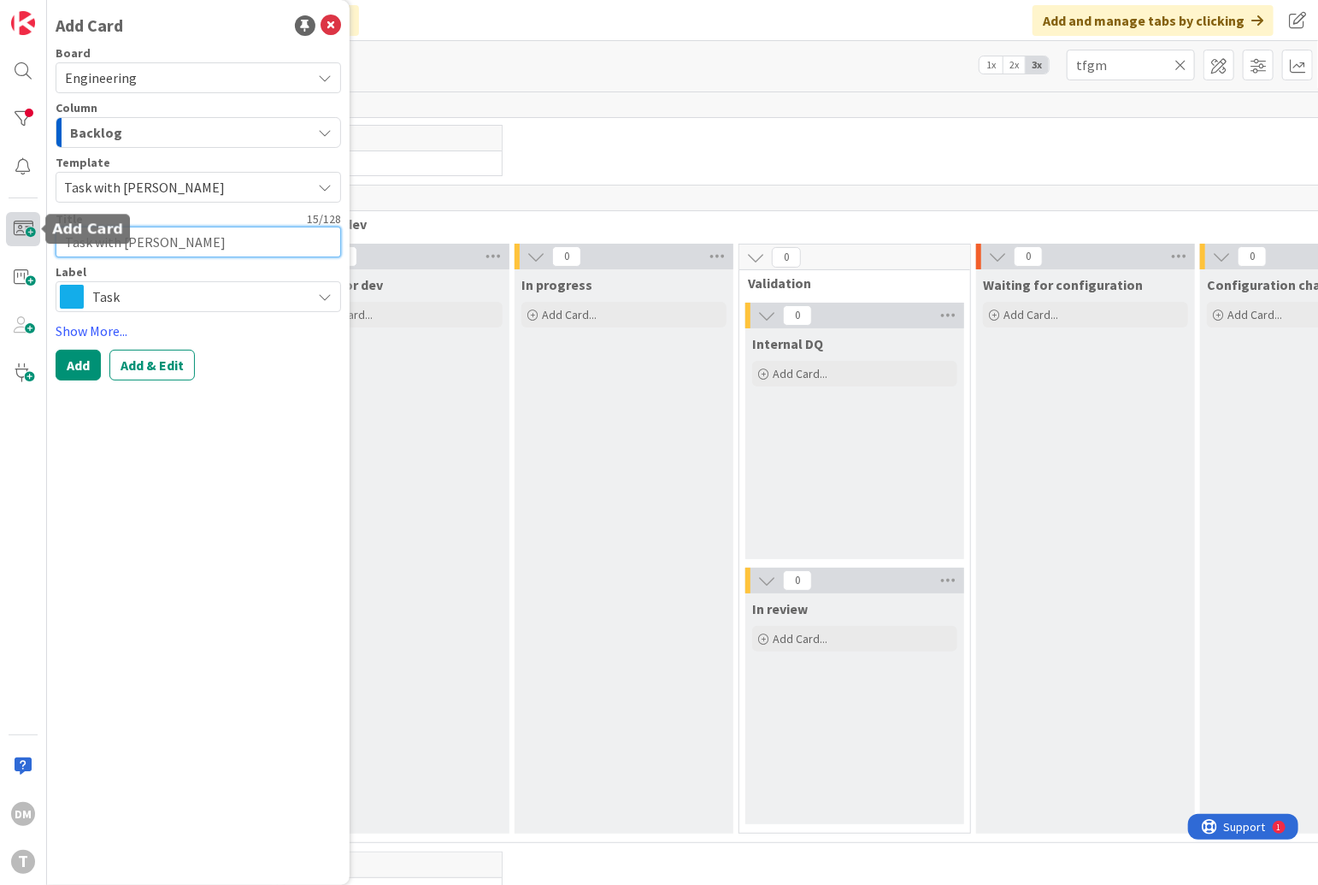
drag, startPoint x: 190, startPoint y: 244, endPoint x: 13, endPoint y: 244, distance: 177.0
click at [13, 244] on div "DM T Add Card Board Engineering Column Backlog Template Task with DaveQ Not Set…" at bounding box center [23, 442] width 47 height 885
paste textarea "Ingtegrate TfGM live bus RTI source"
click at [85, 244] on textarea "Ingtegrate TfGM live bus RTI source" at bounding box center [199, 242] width 286 height 31
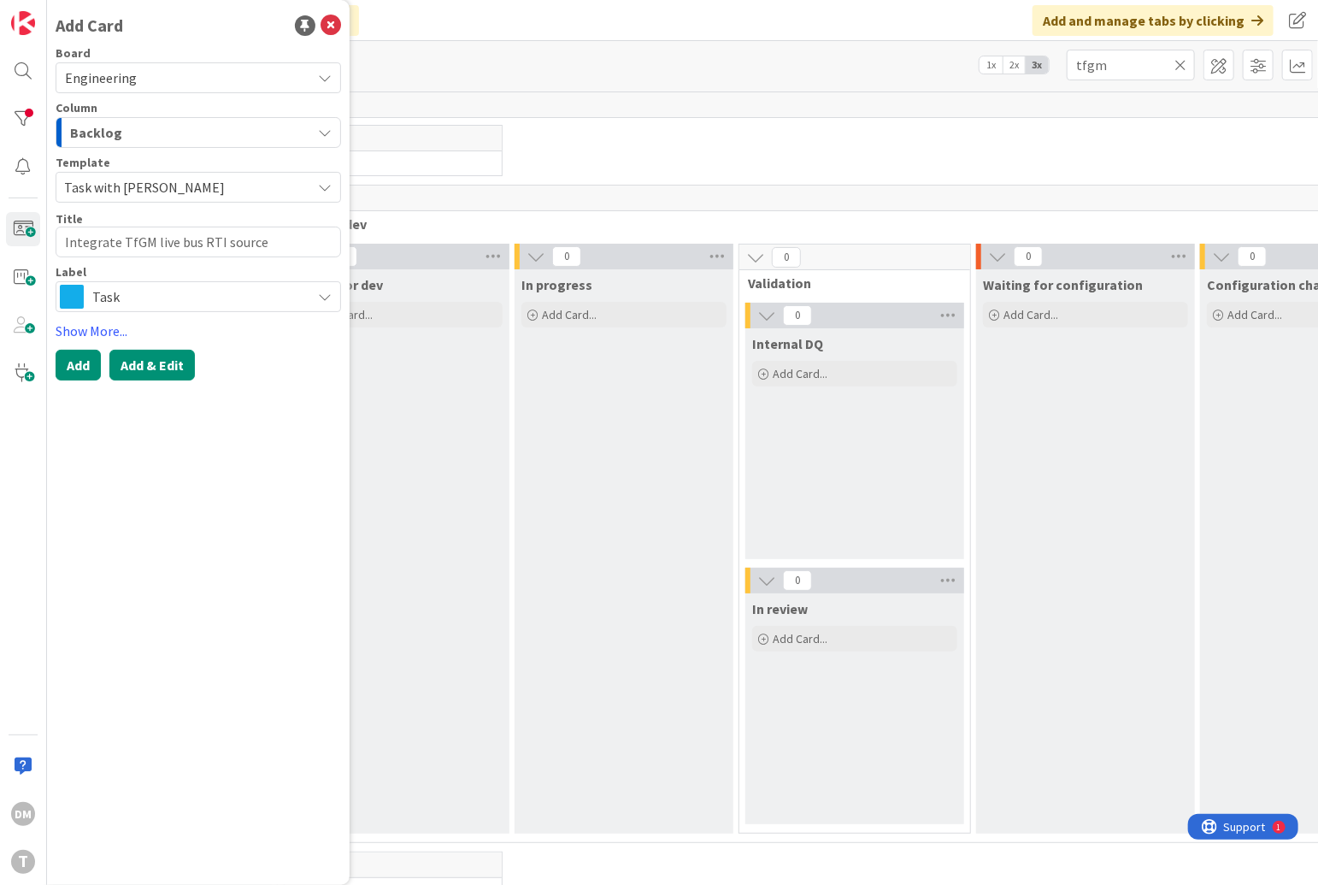
click at [164, 365] on button "Add & Edit" at bounding box center [151, 365] width 85 height 31
